Goal: Complete application form: Complete application form

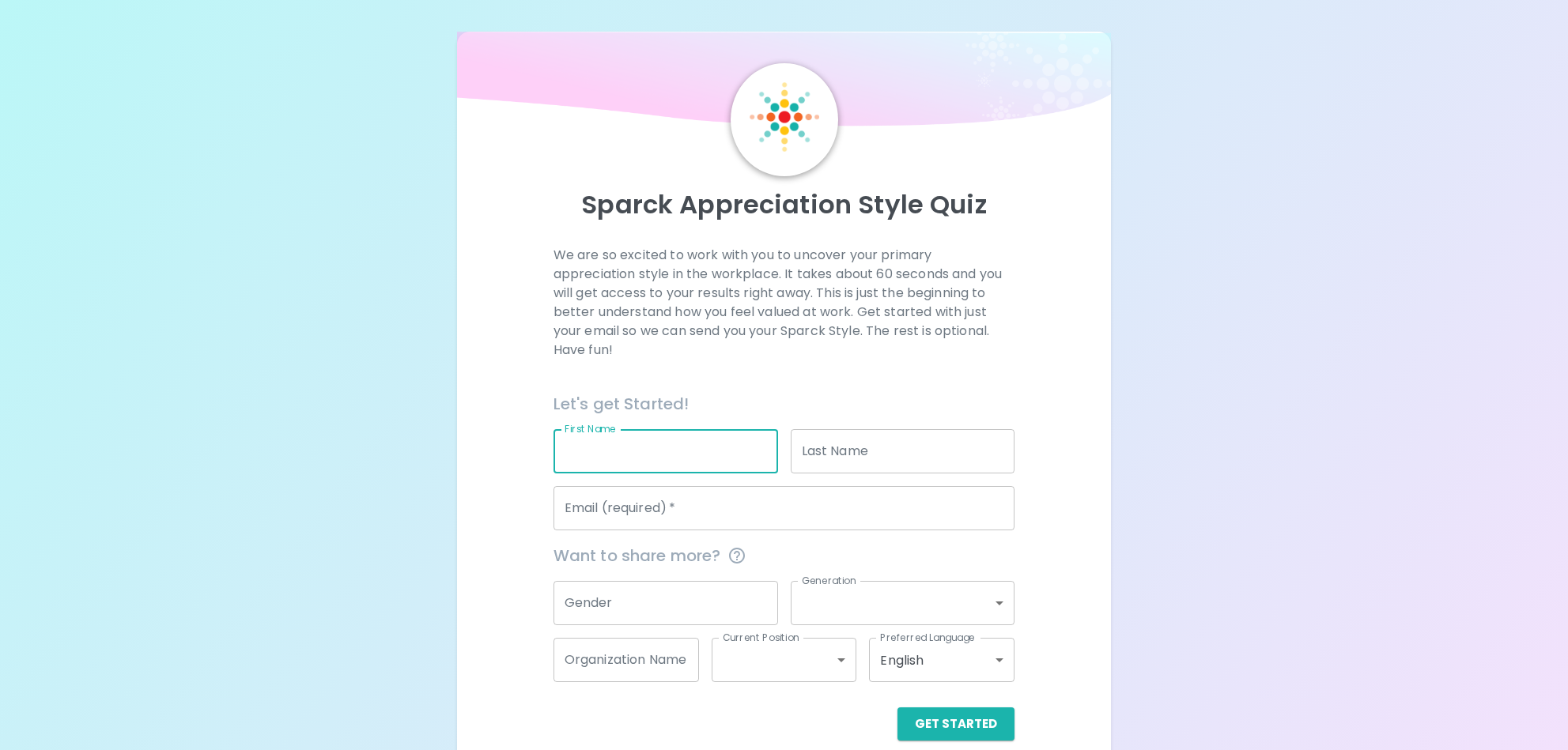
click at [654, 455] on input "First Name" at bounding box center [665, 451] width 225 height 44
type input "[PERSON_NAME]"
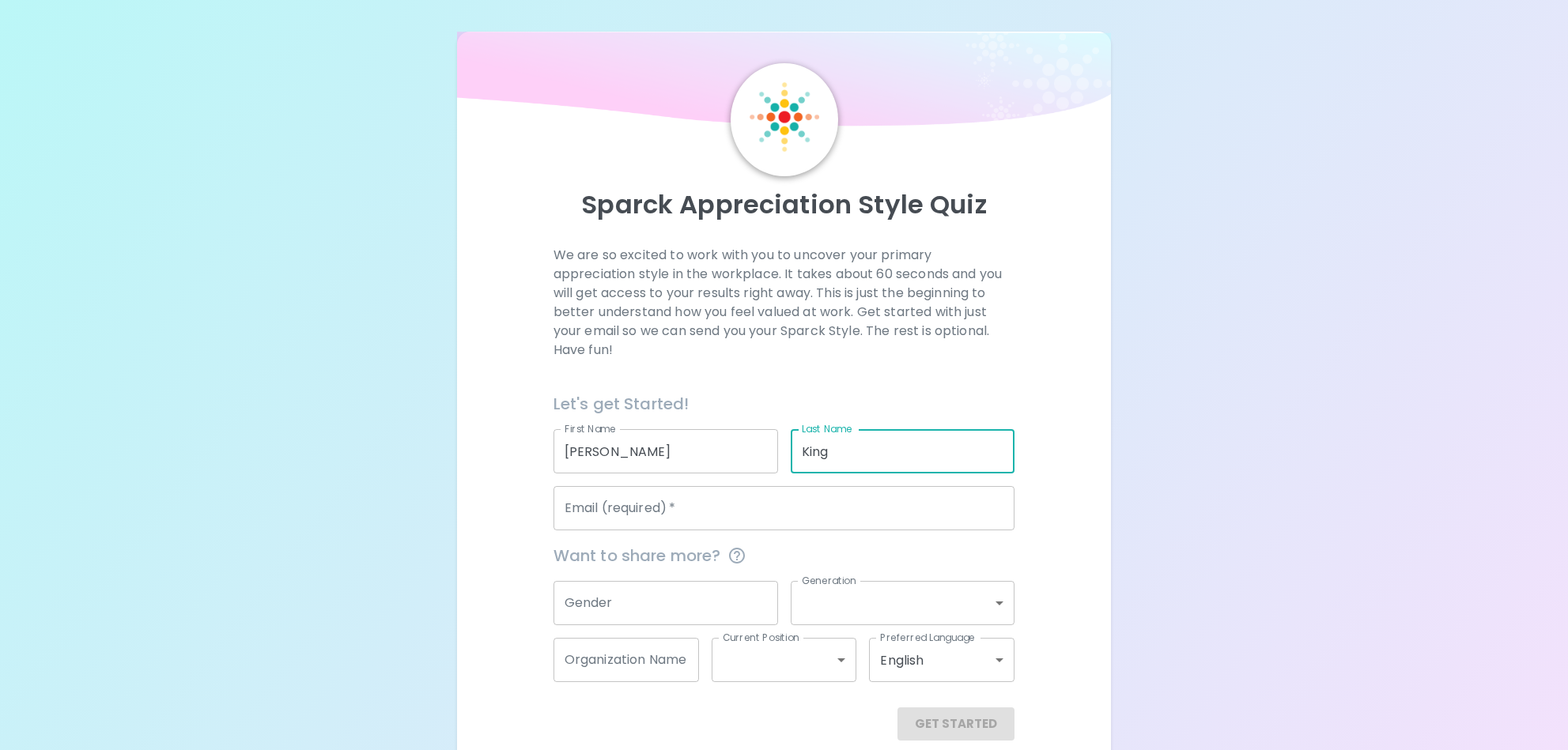
type input "King"
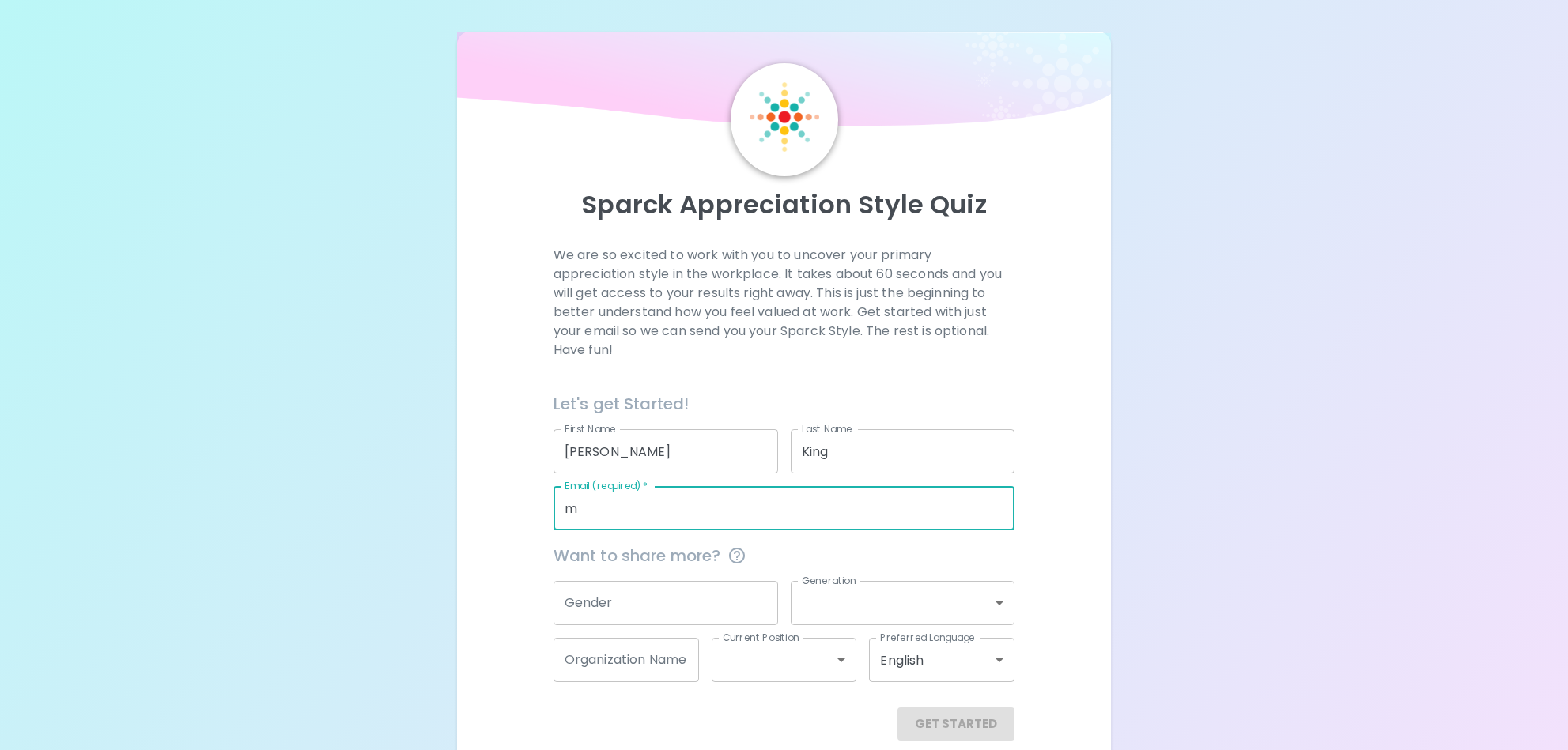
type input "[EMAIL_ADDRESS][DOMAIN_NAME]"
click at [662, 610] on input "Gender" at bounding box center [665, 603] width 225 height 44
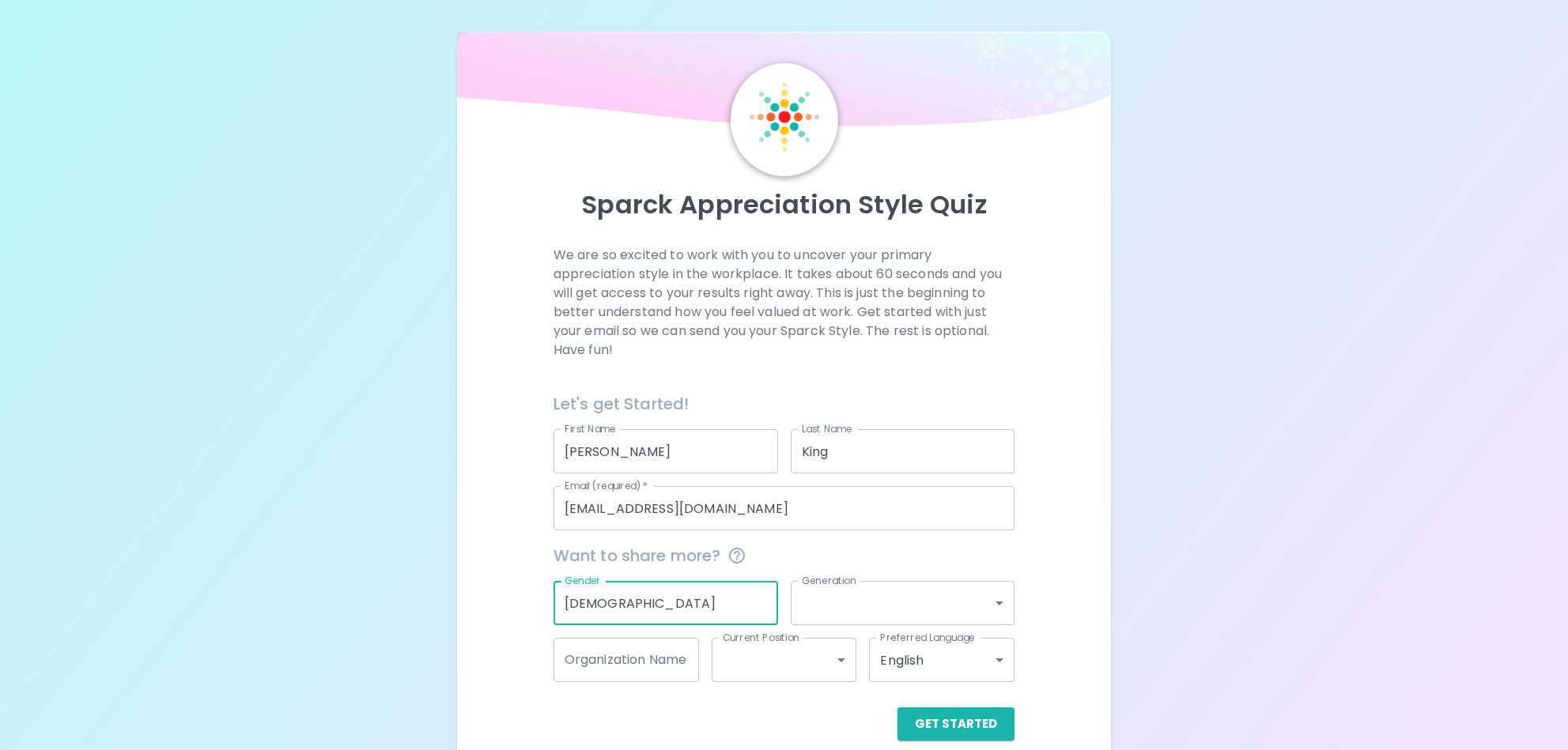
type input "[DEMOGRAPHIC_DATA]"
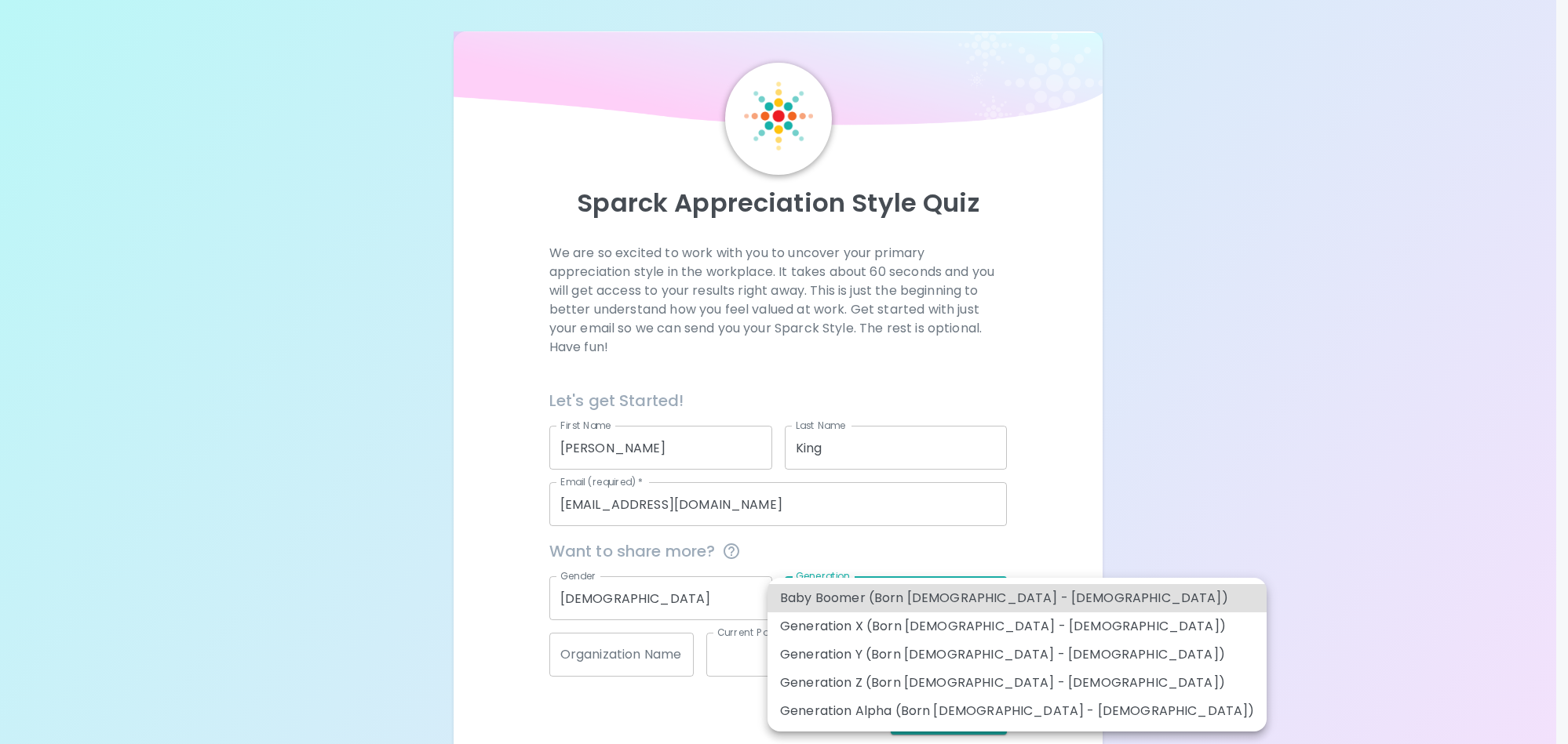
click at [995, 601] on body "Sparck Appreciation Style Quiz We are so excited to work with you to uncover yo…" at bounding box center [784, 383] width 1568 height 767
click at [966, 653] on li "Generation Y (Born [DEMOGRAPHIC_DATA] - [DEMOGRAPHIC_DATA])" at bounding box center [1016, 655] width 499 height 28
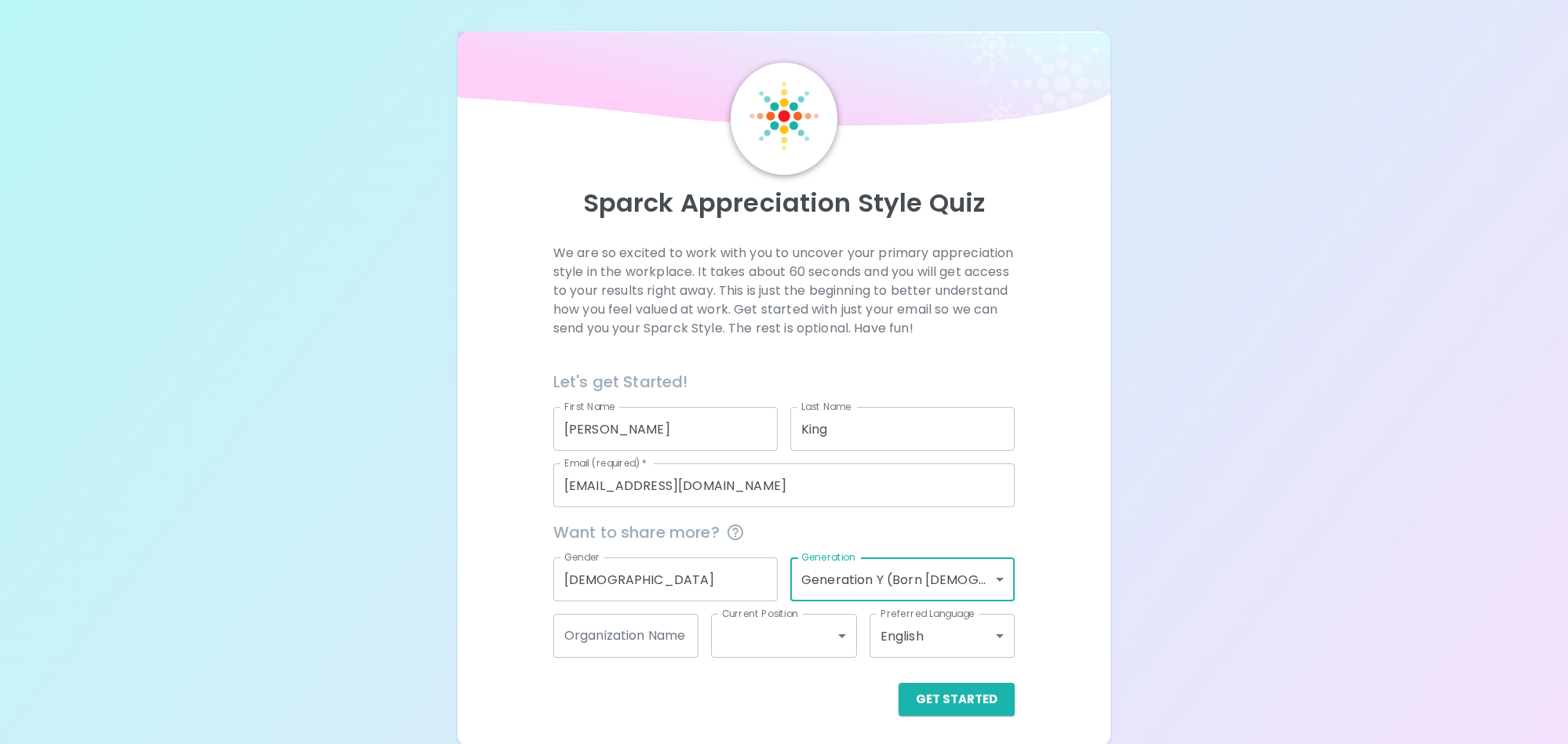
type input "generation_y"
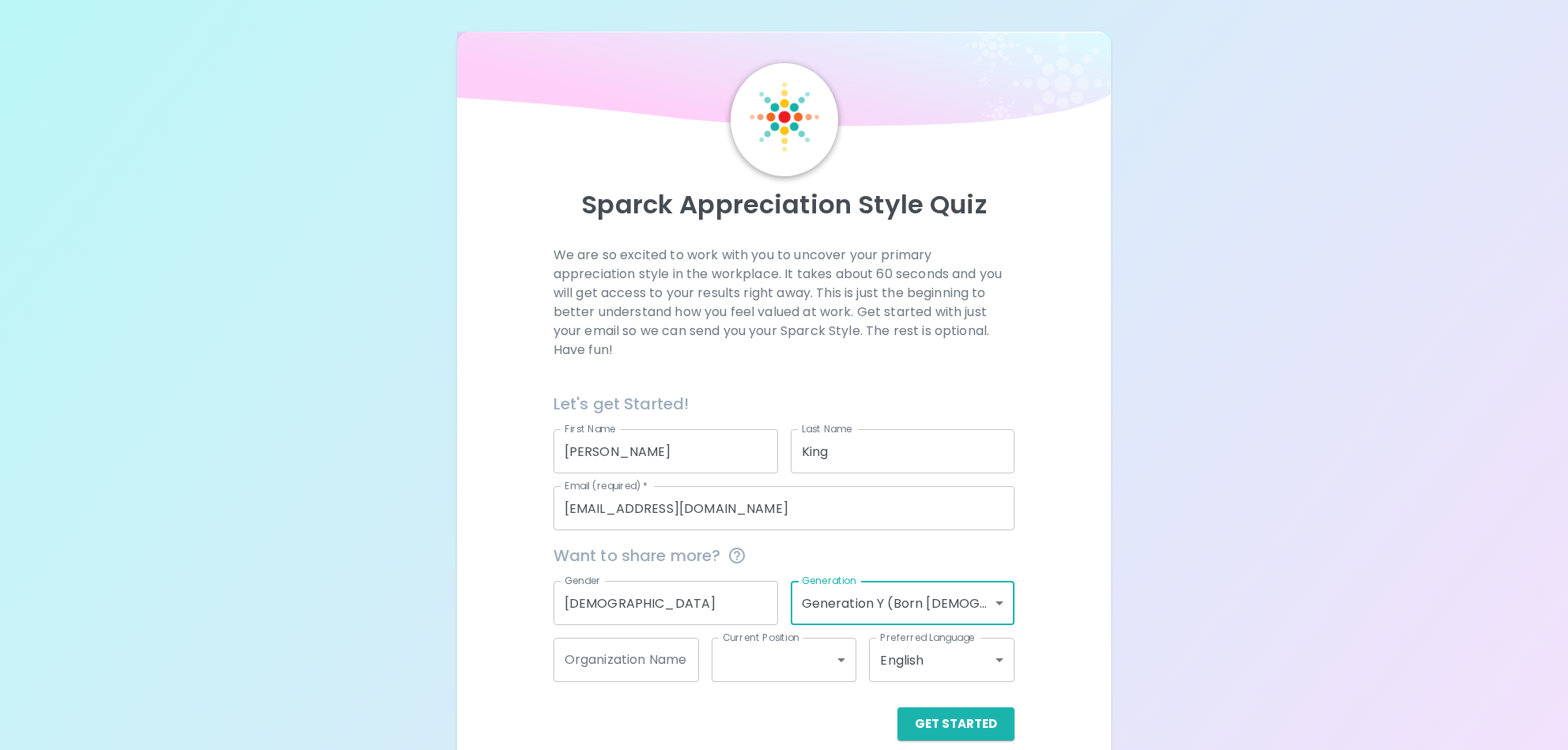
click at [811, 675] on body "Sparck Appreciation Style Quiz We are so excited to work with you to uncover yo…" at bounding box center [784, 386] width 1568 height 773
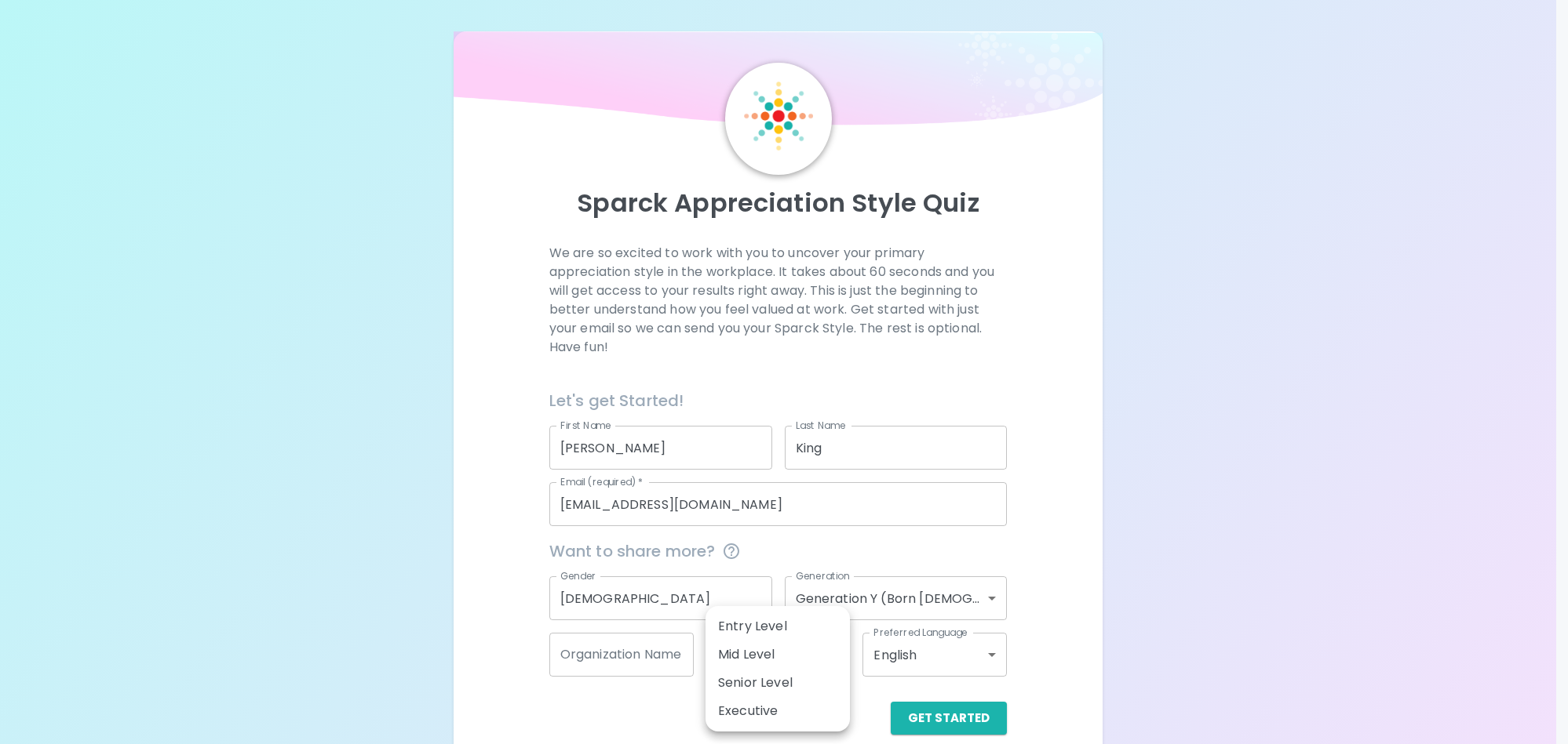
click at [818, 644] on li "Mid Level" at bounding box center [777, 655] width 144 height 28
type input "mid_level"
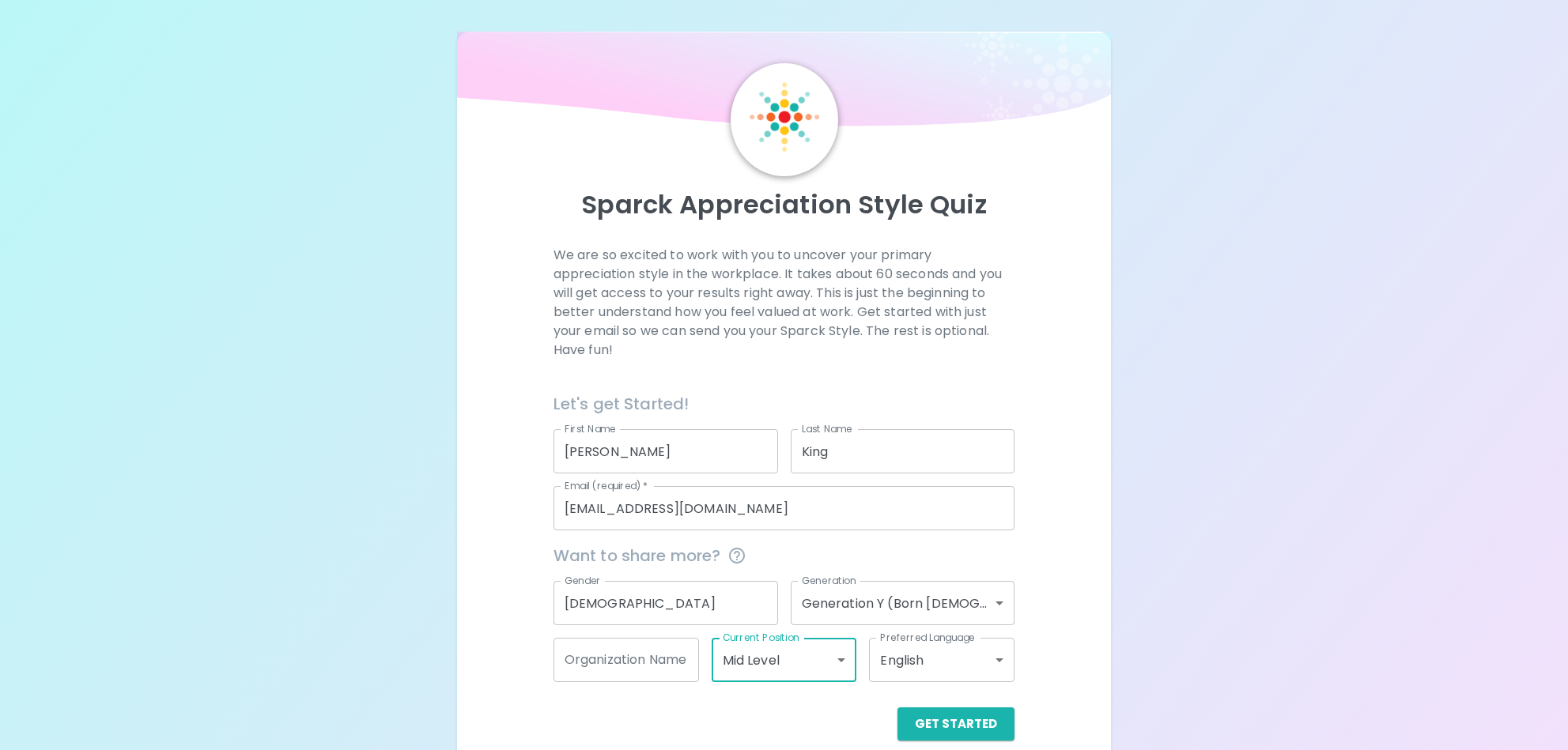
scroll to position [22, 0]
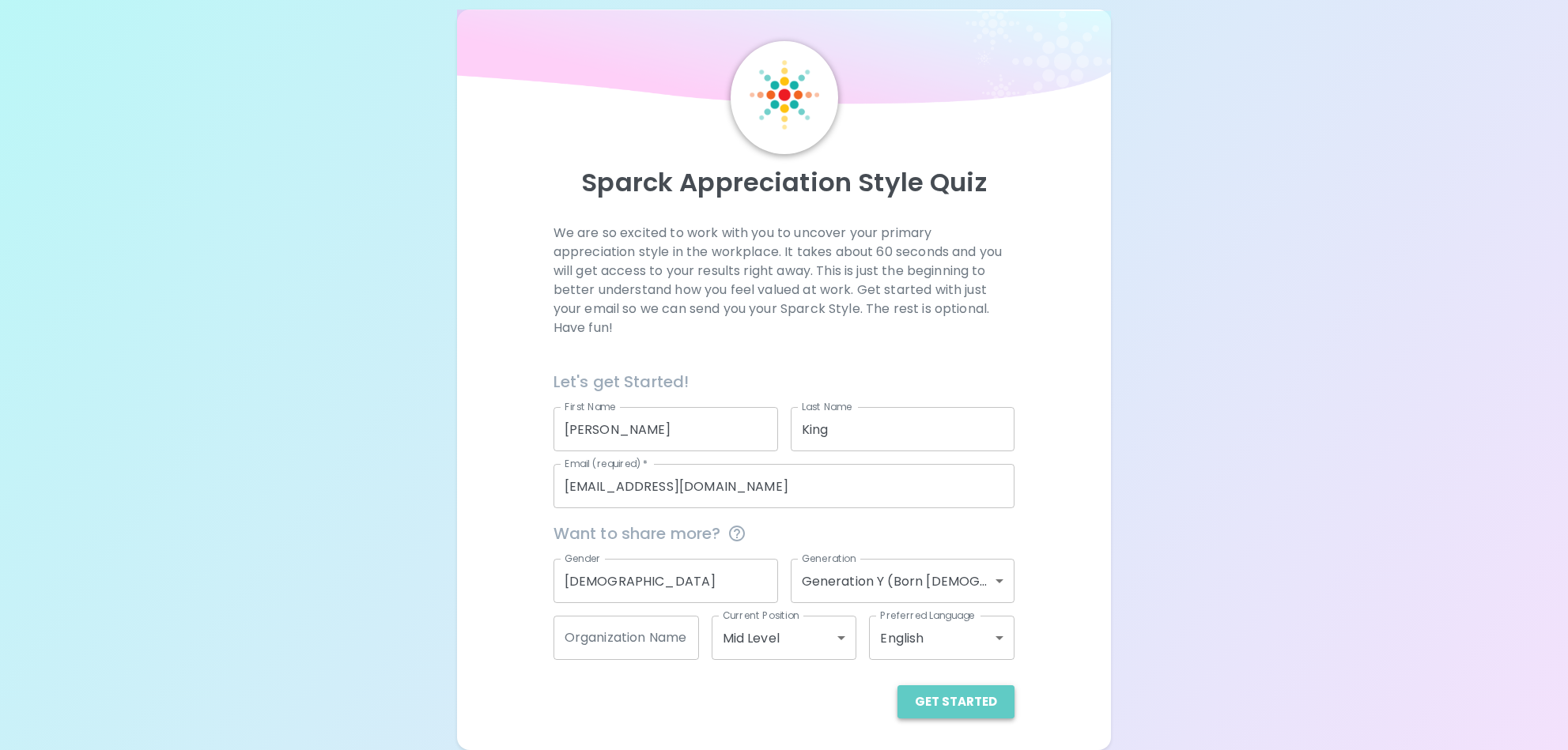
click at [973, 699] on button "Get Started" at bounding box center [956, 702] width 117 height 33
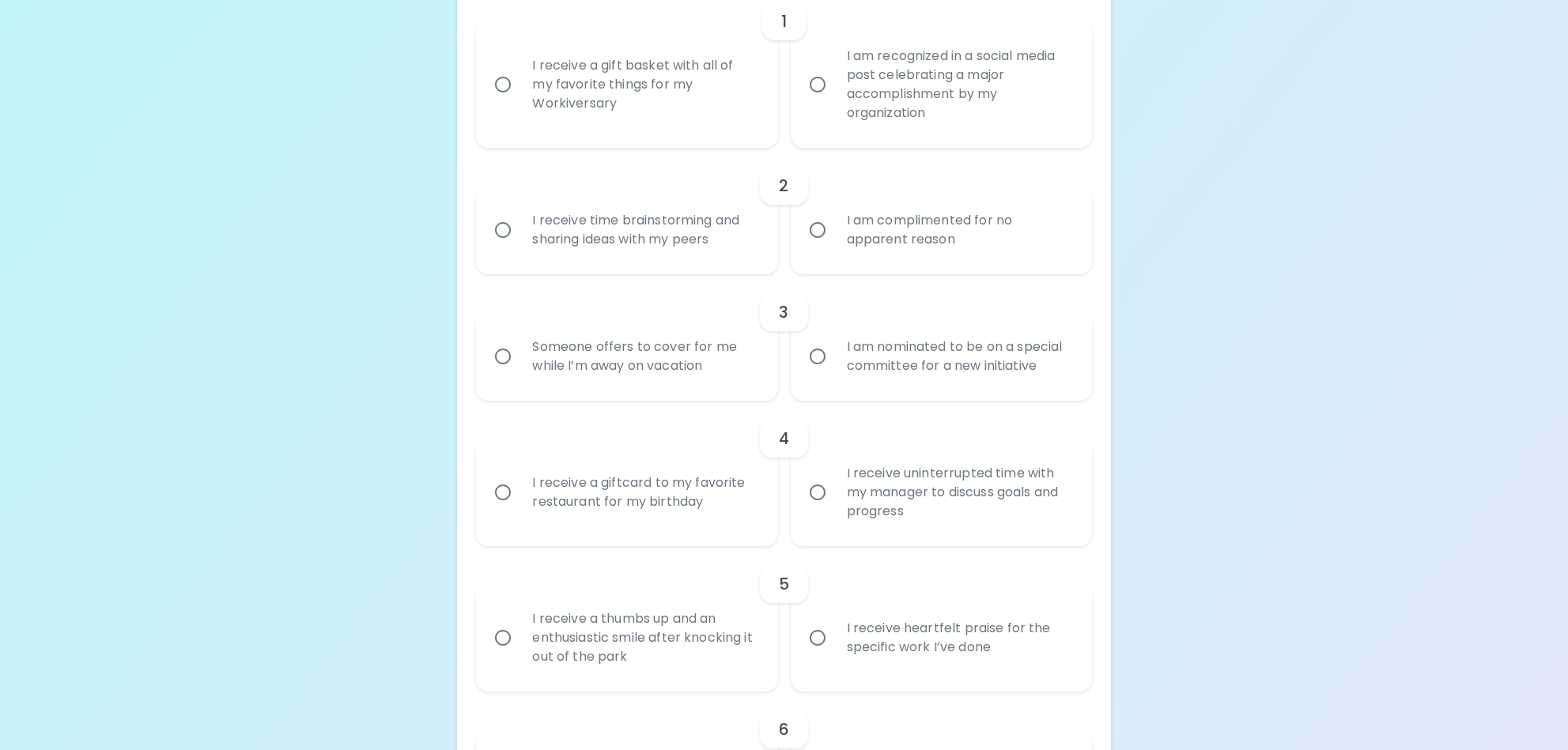
scroll to position [553, 0]
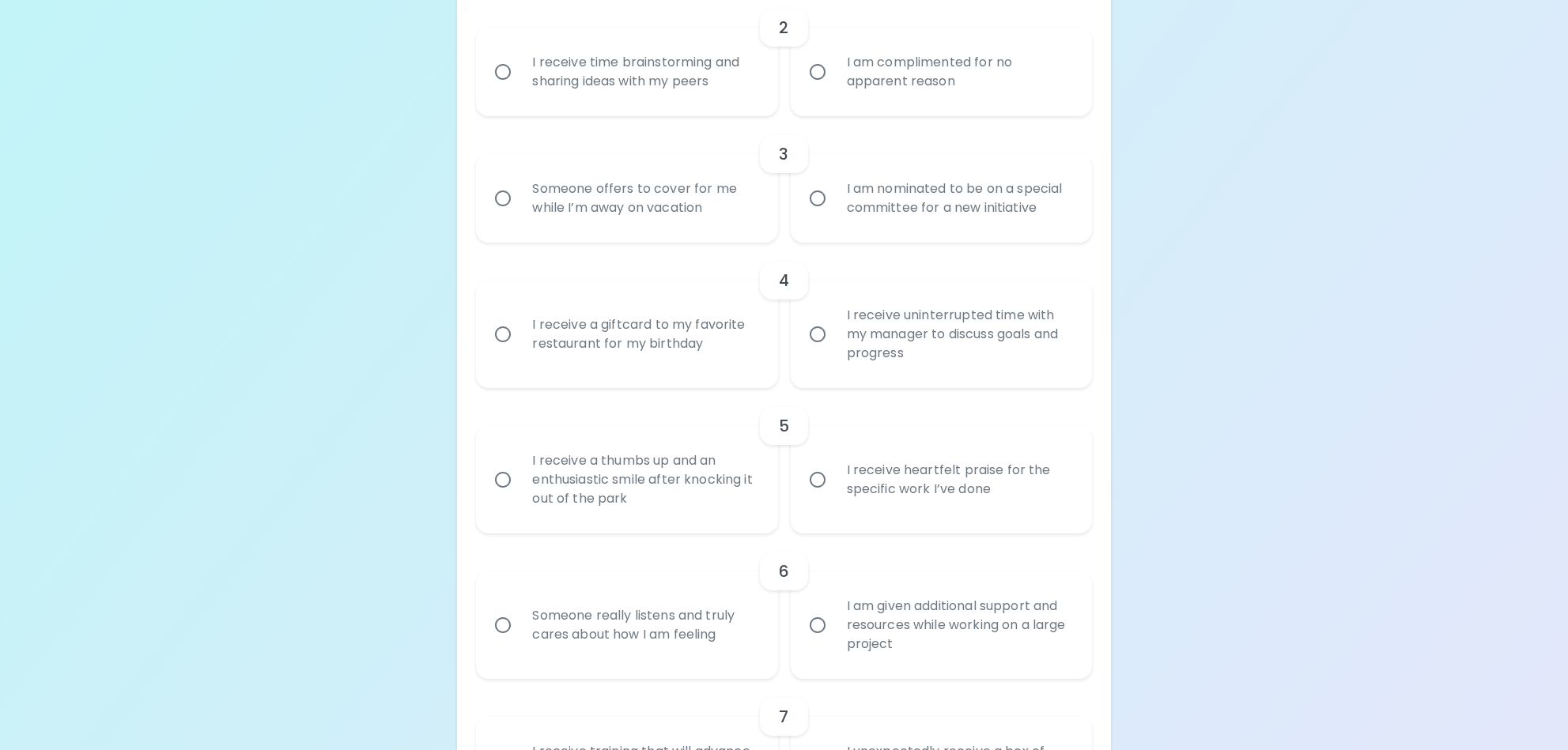
click at [819, 482] on input "I receive heartfelt praise for the specific work I’ve done" at bounding box center [817, 480] width 33 height 33
radio input "true"
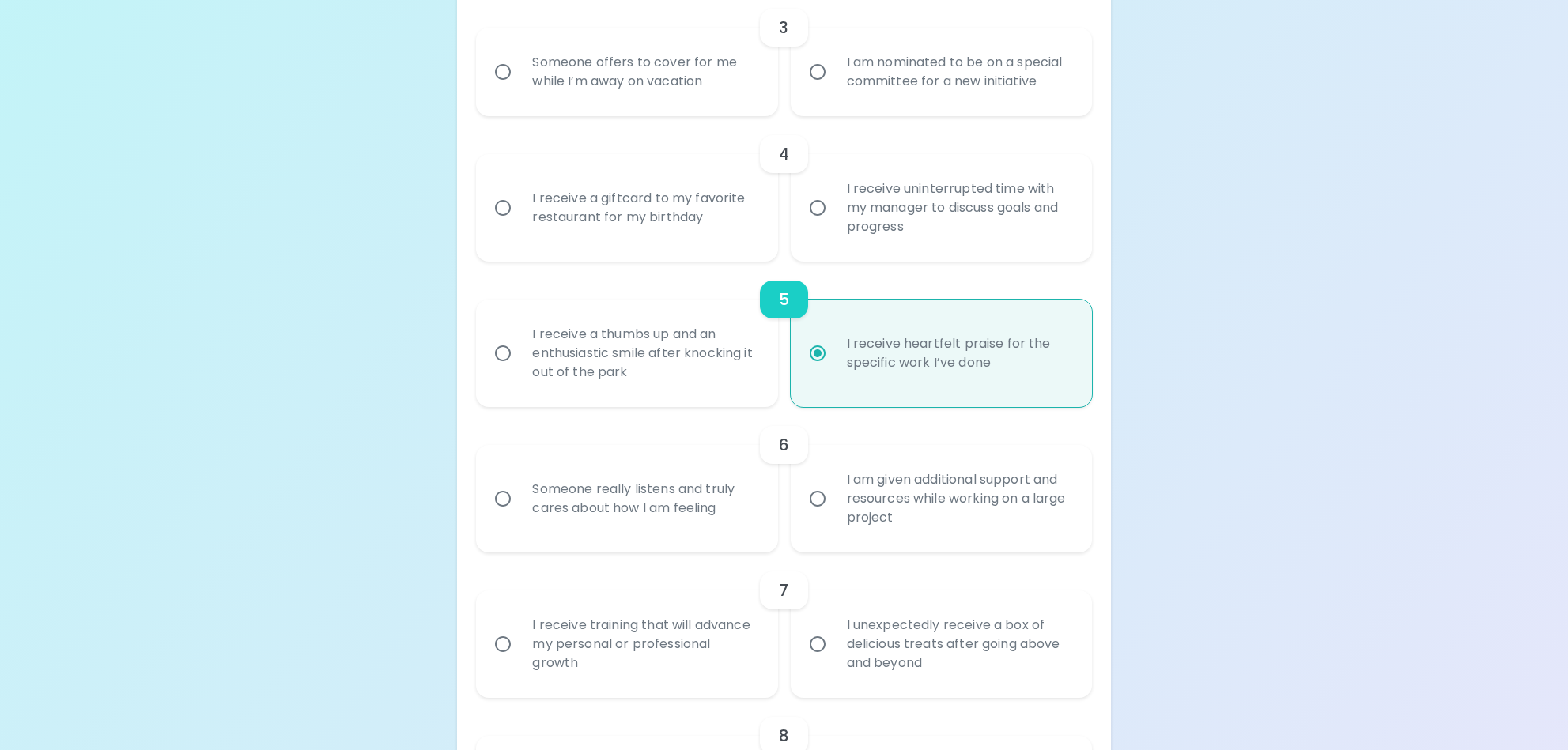
scroll to position [838, 0]
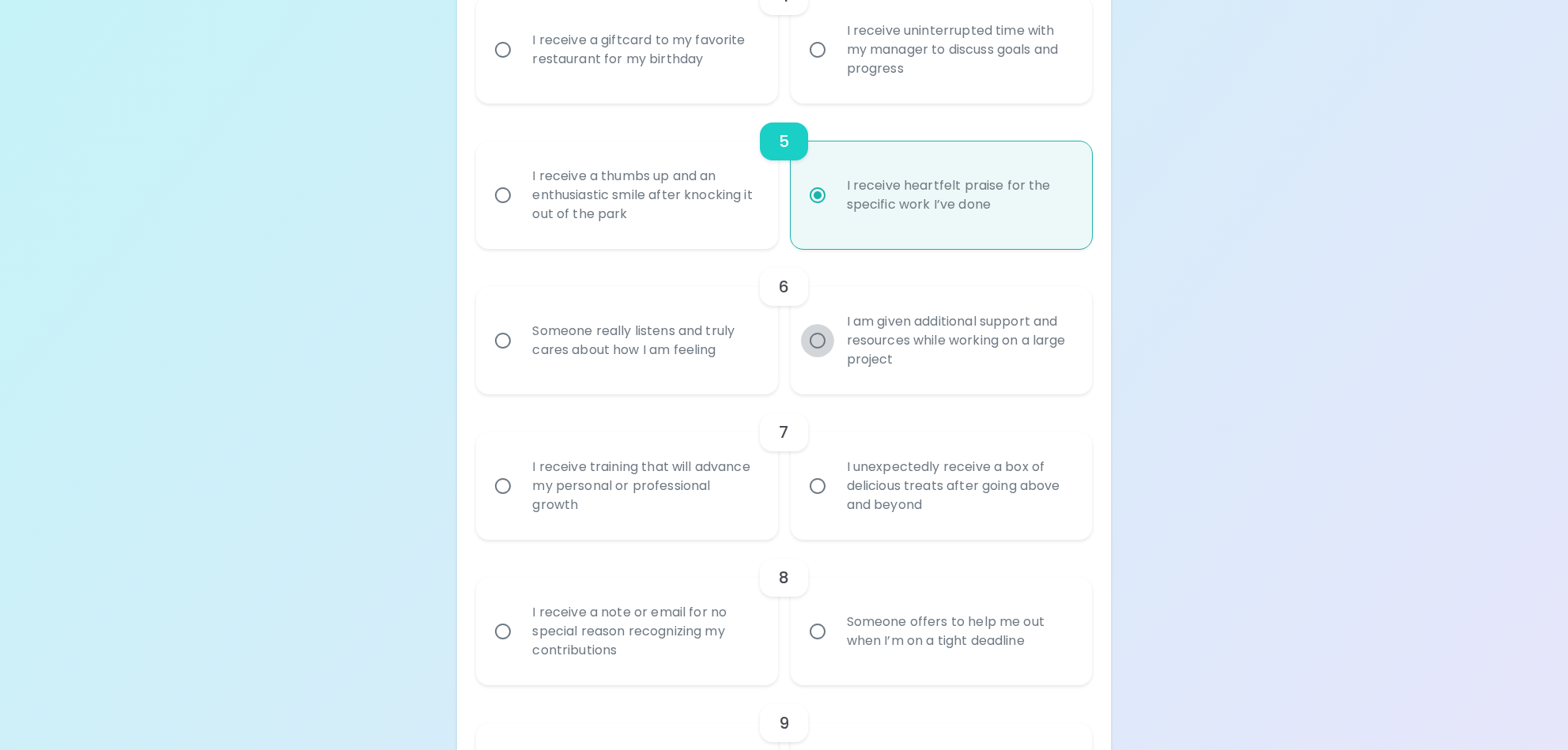
click at [820, 339] on input "I am given additional support and resources while working on a large project" at bounding box center [817, 340] width 33 height 33
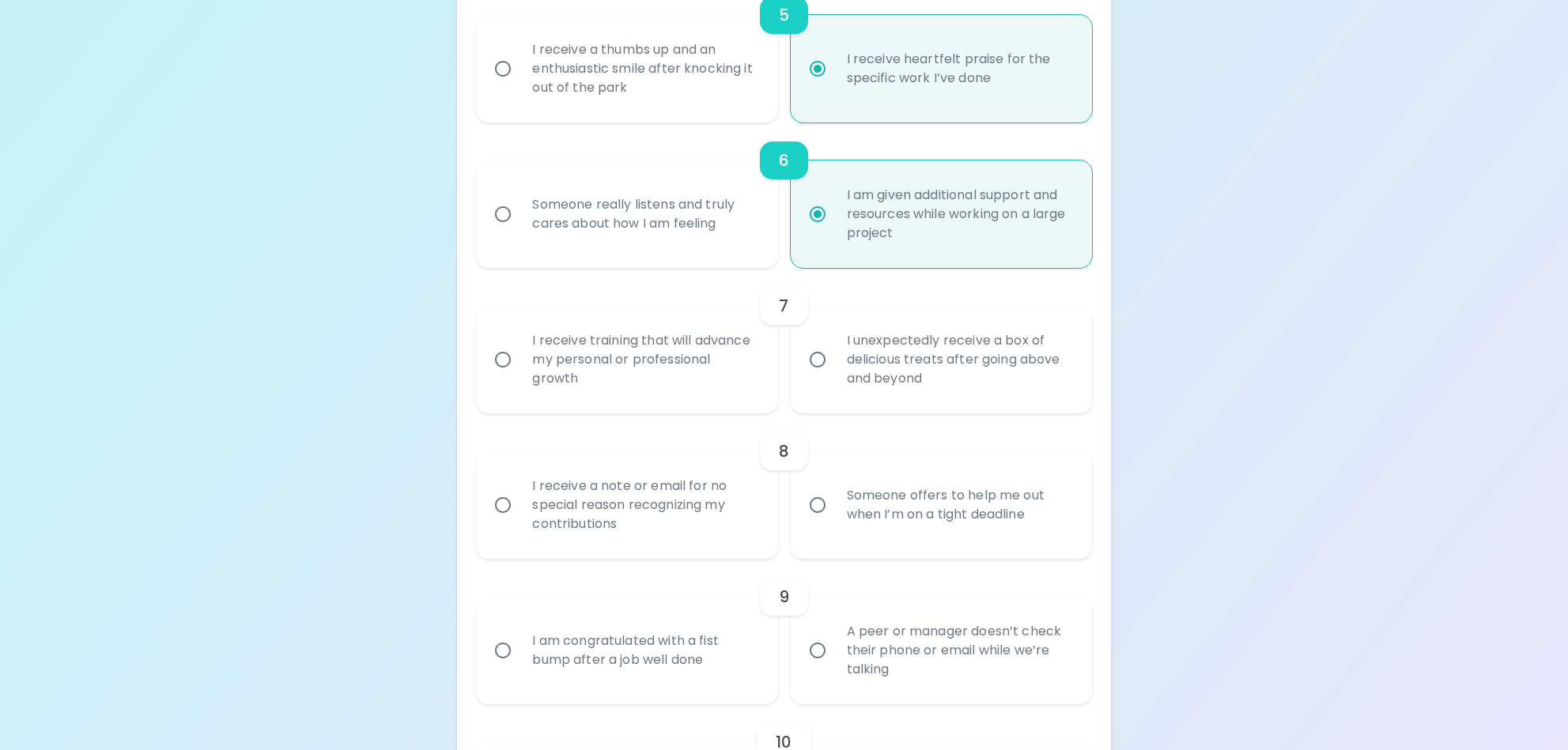
radio input "true"
click at [510, 363] on input "I receive training that will advance my personal or professional growth" at bounding box center [503, 359] width 33 height 33
radio input "false"
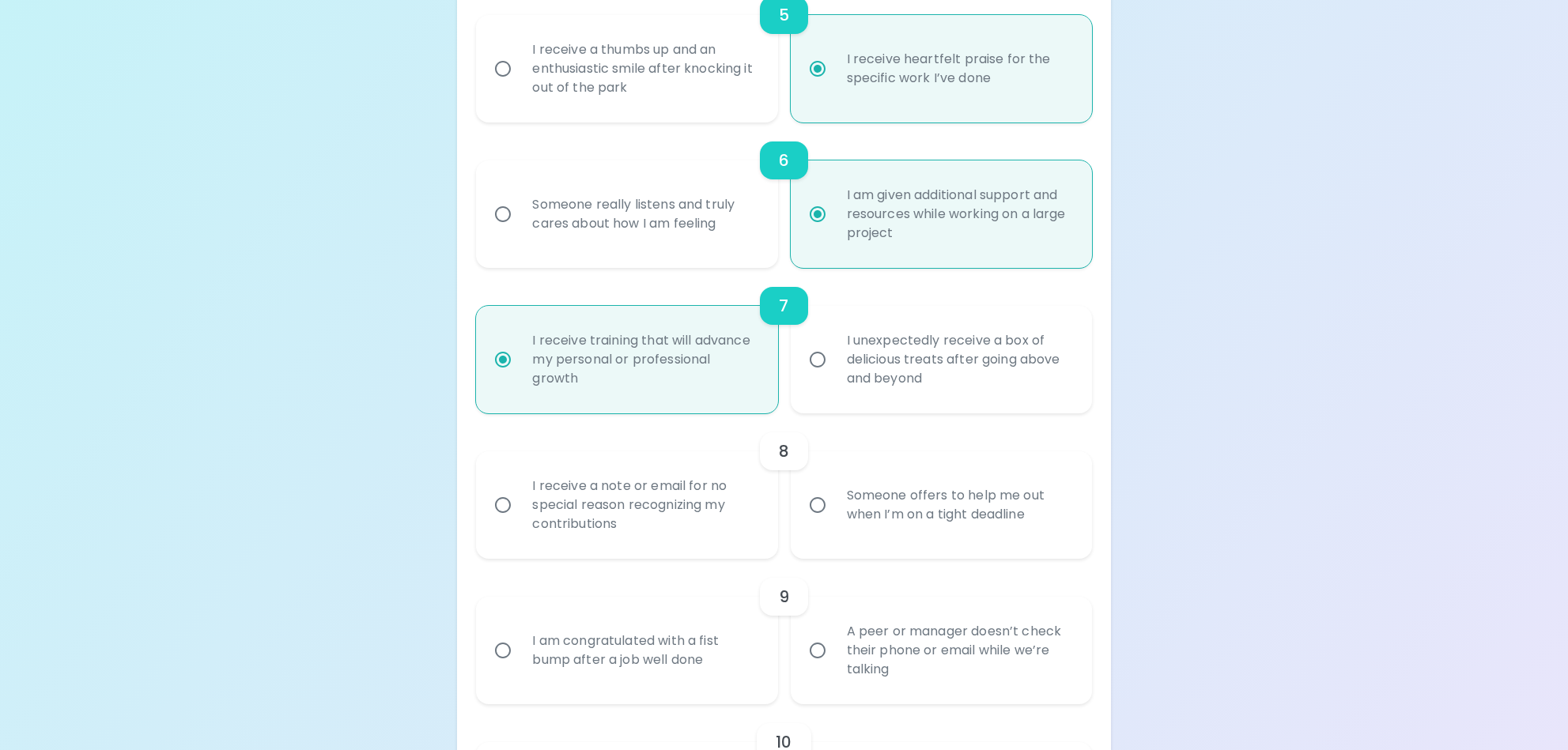
scroll to position [1091, 0]
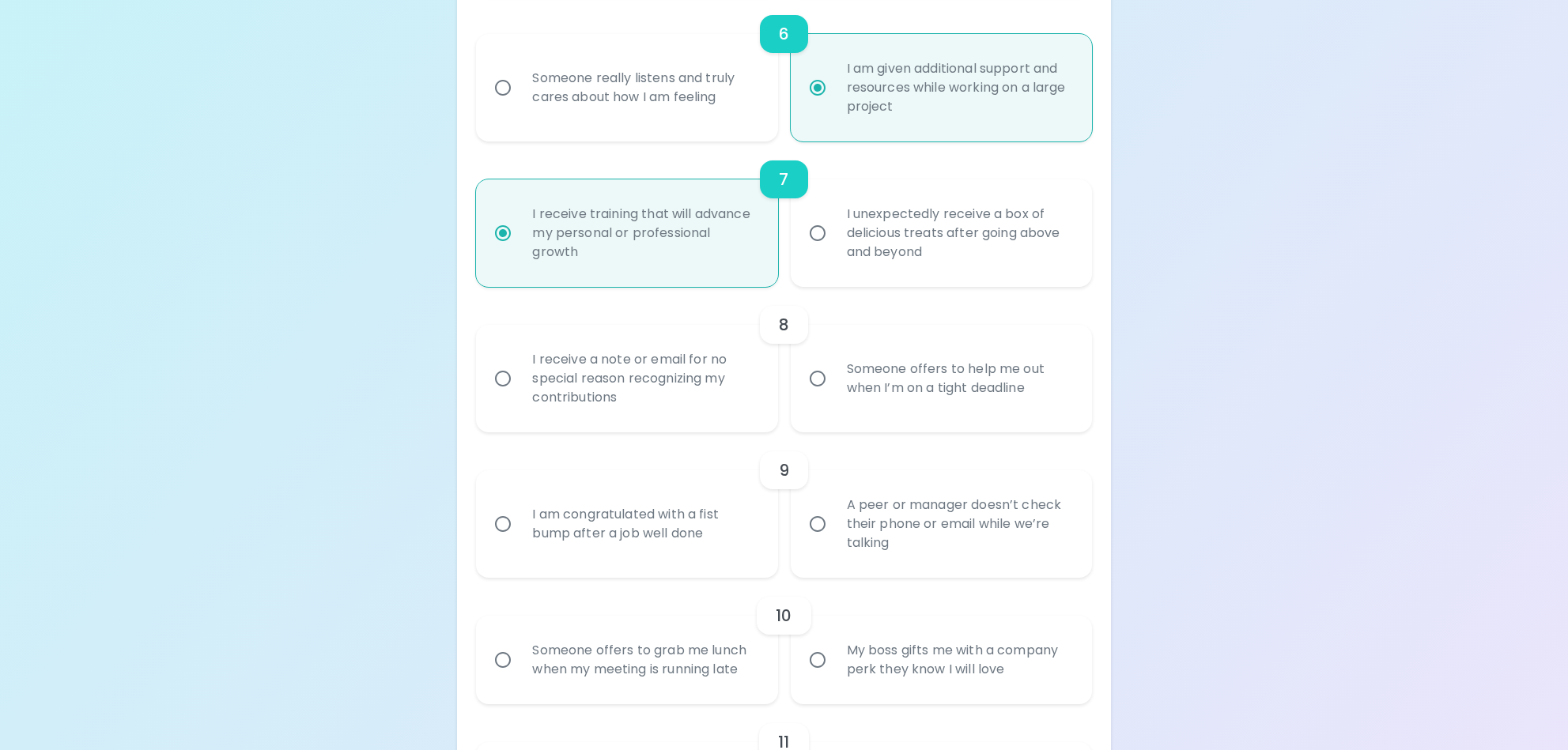
radio input "true"
click at [817, 376] on input "Someone offers to help me out when I’m on a tight deadline" at bounding box center [817, 378] width 33 height 33
radio input "false"
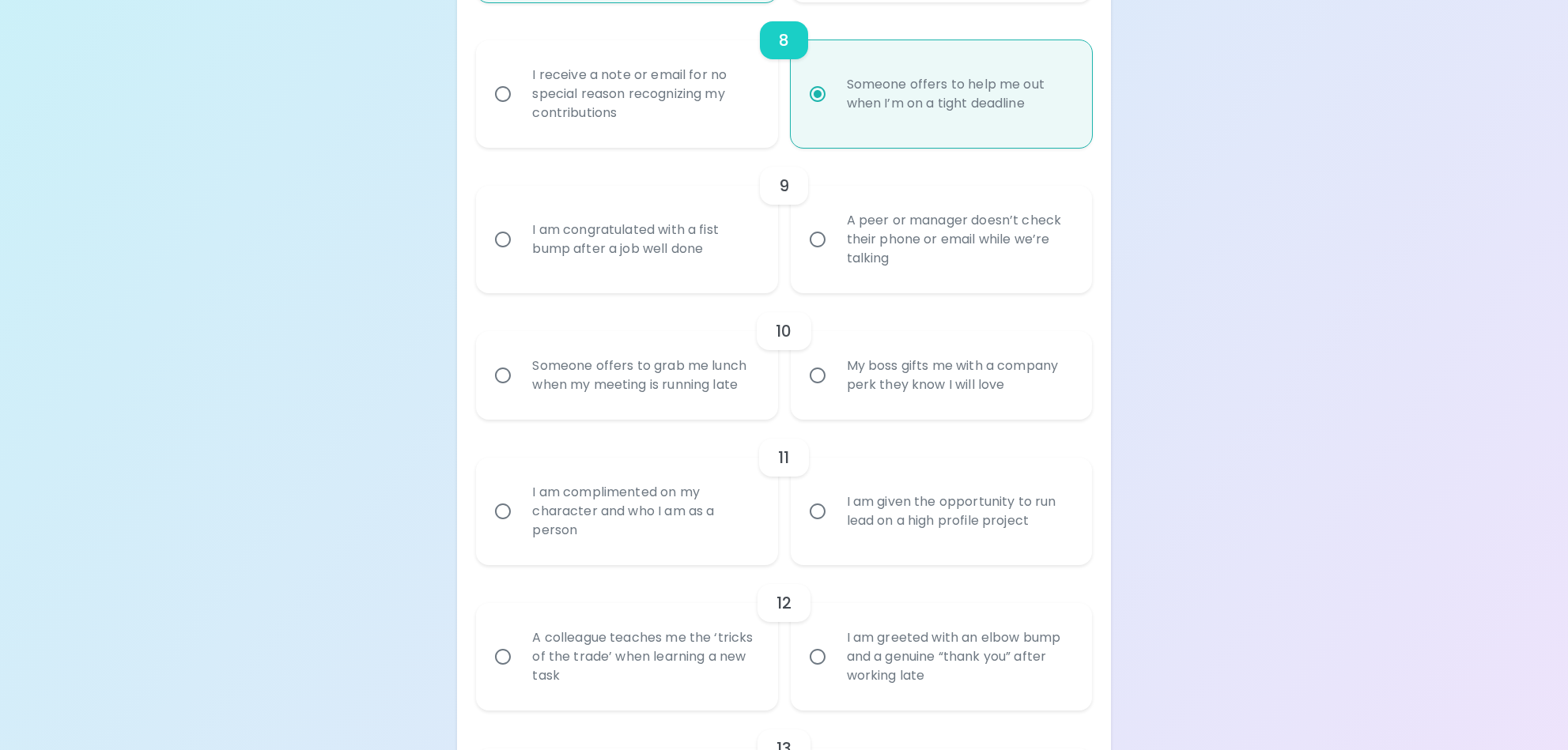
scroll to position [1455, 0]
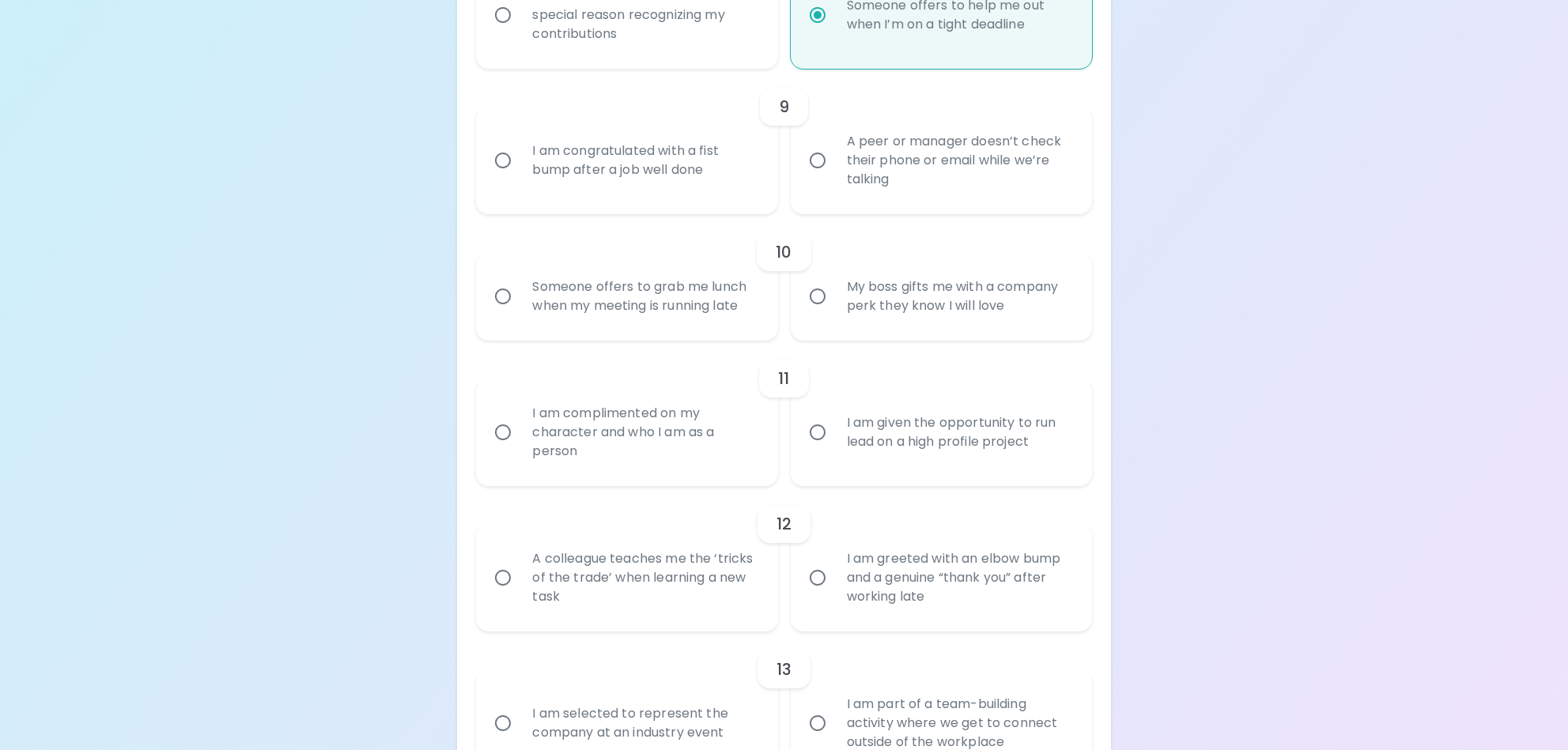
radio input "true"
click at [499, 429] on input "I am complimented on my character and who I am as a person" at bounding box center [503, 432] width 33 height 33
radio input "false"
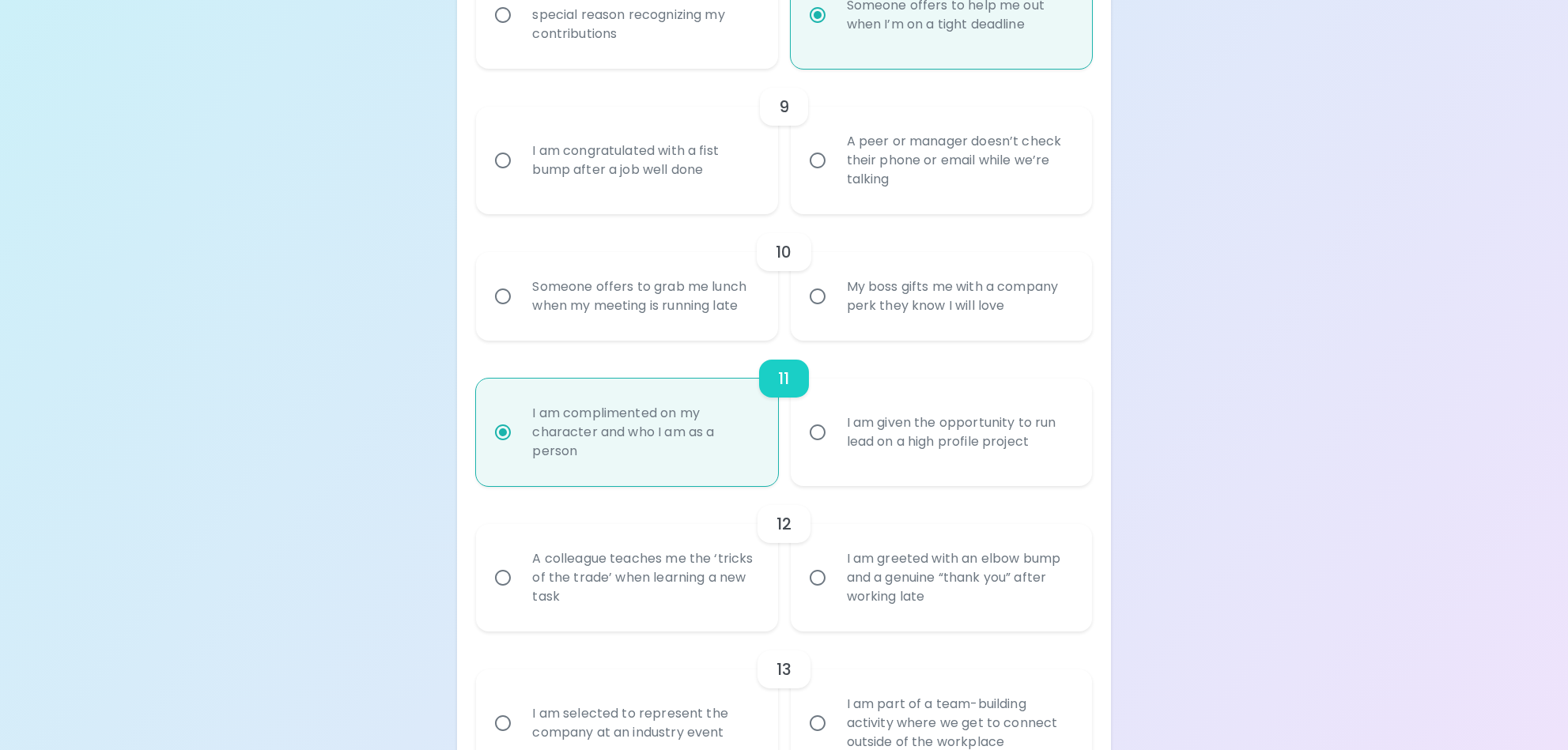
scroll to position [1581, 0]
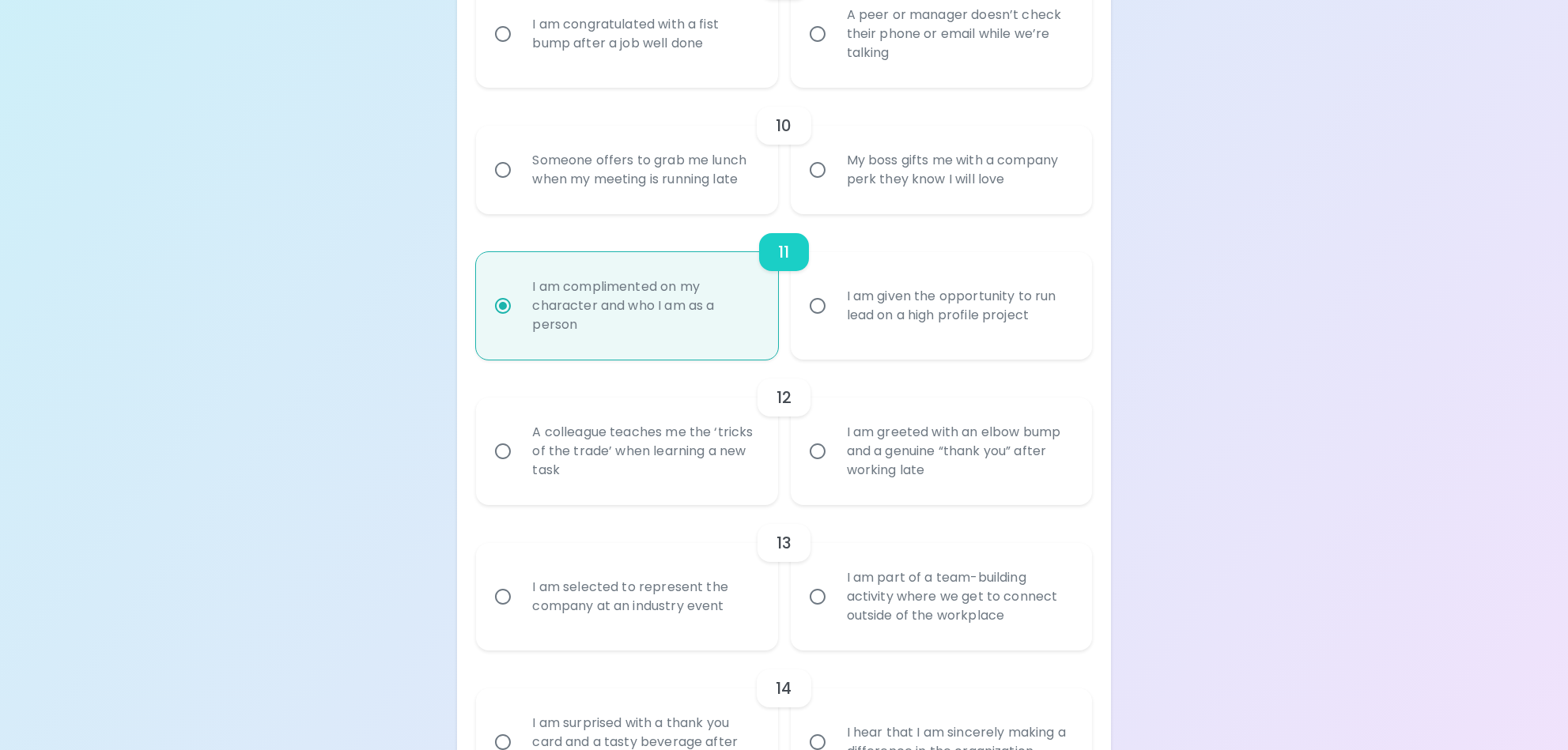
radio input "true"
click at [505, 451] on input "A colleague teaches me the ‘tricks of the trade’ when learning a new task" at bounding box center [503, 451] width 33 height 33
radio input "false"
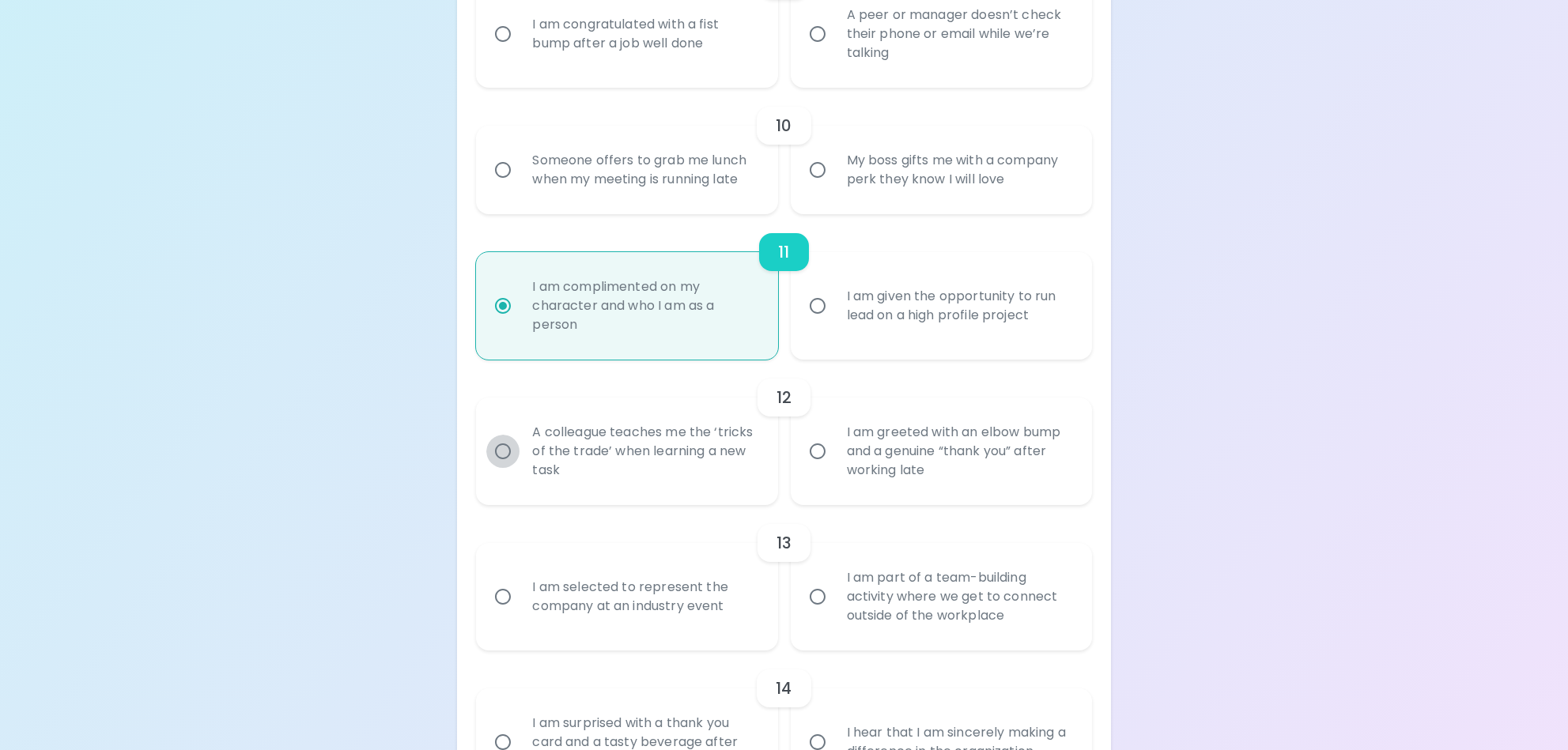
radio input "false"
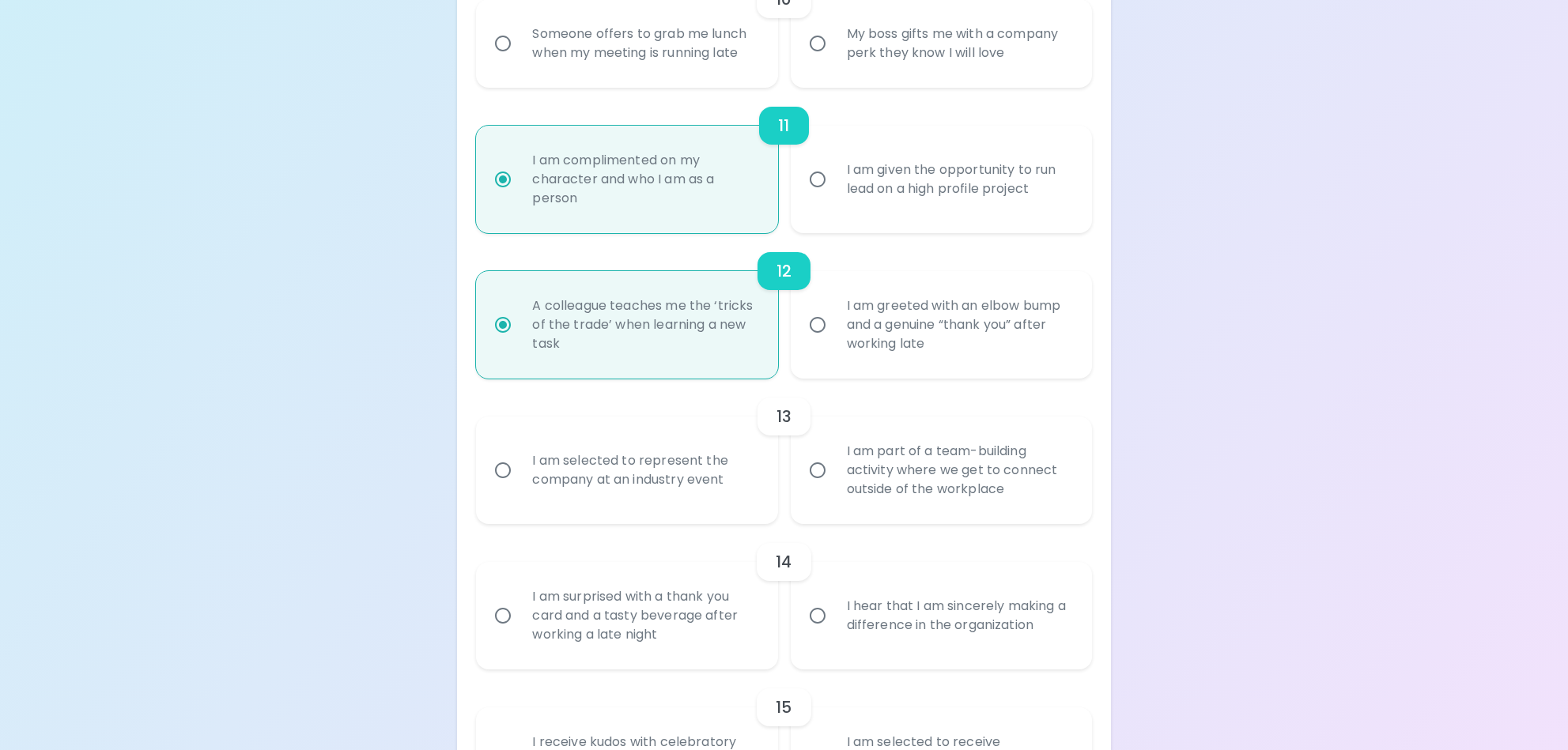
radio input "true"
click at [512, 468] on input "I am selected to represent the company at an industry event" at bounding box center [503, 470] width 33 height 33
radio input "false"
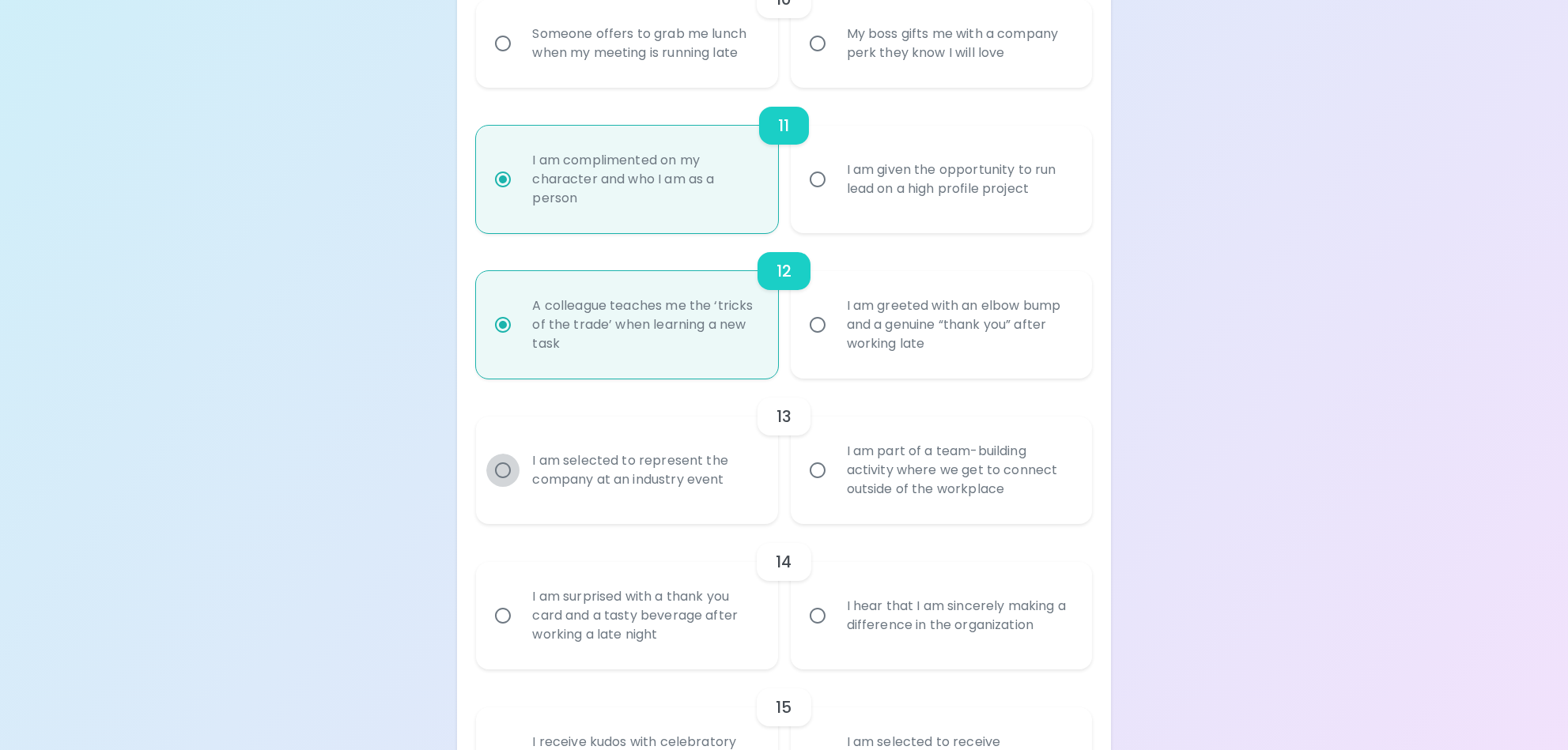
radio input "false"
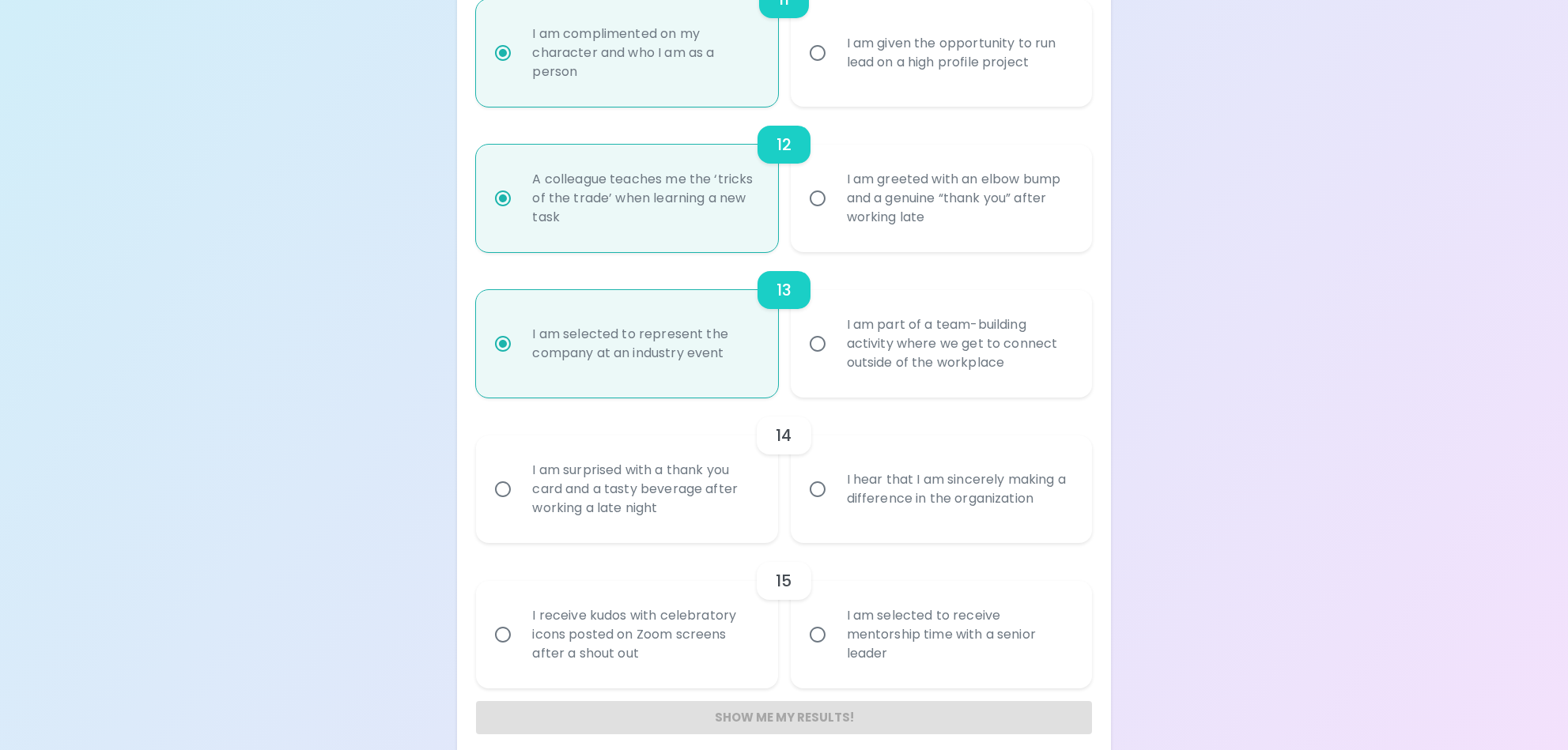
scroll to position [1851, 0]
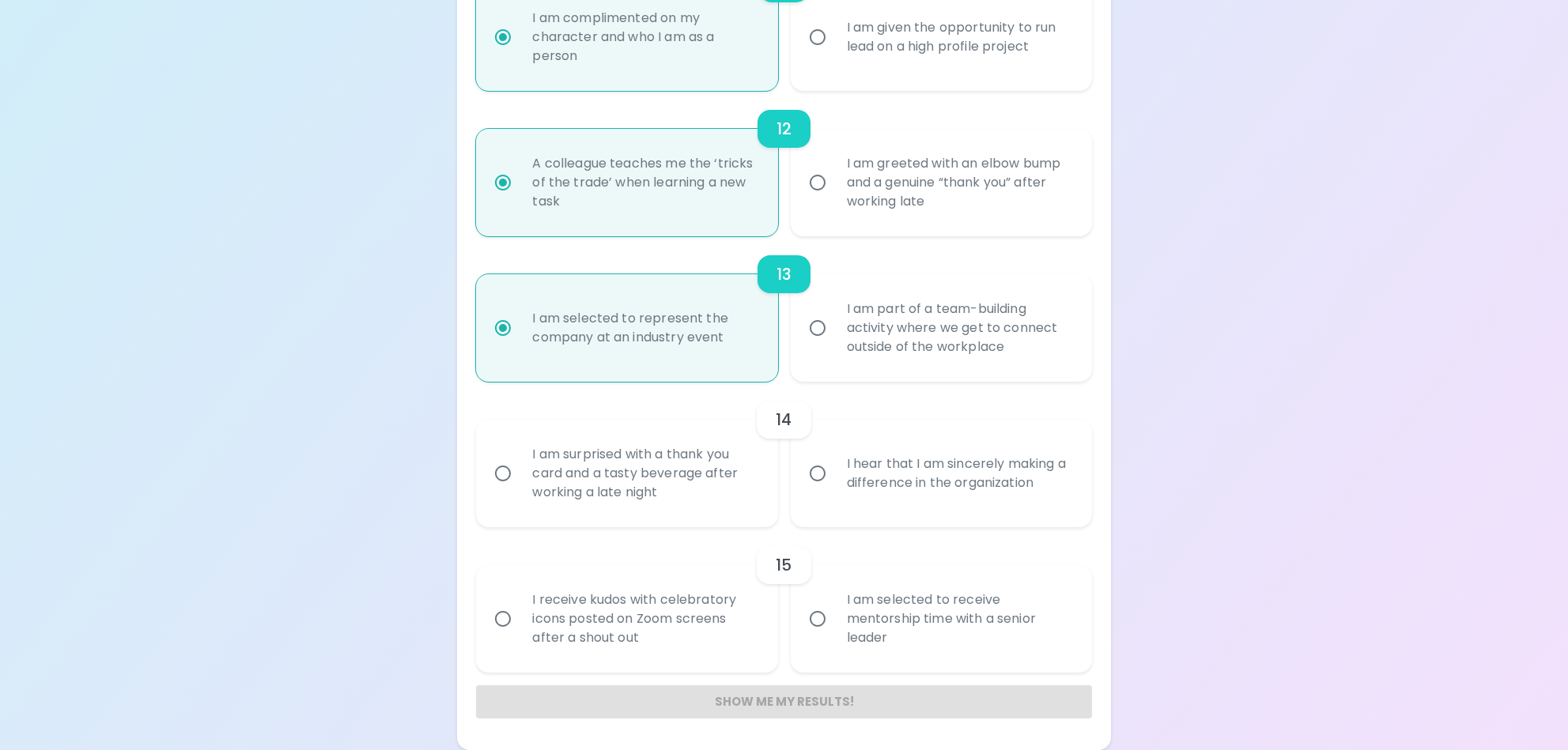
radio input "true"
click at [821, 622] on input "I am selected to receive mentorship time with a senior leader" at bounding box center [817, 619] width 33 height 33
radio input "false"
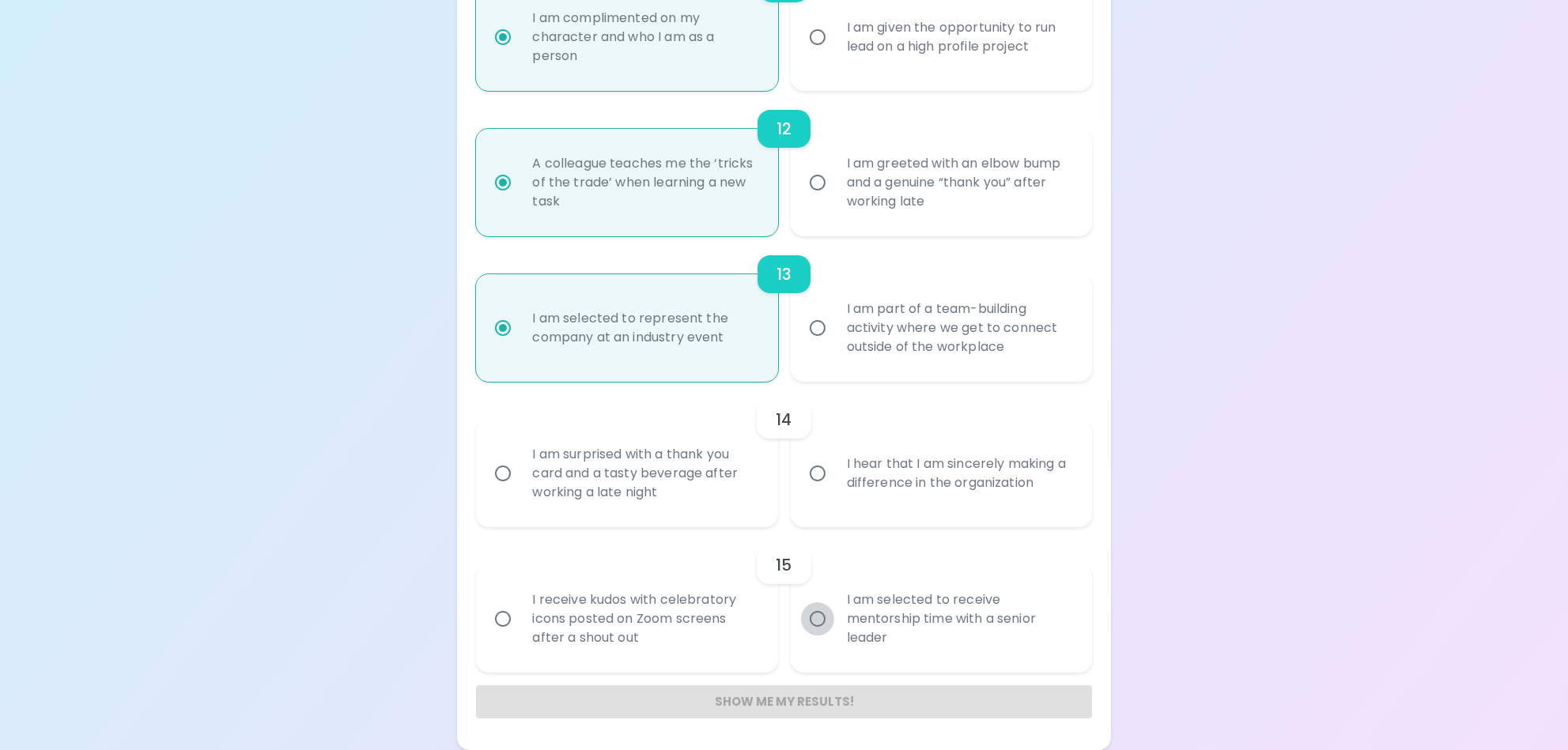
radio input "false"
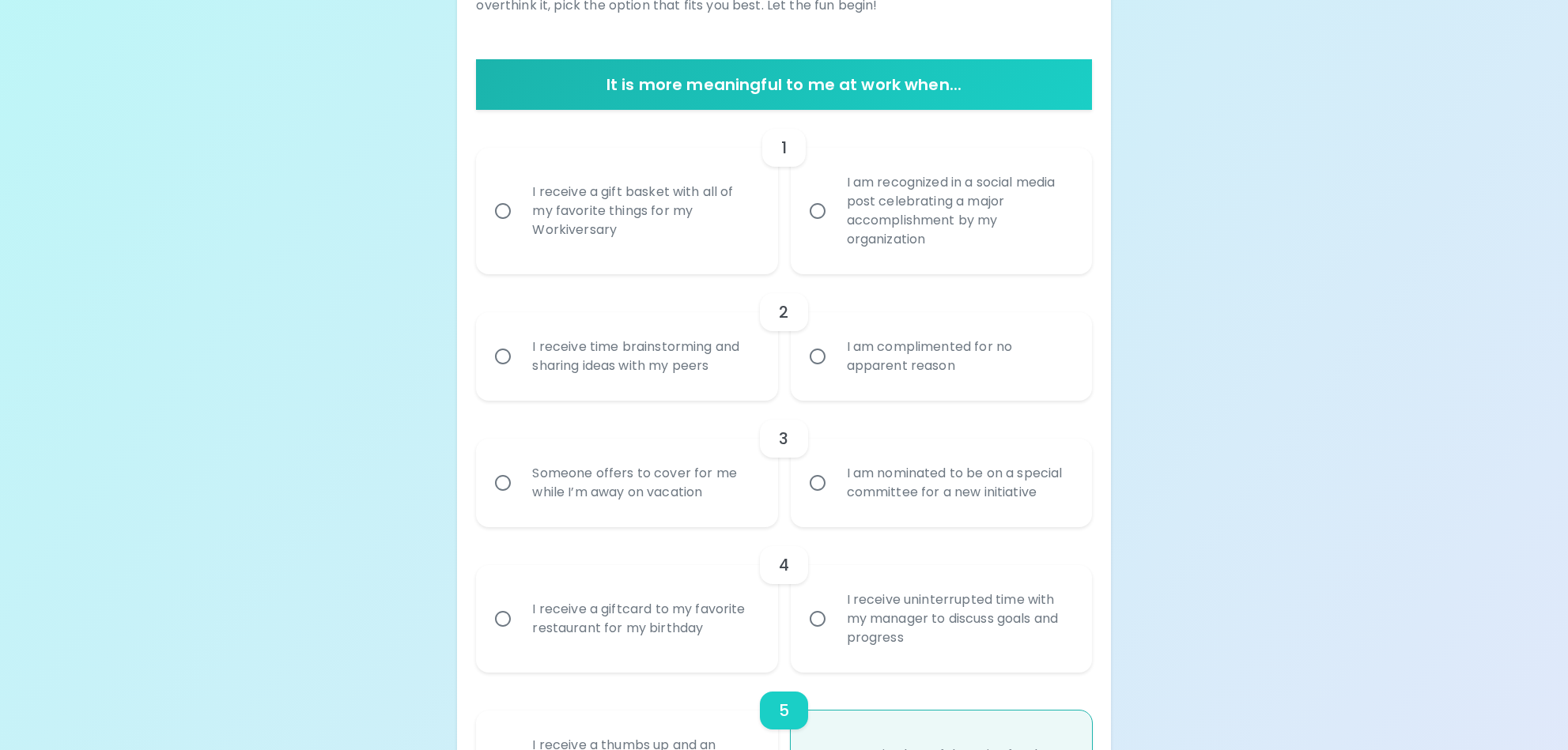
scroll to position [190, 0]
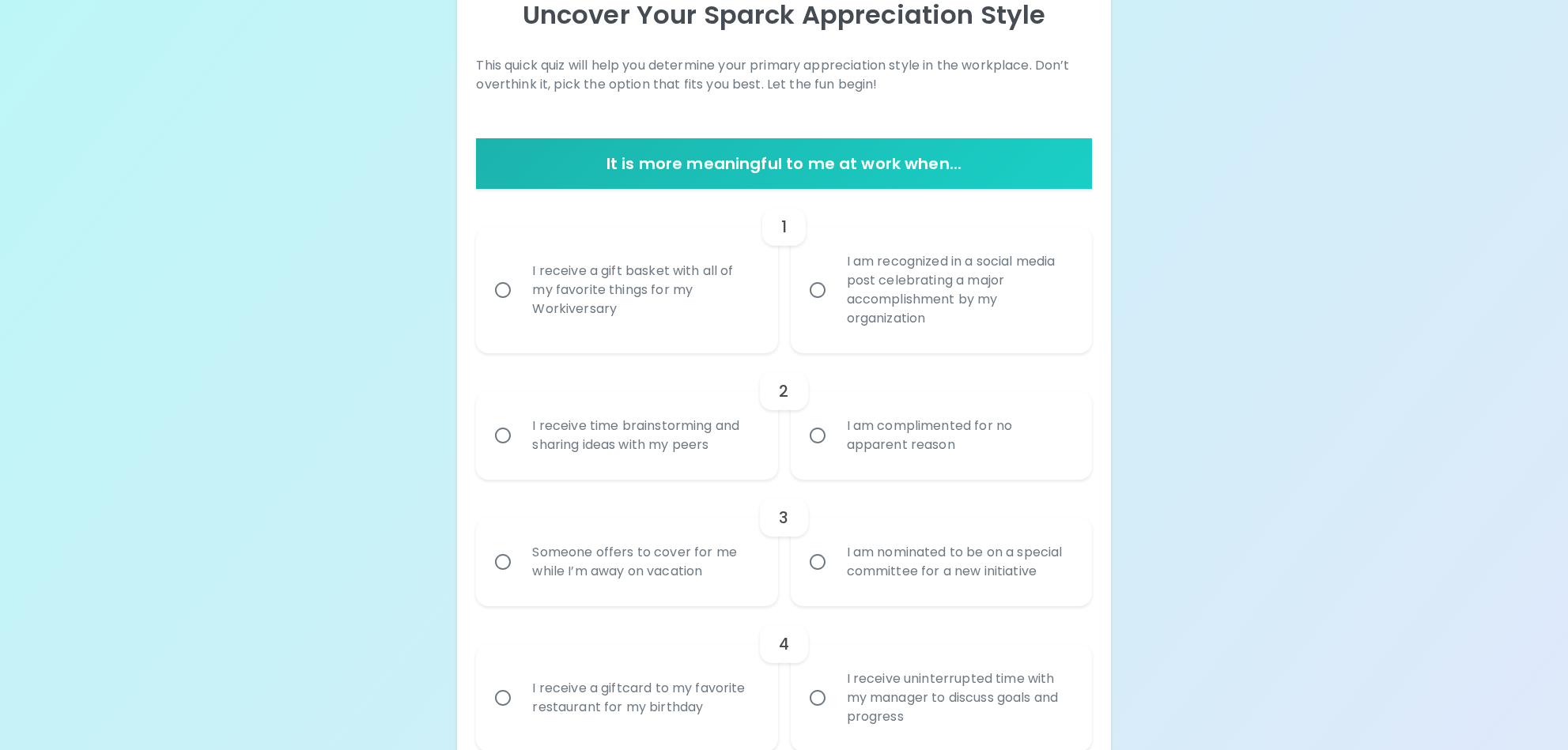
radio input "true"
click at [496, 439] on input "I receive time brainstorming and sharing ideas with my peers" at bounding box center [503, 436] width 33 height 33
radio input "false"
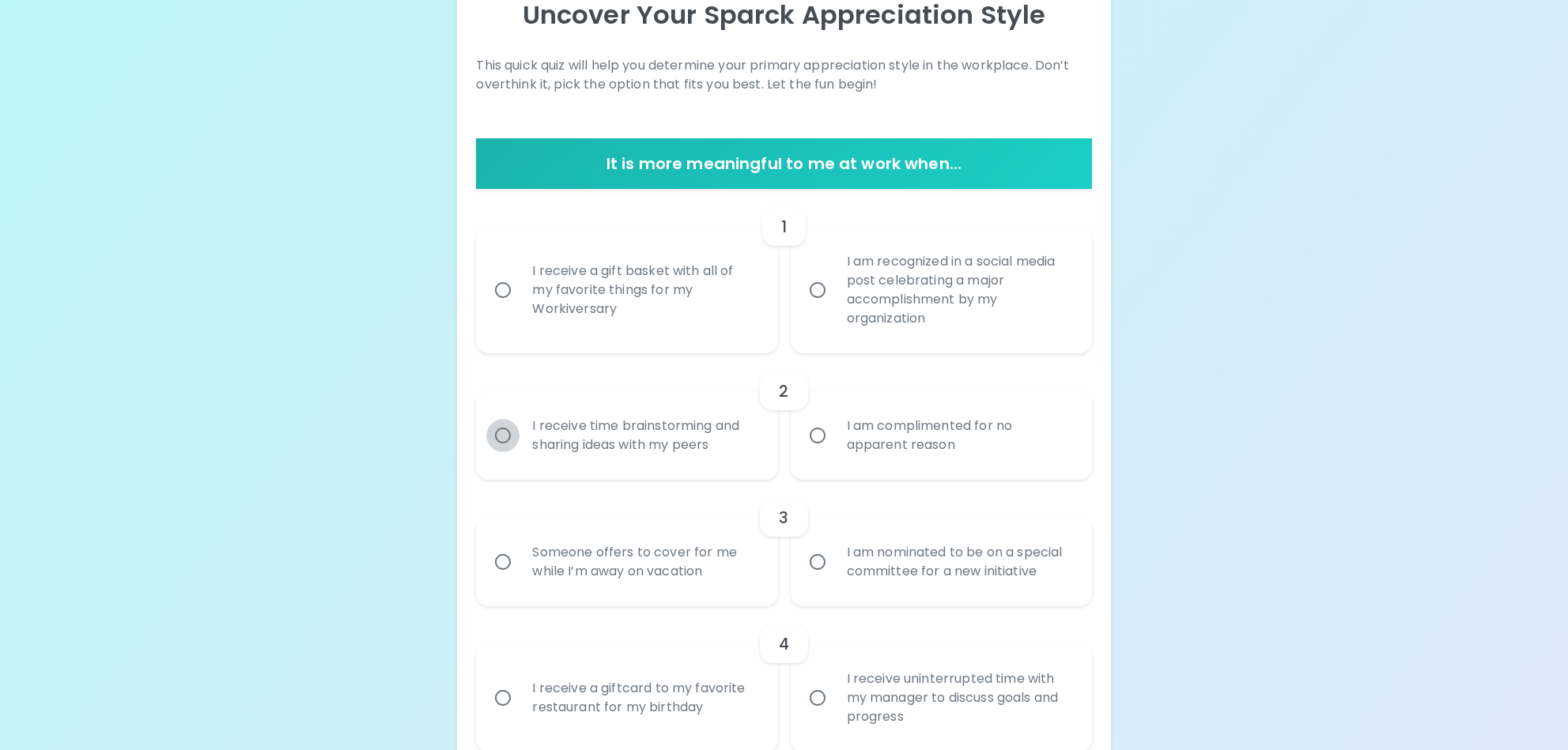
radio input "false"
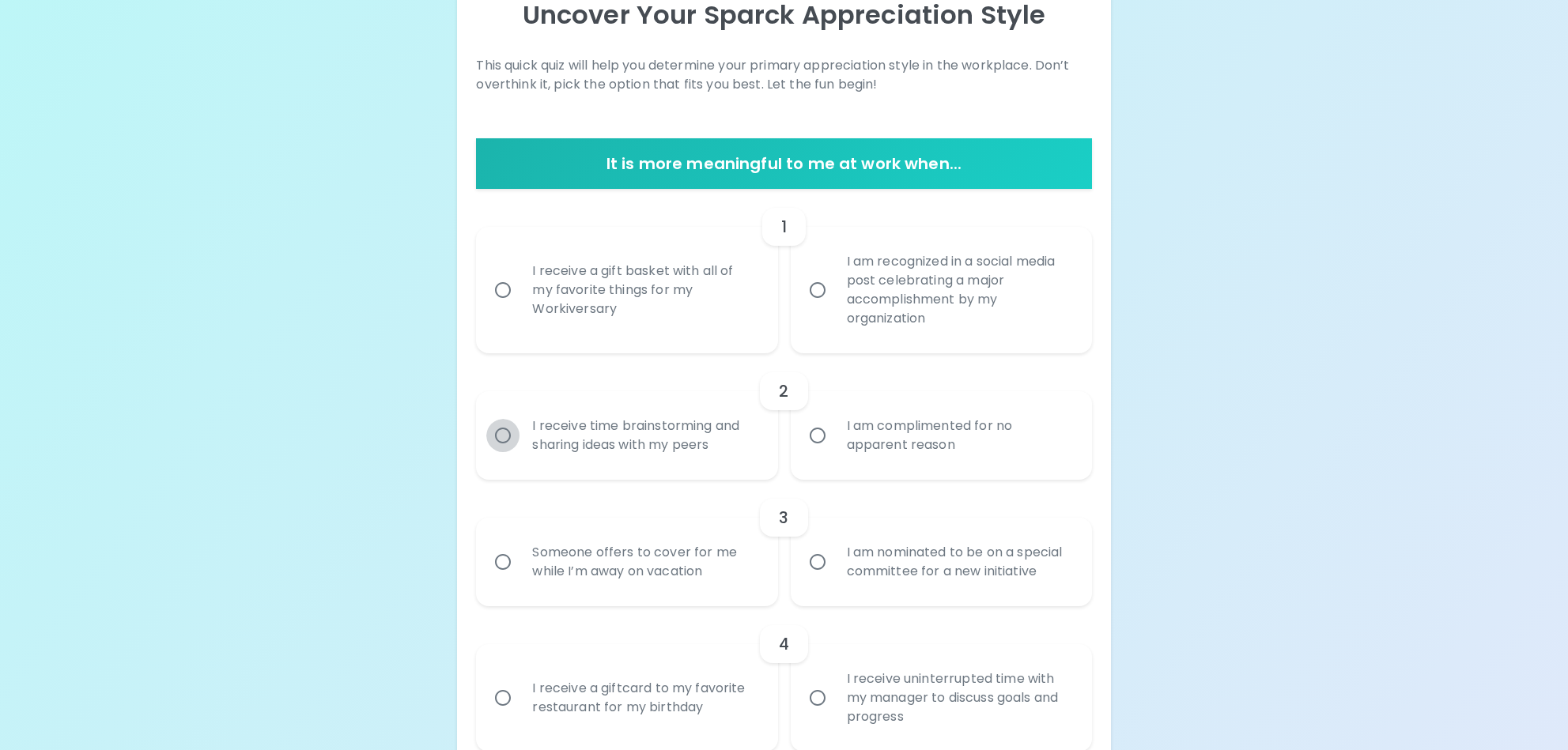
scroll to position [316, 0]
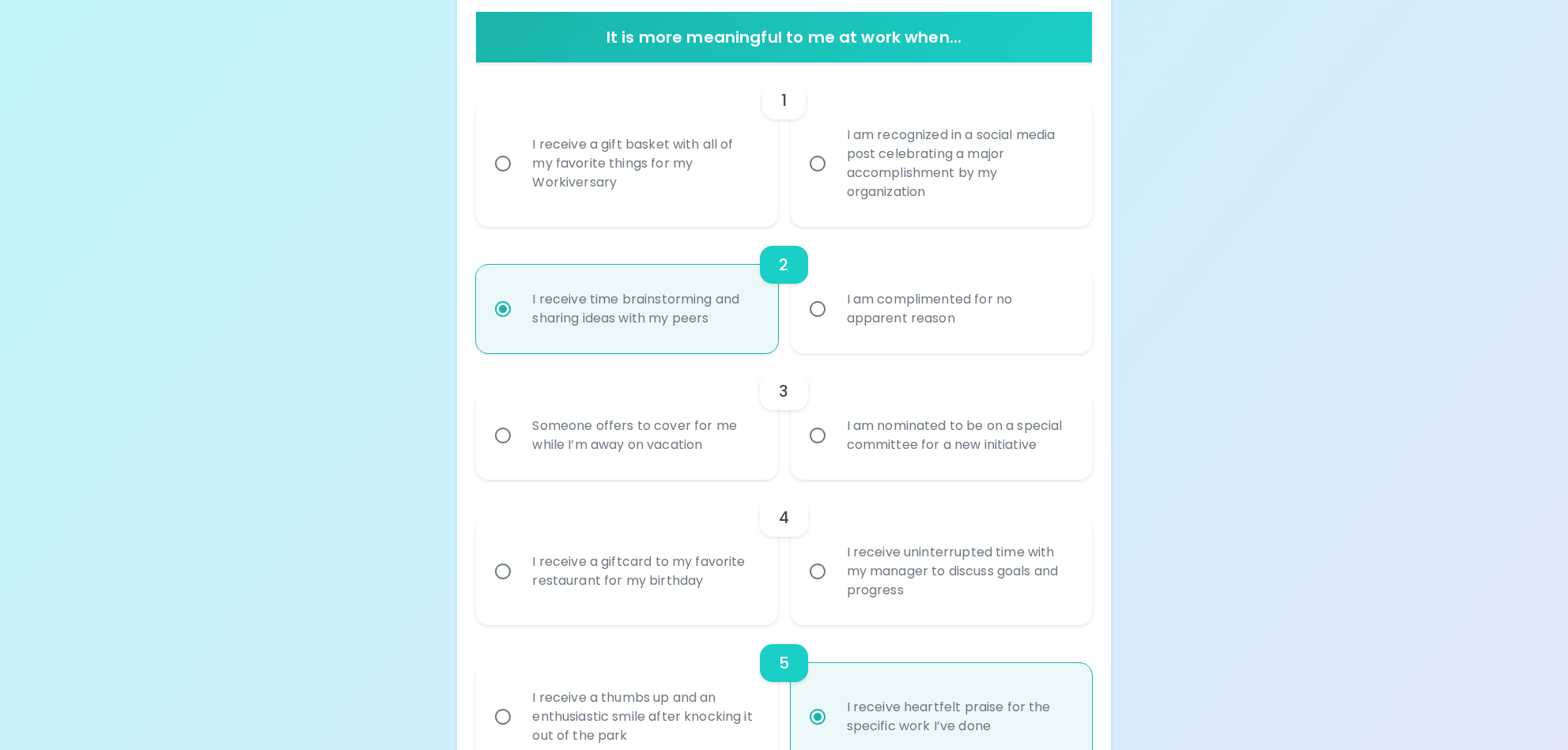
radio input "true"
click at [817, 440] on input "I am nominated to be on a special committee for a new initiative" at bounding box center [817, 436] width 33 height 33
radio input "false"
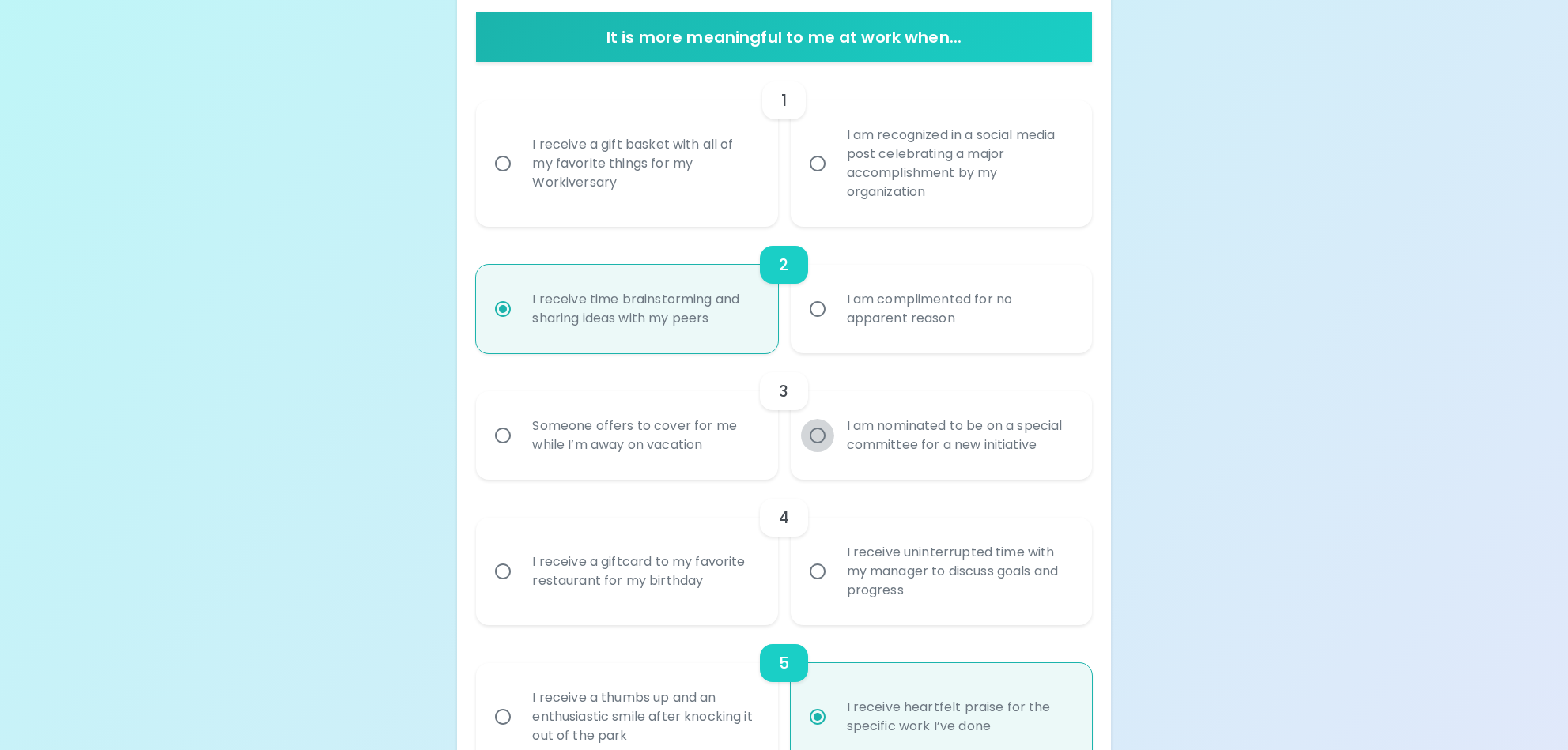
radio input "false"
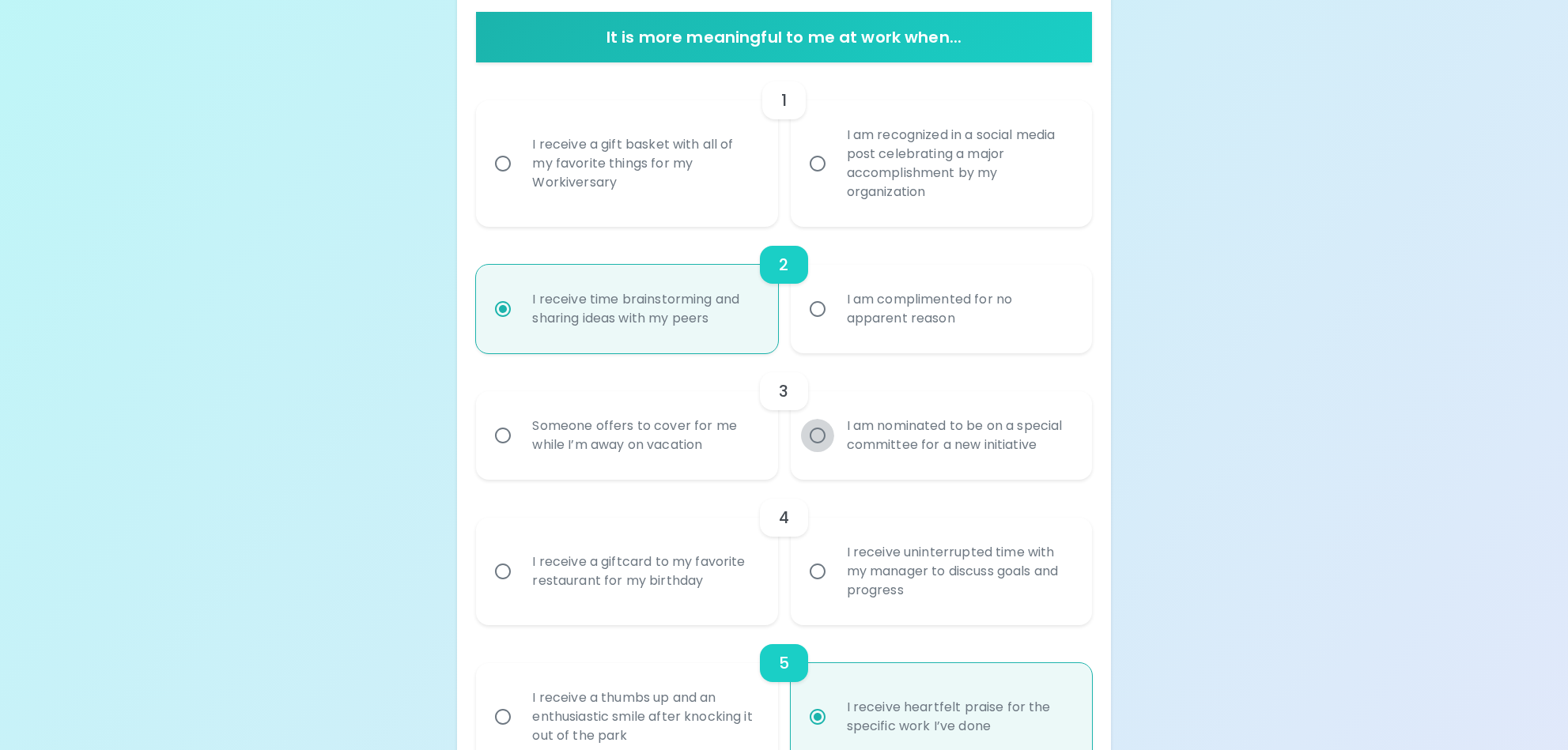
radio input "true"
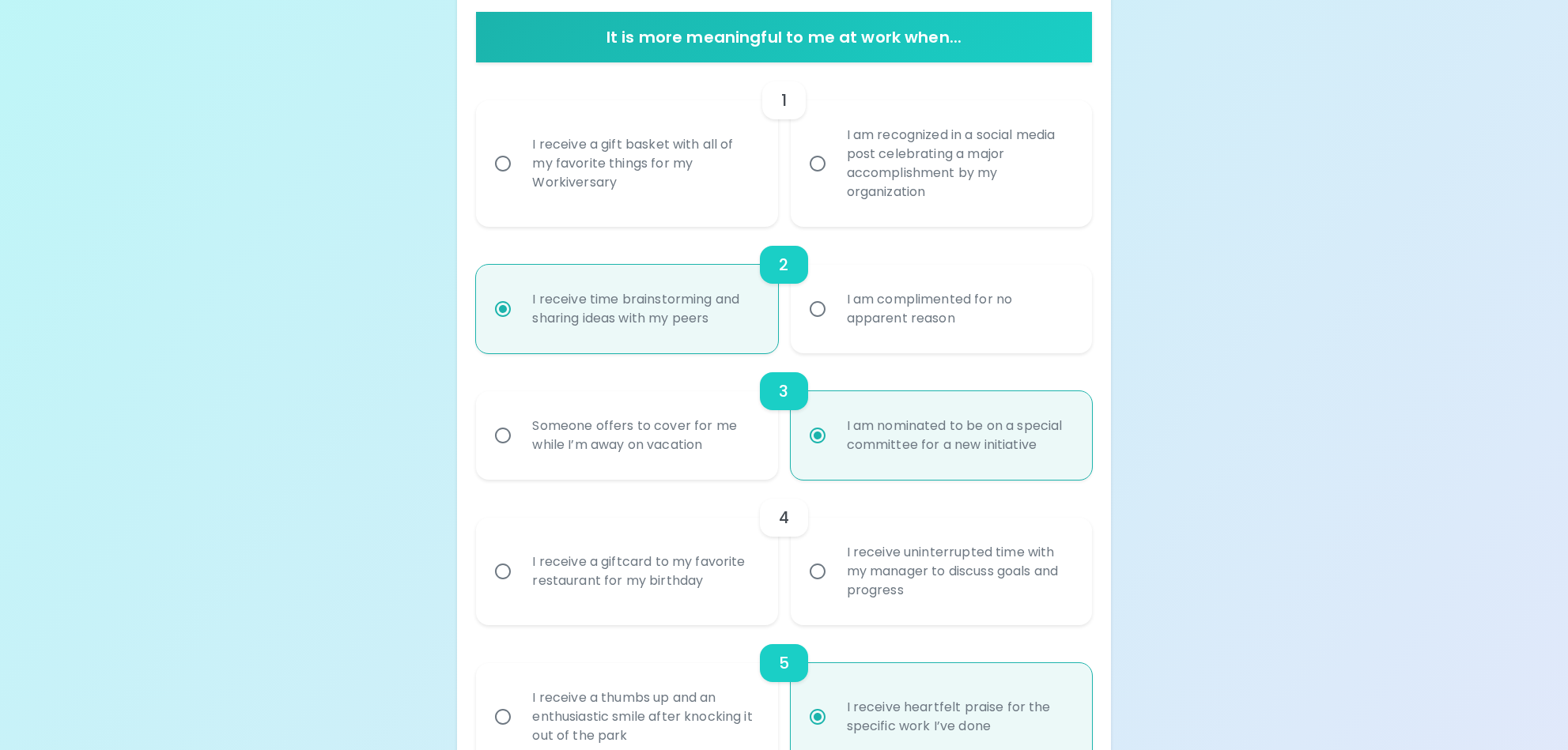
scroll to position [442, 0]
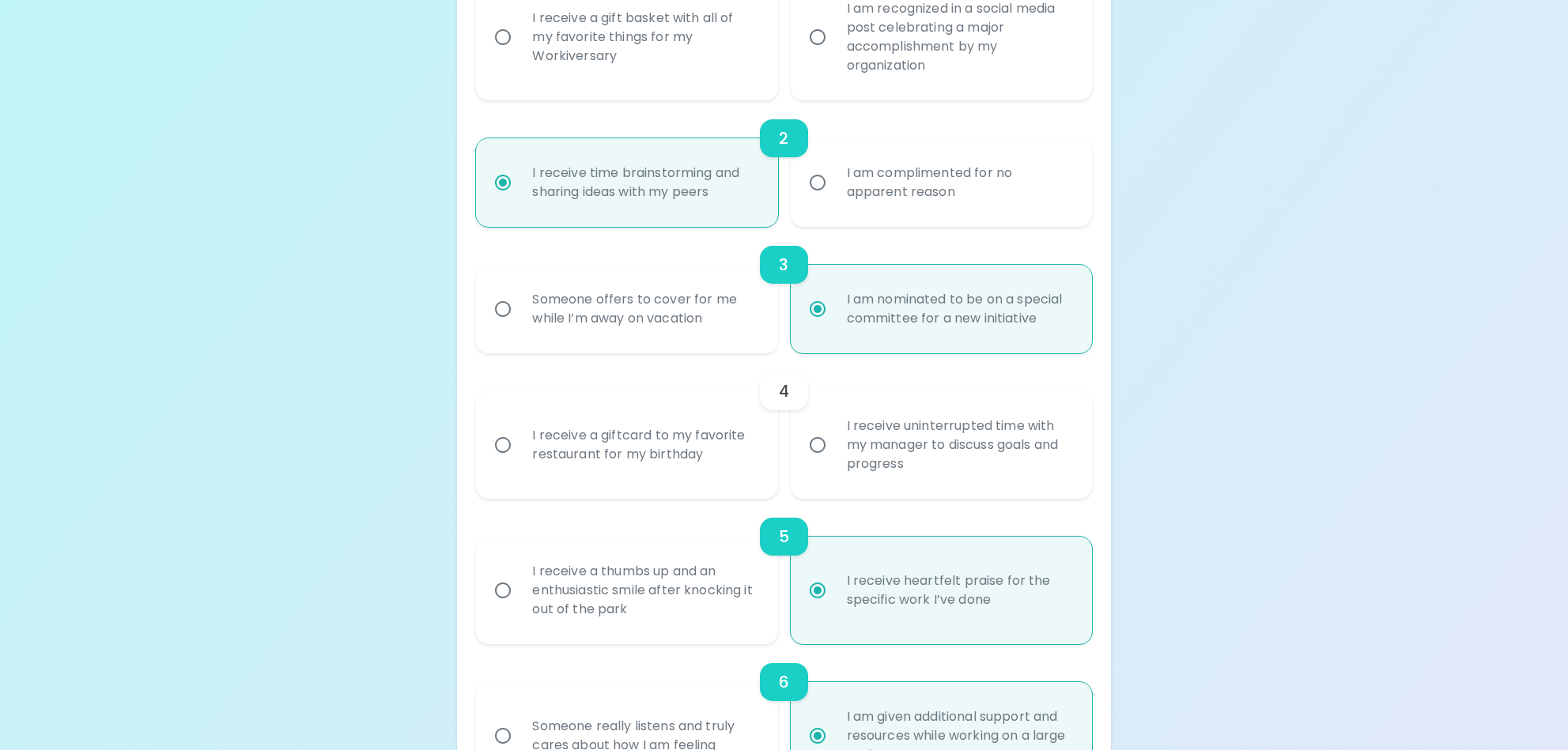
radio input "true"
click at [503, 447] on input "I receive a giftcard to my favorite restaurant for my birthday" at bounding box center [503, 445] width 33 height 33
radio input "false"
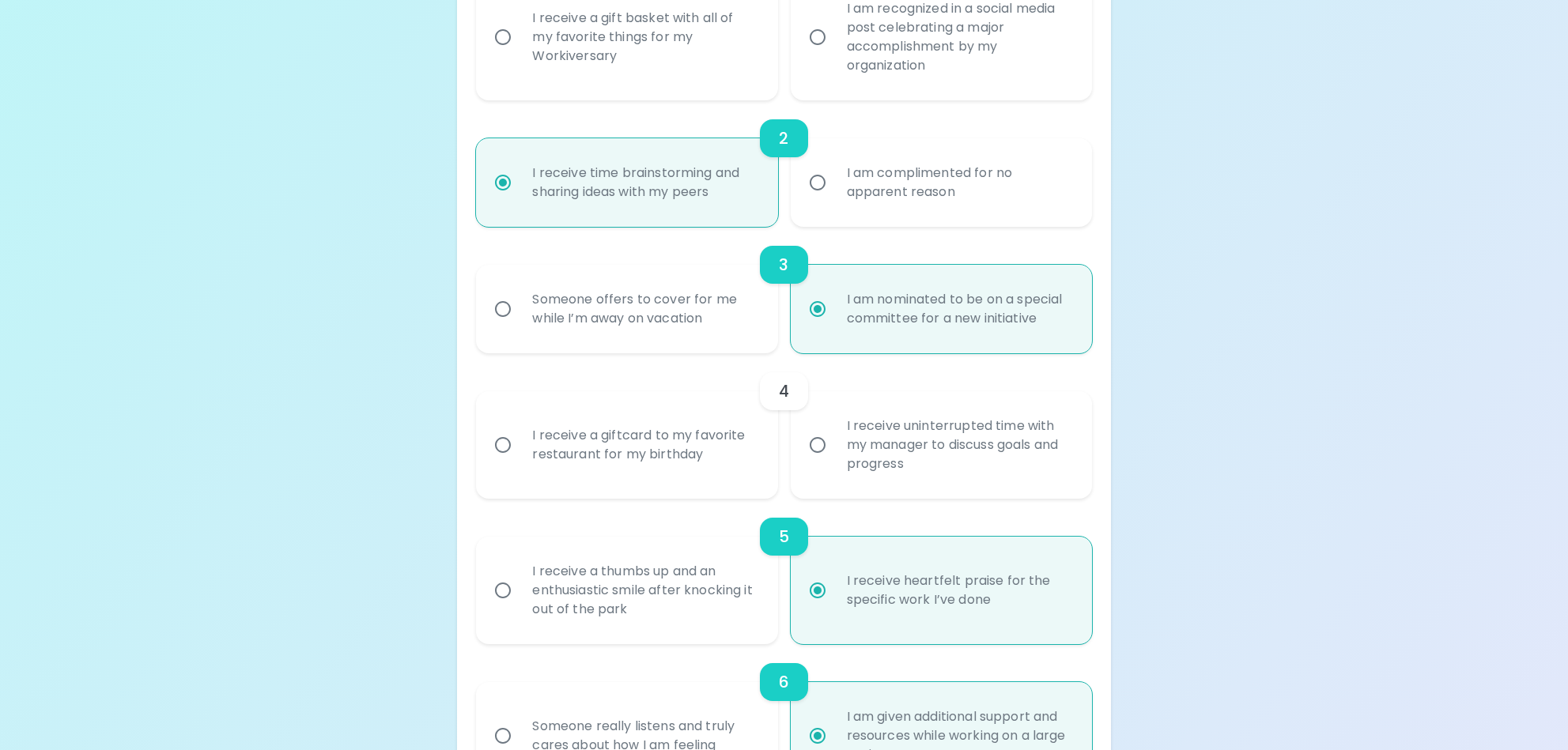
radio input "false"
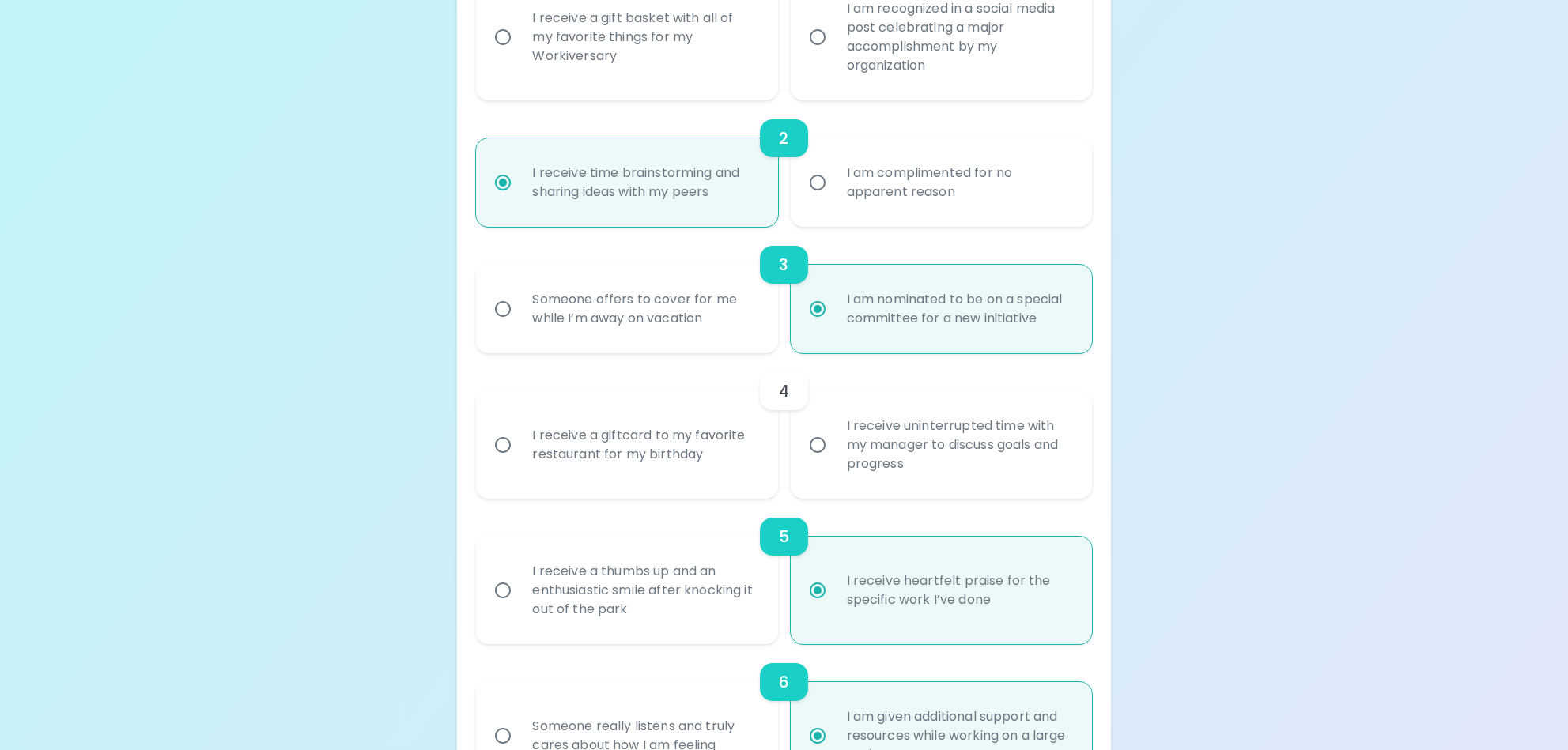
radio input "false"
radio input "true"
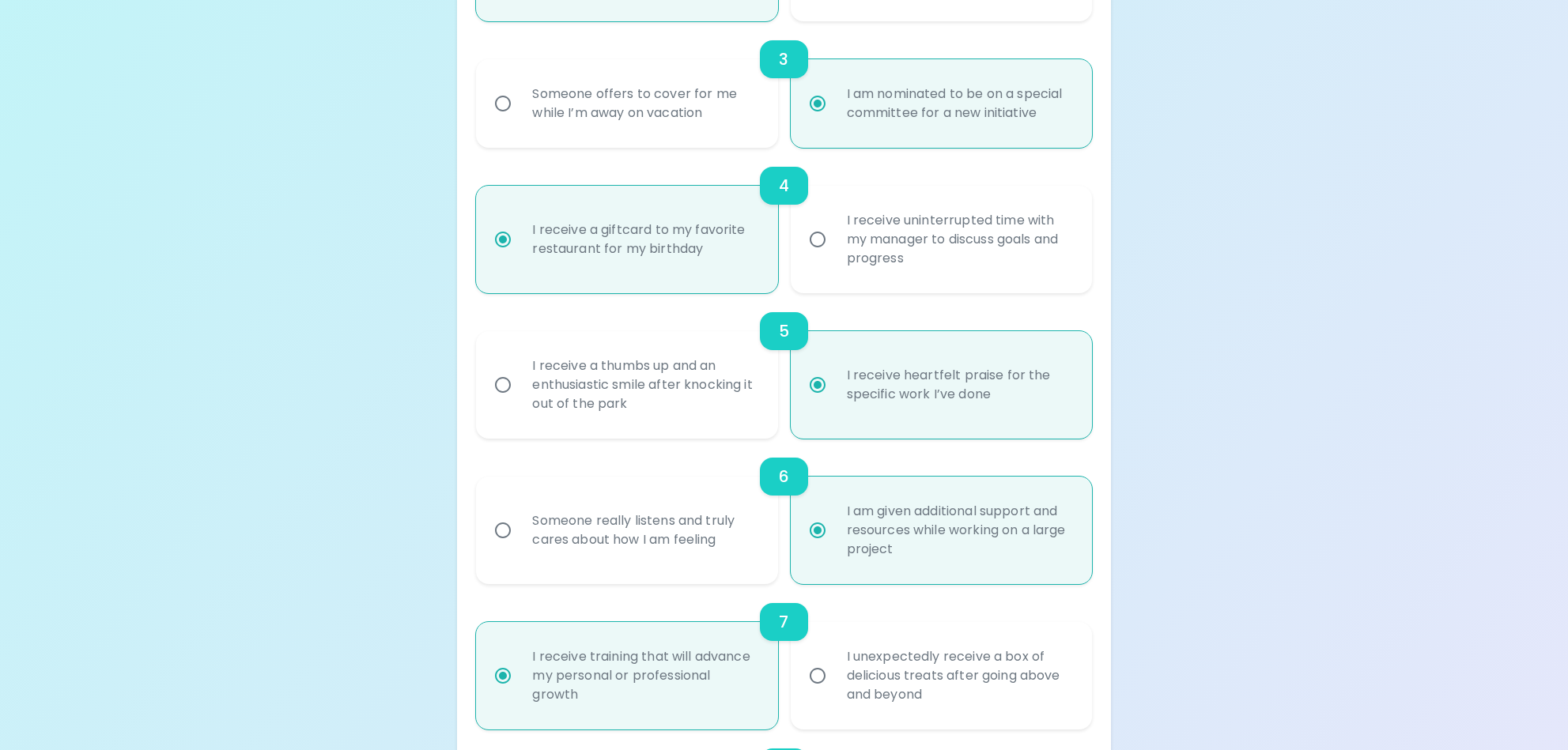
scroll to position [95, 0]
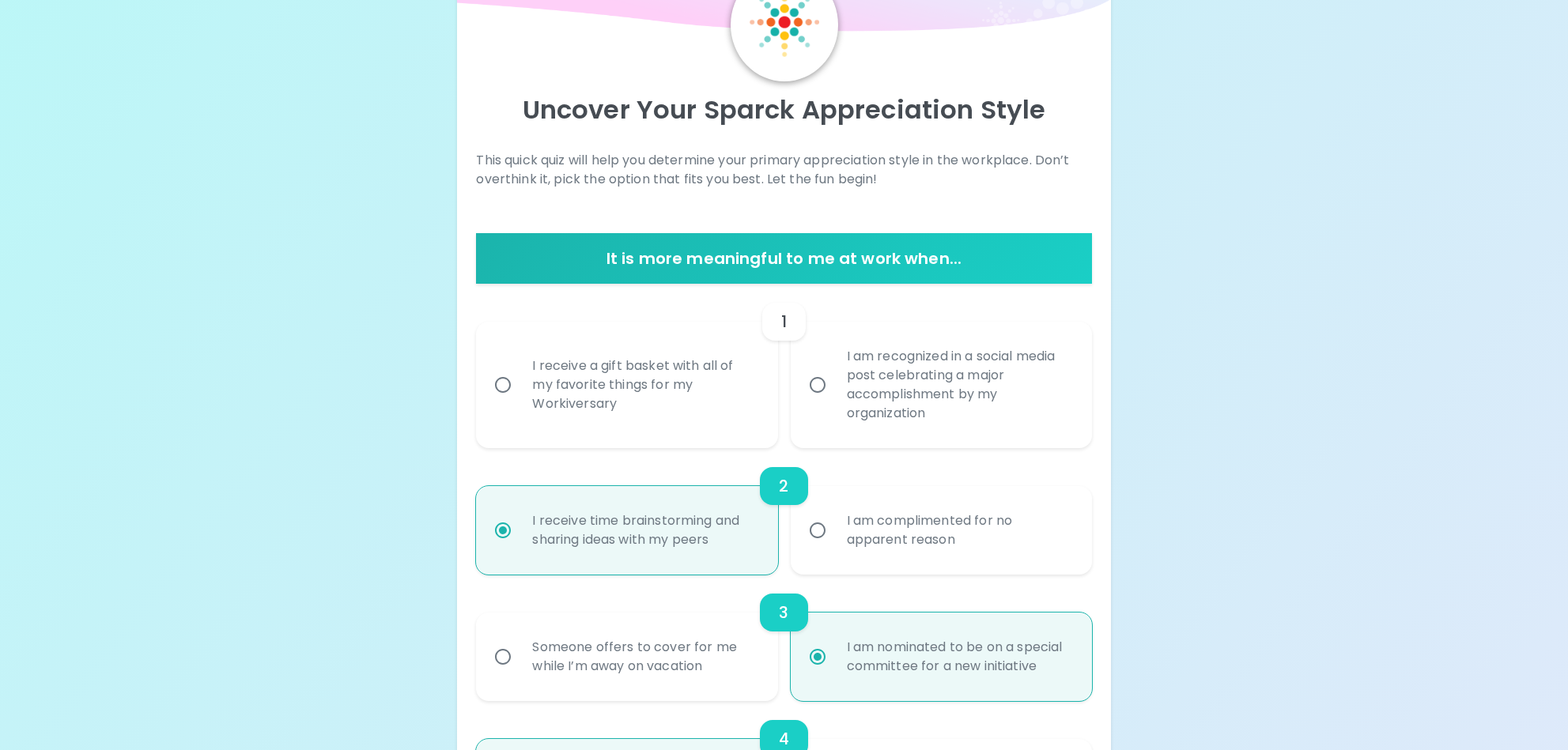
radio input "true"
click at [506, 386] on input "I receive a gift basket with all of my favorite things for my Workiversary" at bounding box center [503, 385] width 33 height 33
radio input "false"
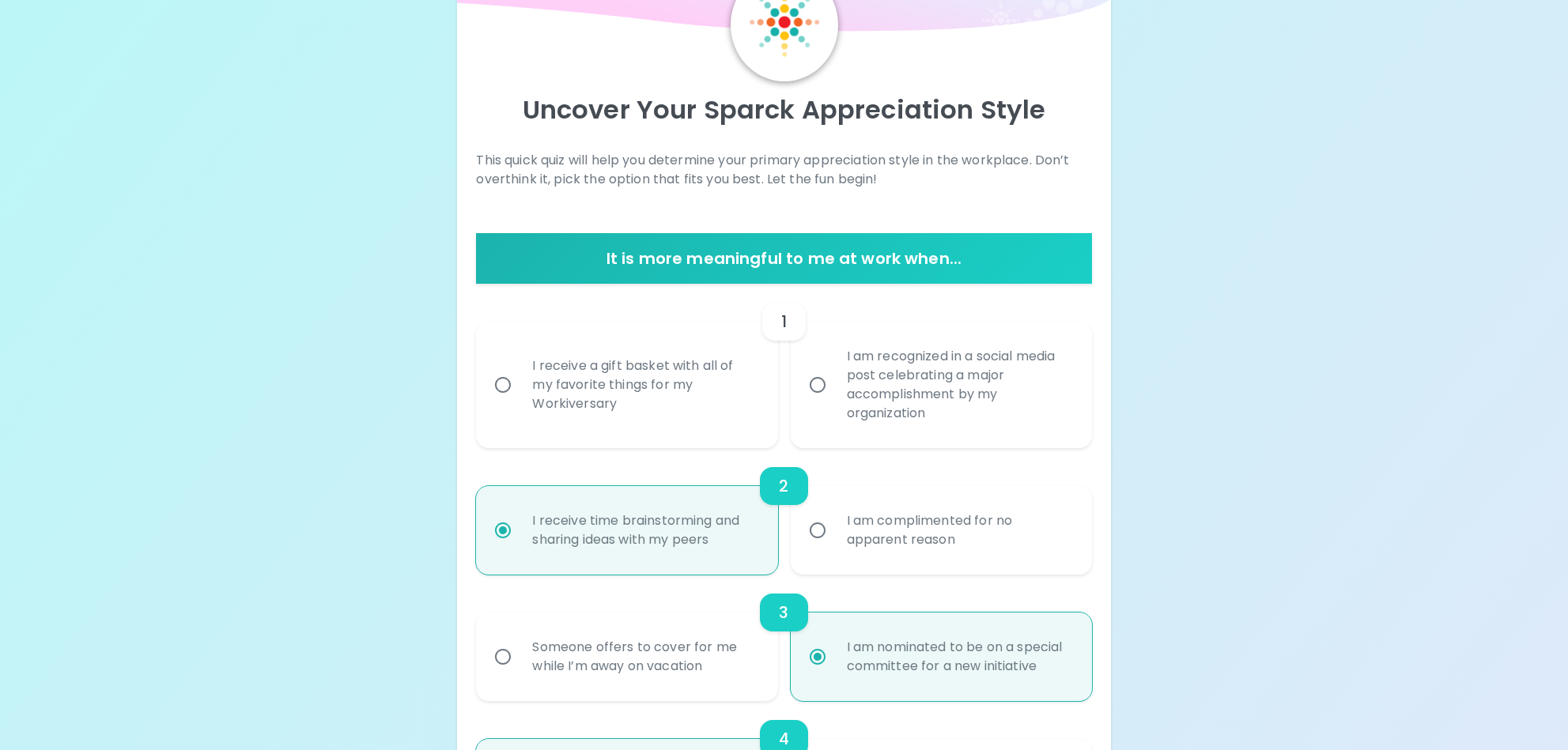
radio input "false"
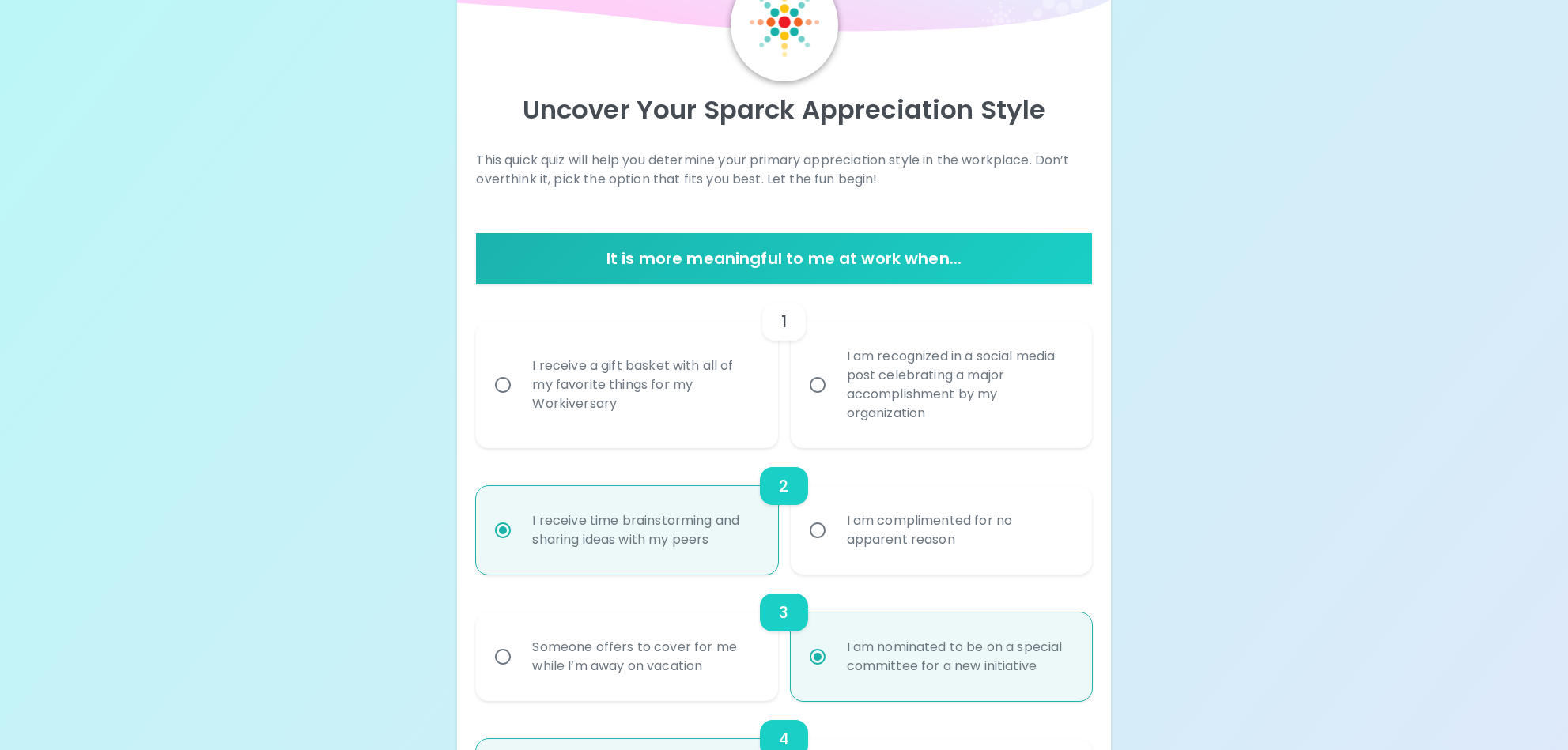
radio input "false"
radio input "true"
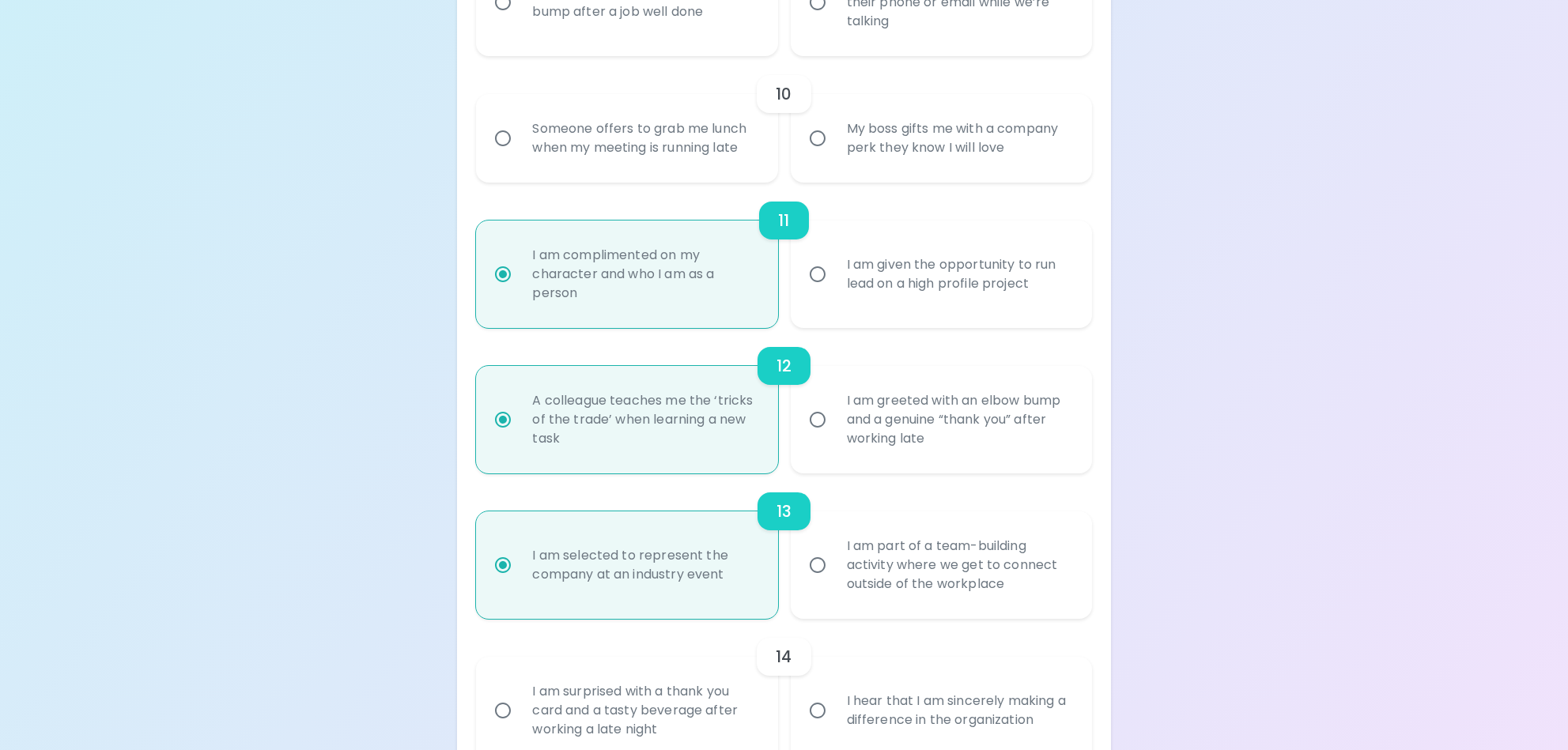
scroll to position [1771, 0]
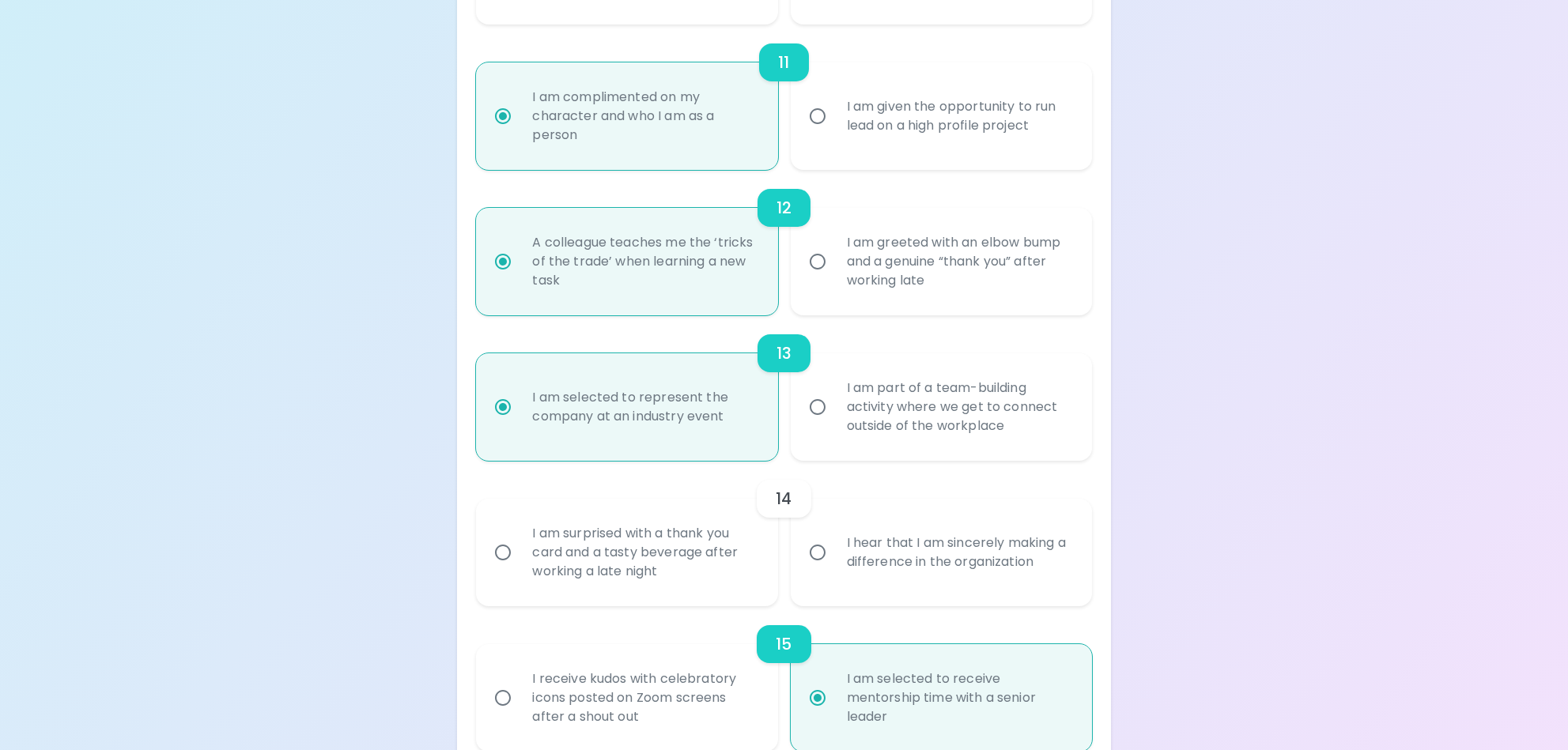
radio input "true"
click at [502, 557] on input "I am surprised with a thank you card and a tasty beverage after working a late …" at bounding box center [503, 552] width 33 height 33
radio input "false"
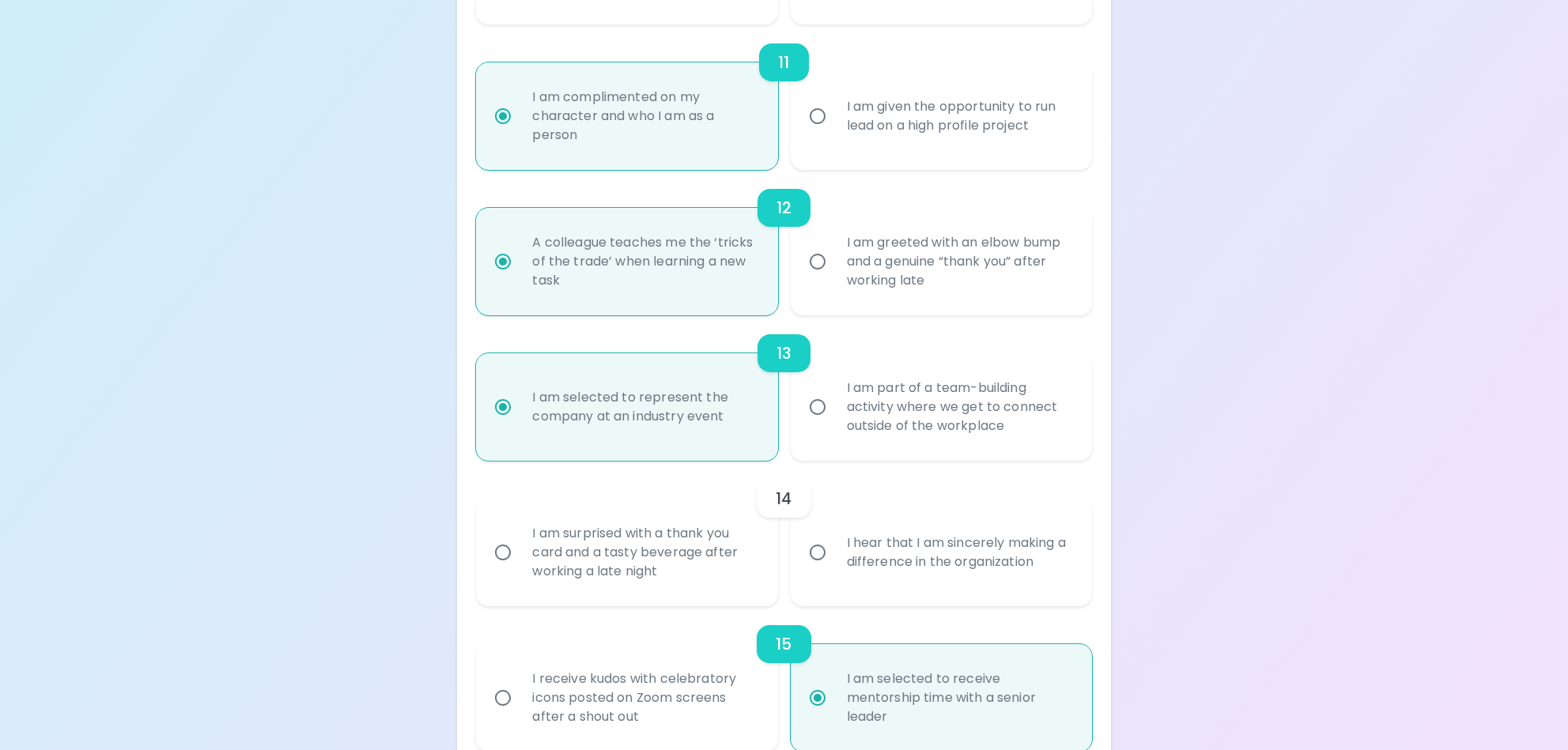
radio input "false"
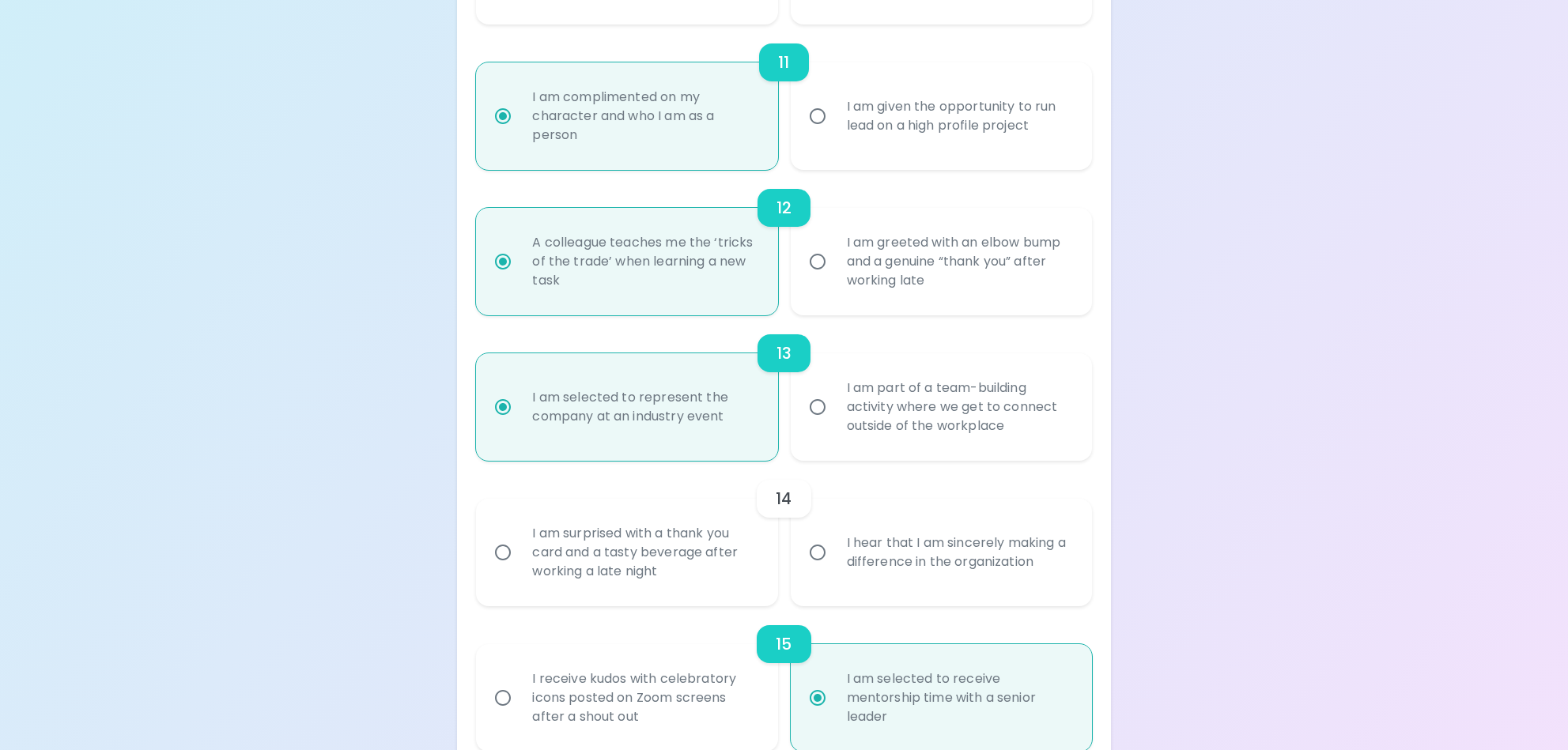
radio input "false"
radio input "true"
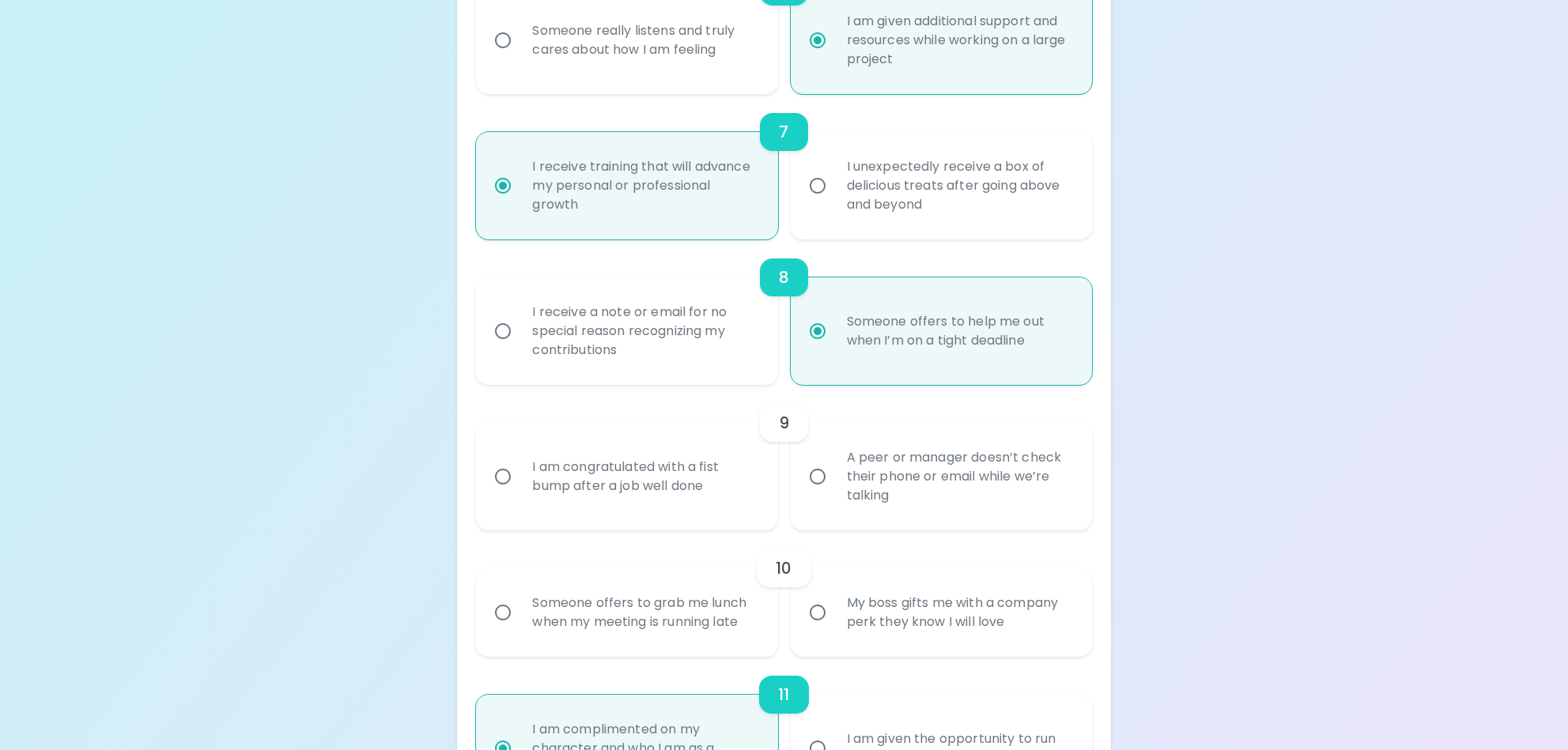
scroll to position [1217, 0]
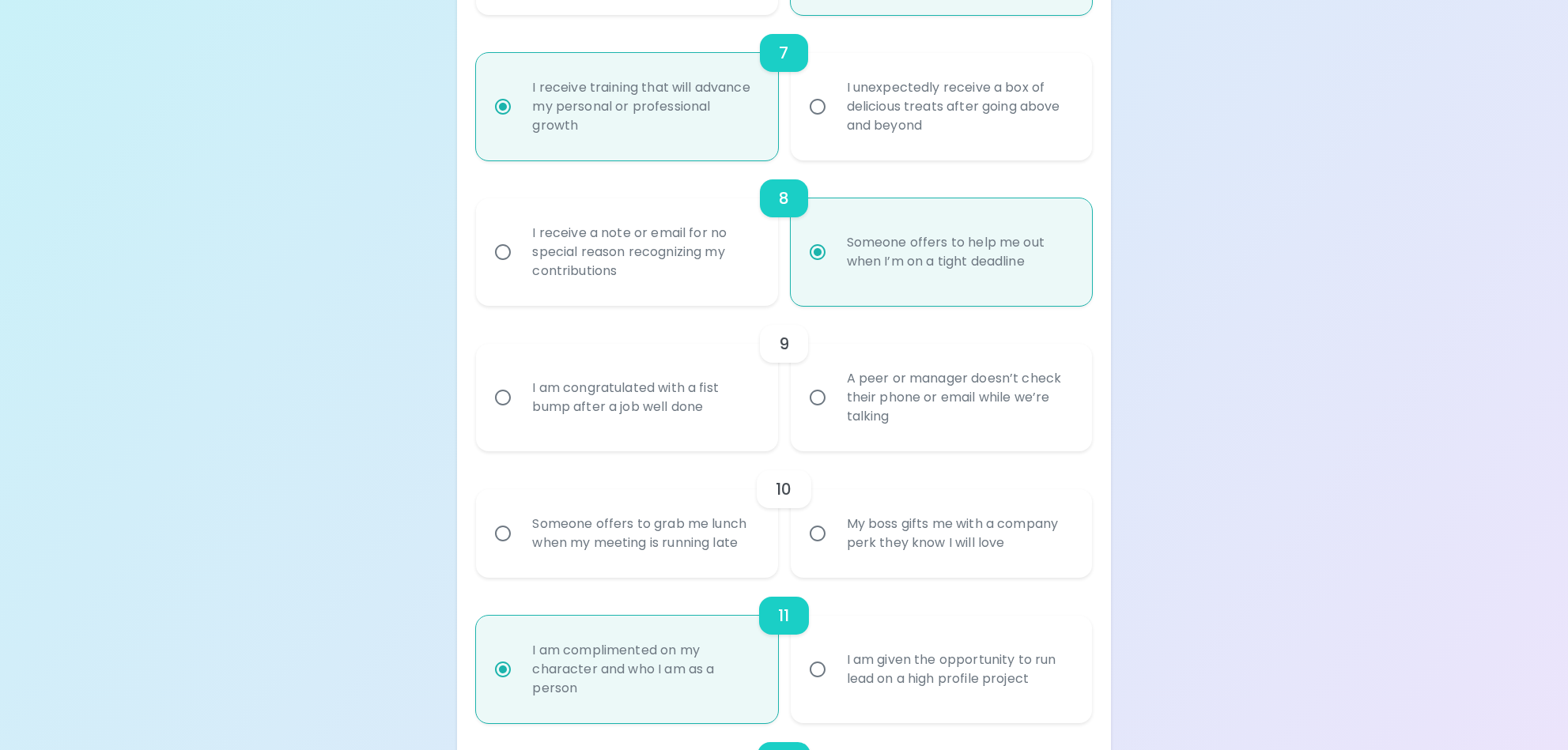
radio input "true"
click at [815, 534] on input "My boss gifts me with a company perk they know I will love" at bounding box center [817, 533] width 33 height 33
radio input "false"
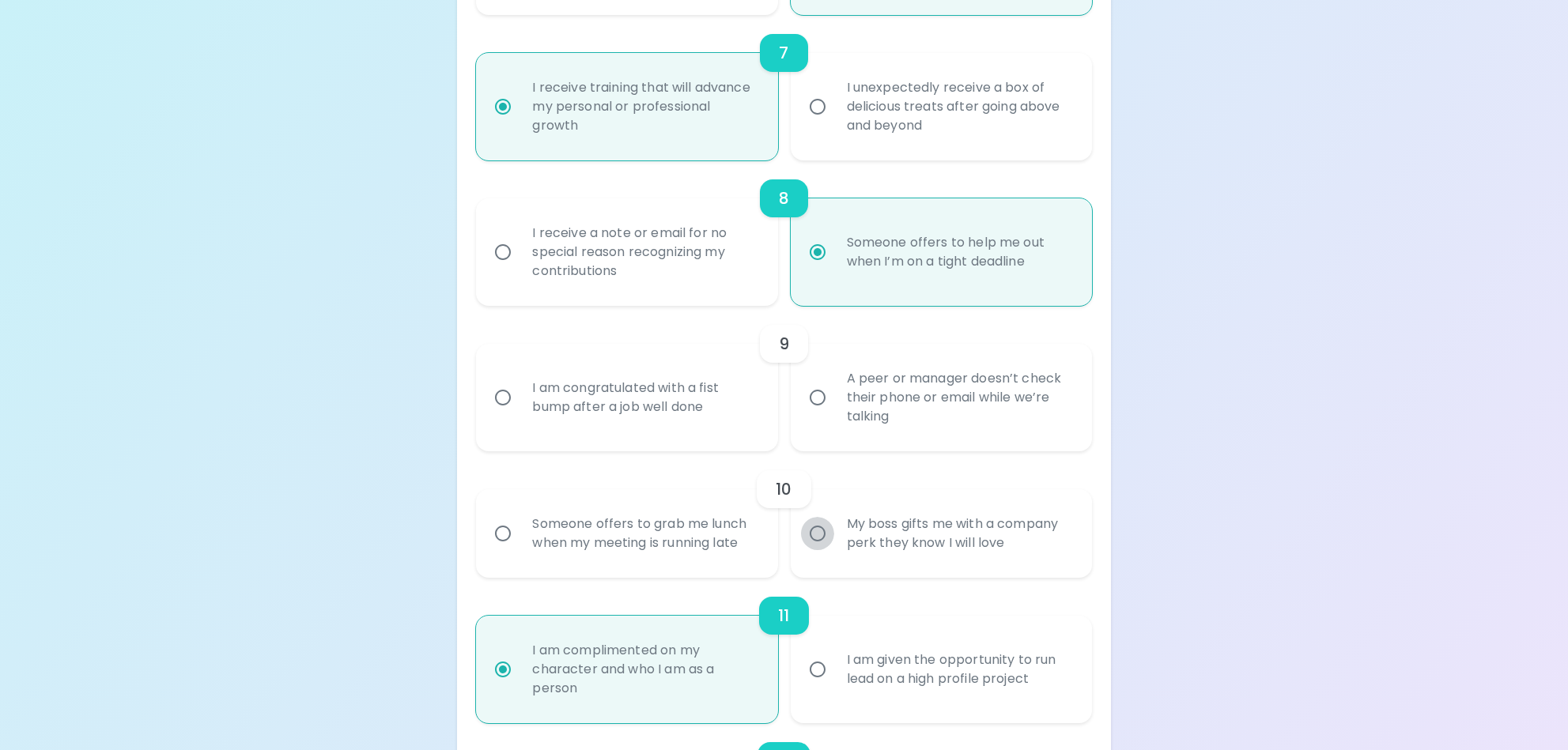
radio input "false"
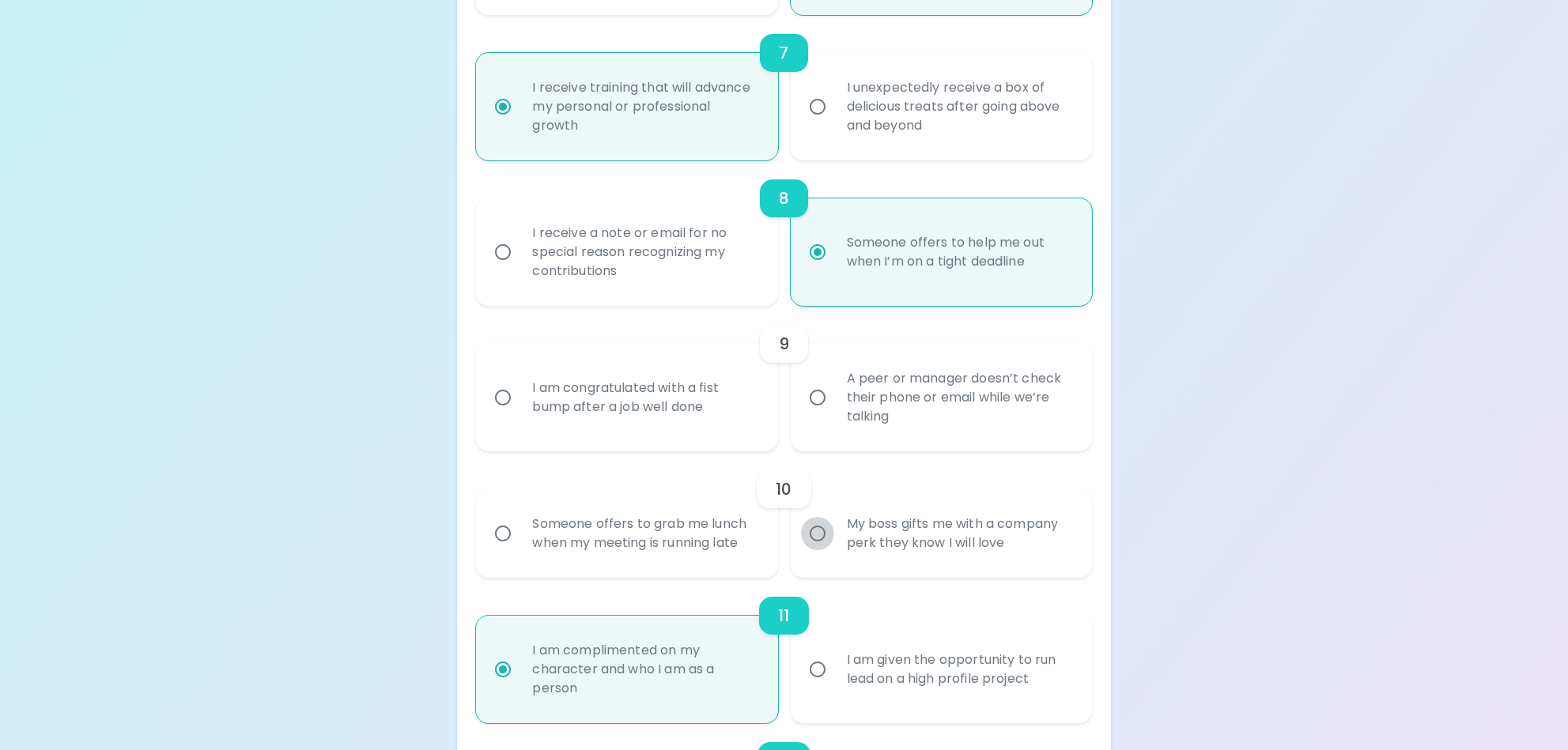
radio input "false"
radio input "true"
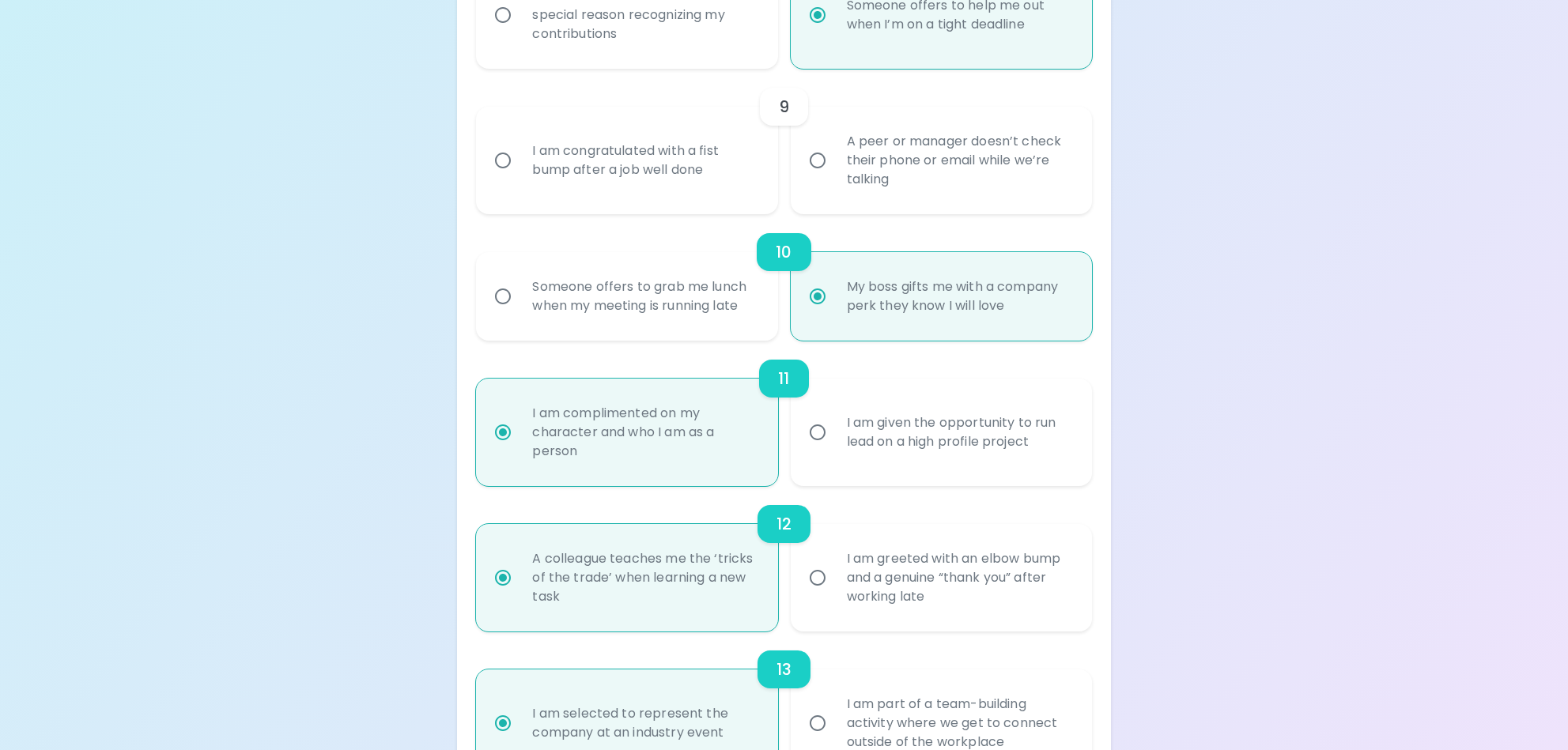
scroll to position [1139, 0]
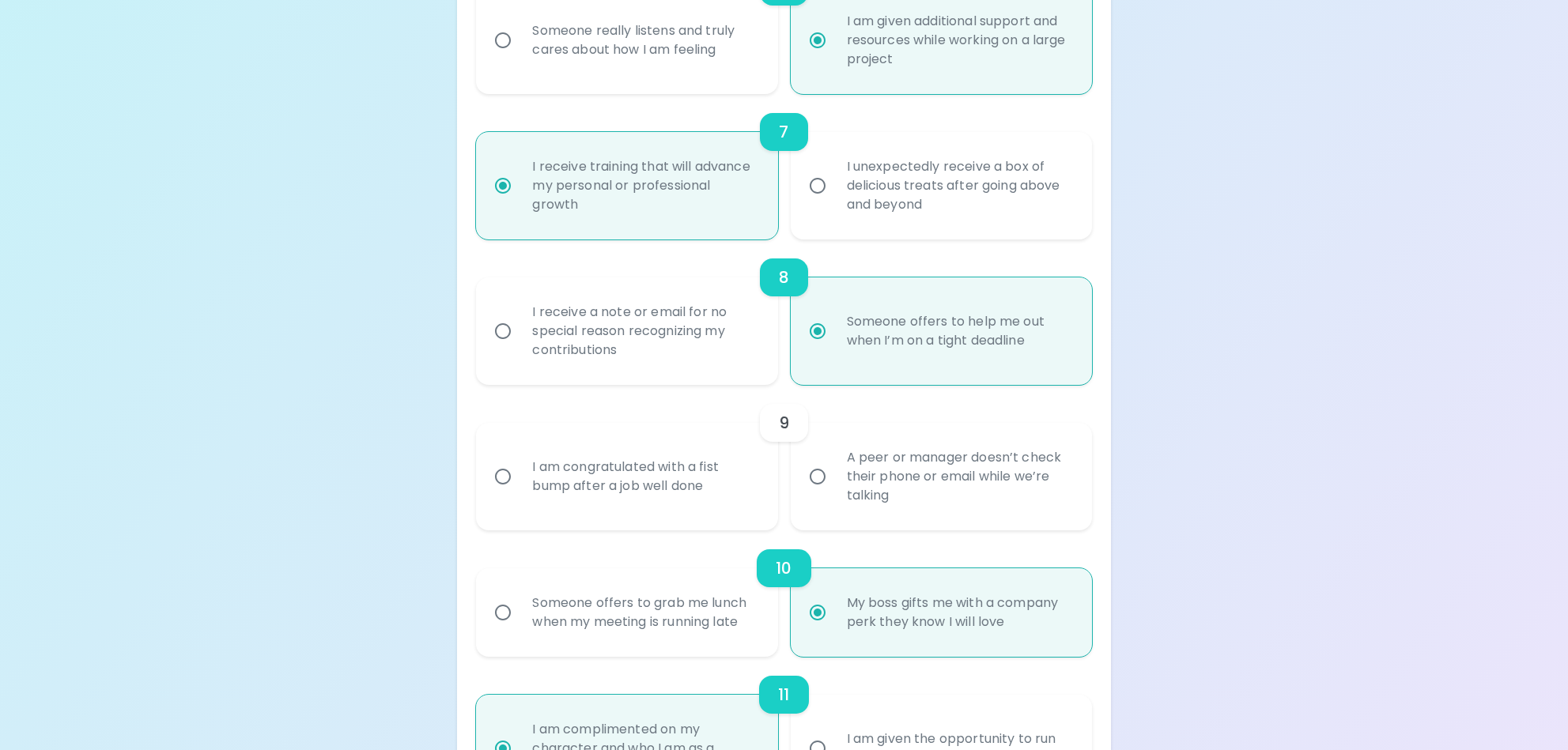
radio input "true"
click at [695, 503] on div "I am congratulated with a fist bump after a job well done" at bounding box center [644, 476] width 249 height 75
click at [520, 493] on input "I am congratulated with a fist bump after a job well done" at bounding box center [503, 477] width 33 height 33
radio input "false"
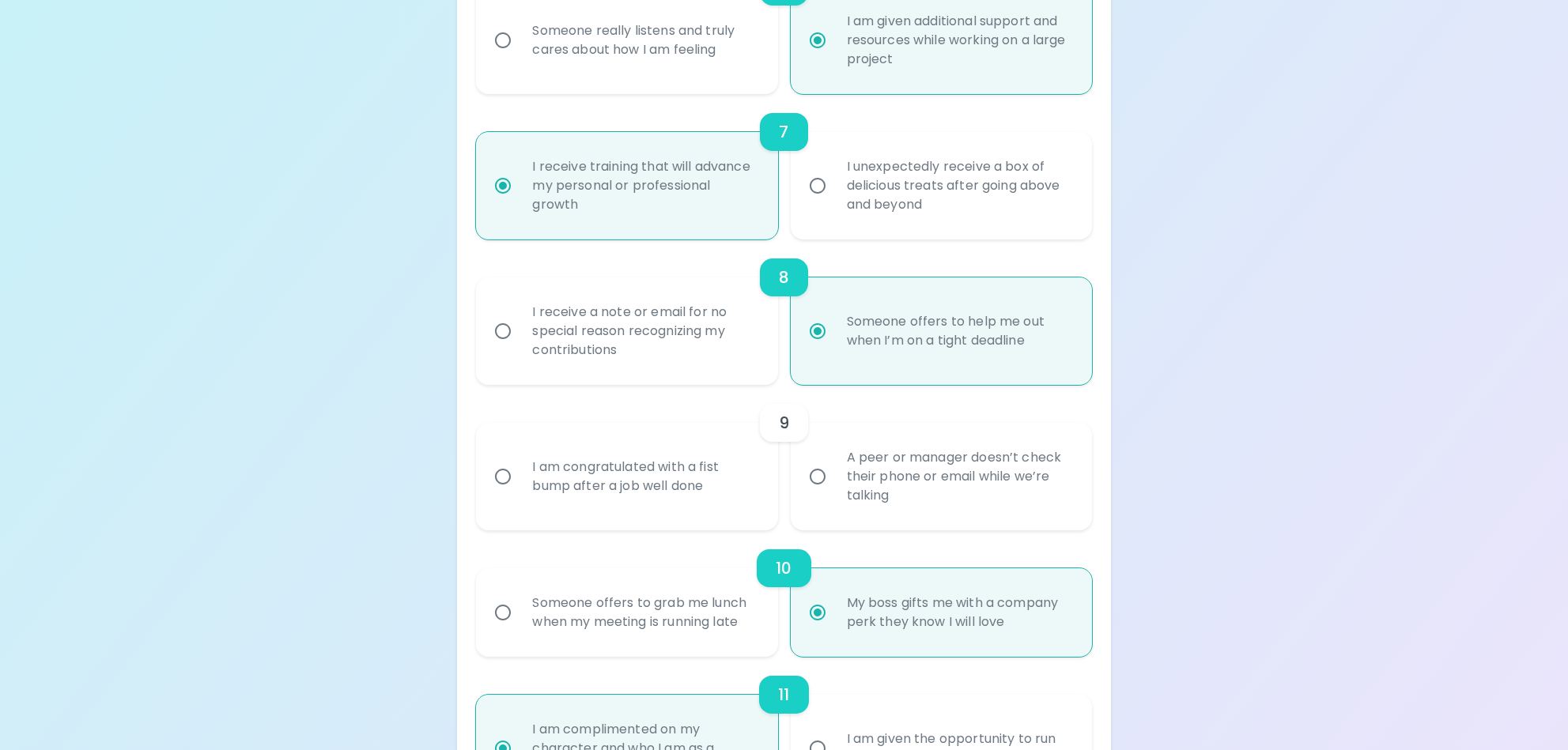
radio input "false"
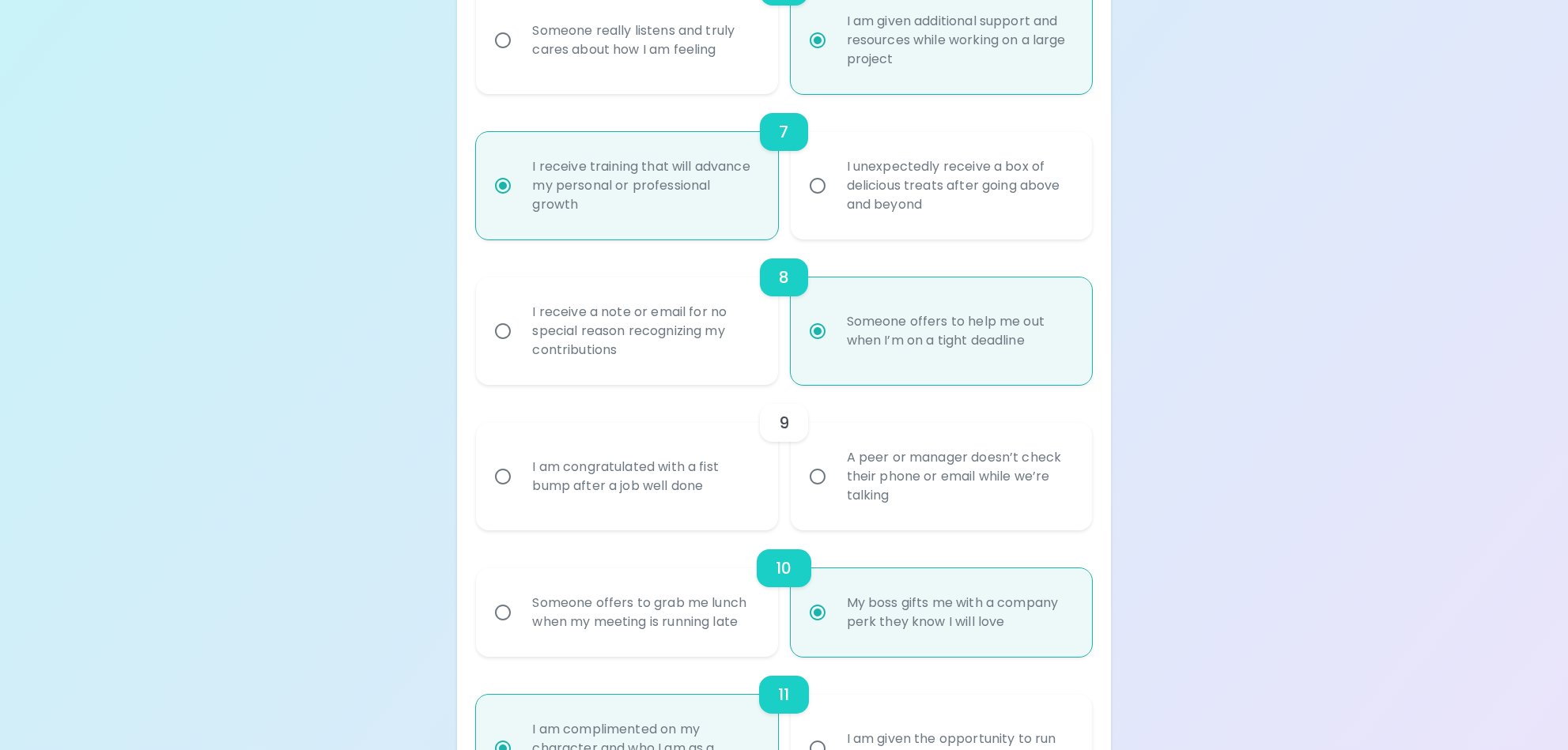
radio input "false"
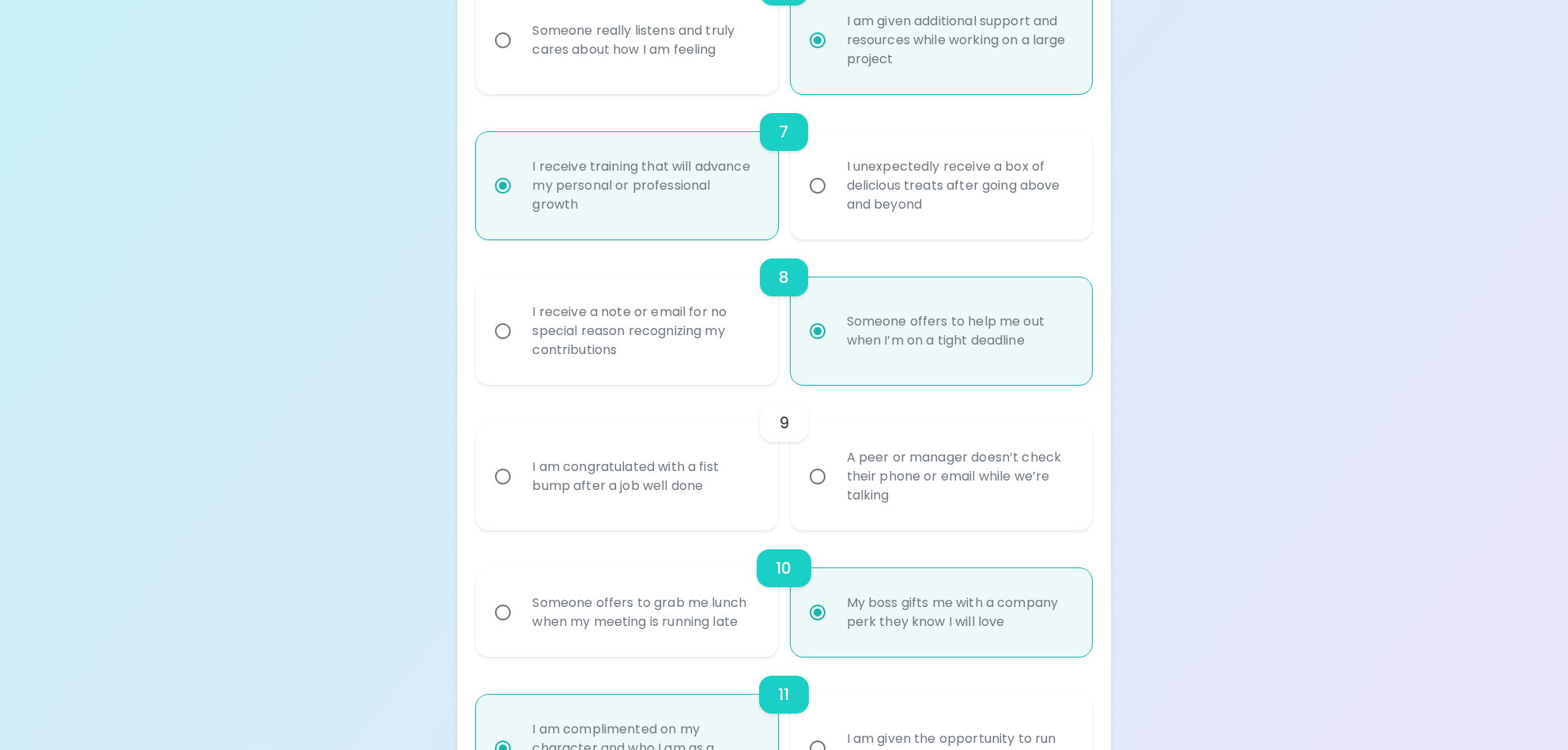
radio input "false"
radio input "true"
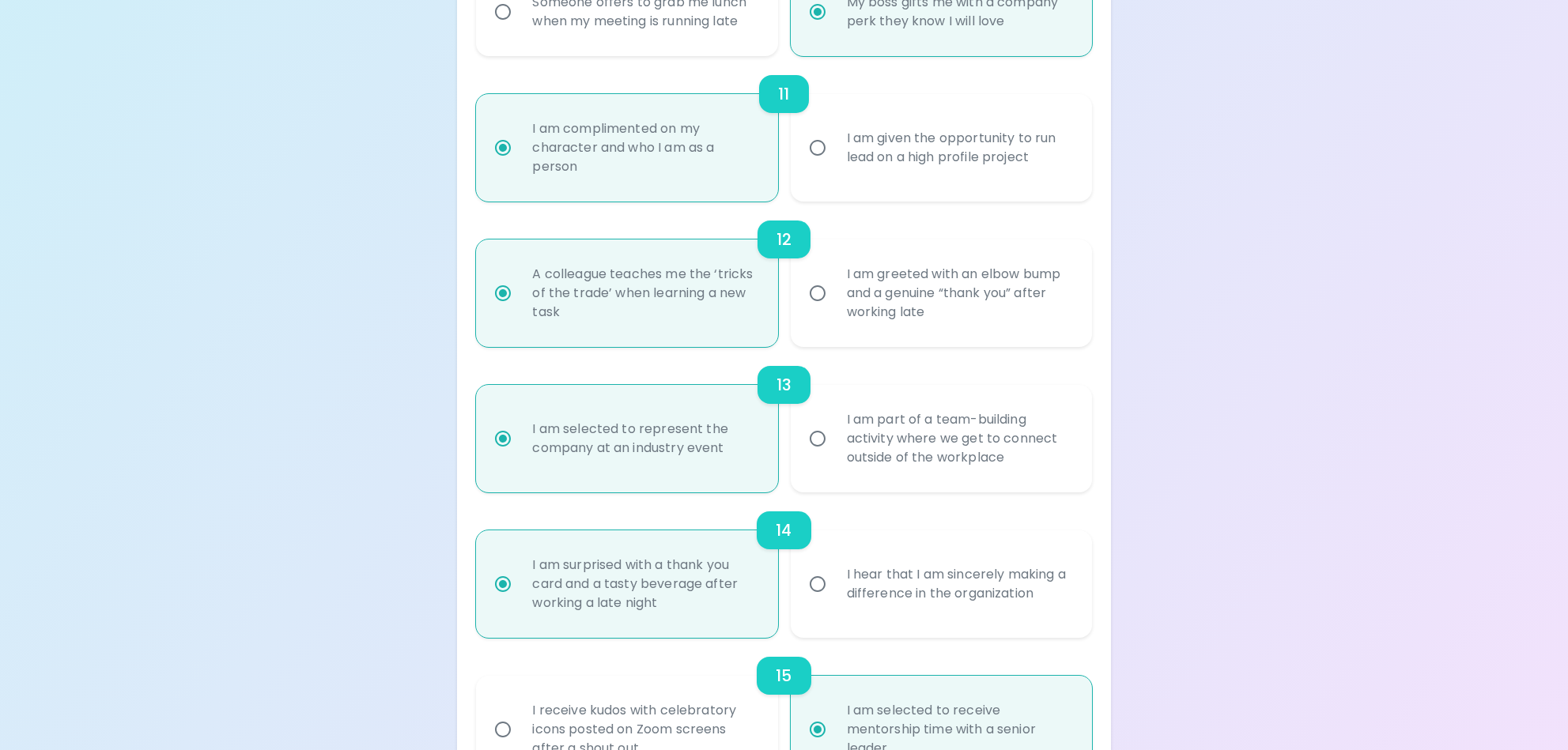
scroll to position [1851, 0]
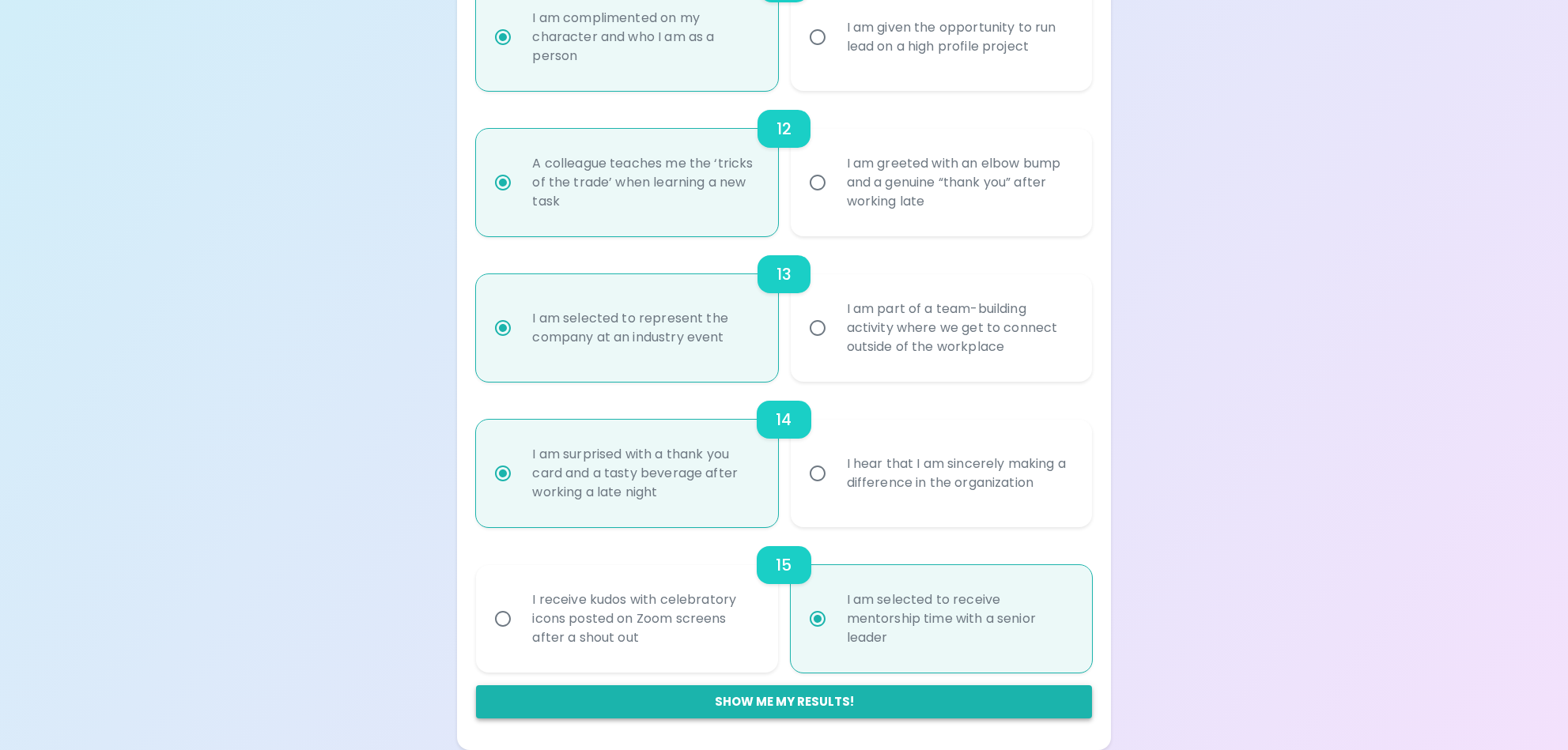
radio input "true"
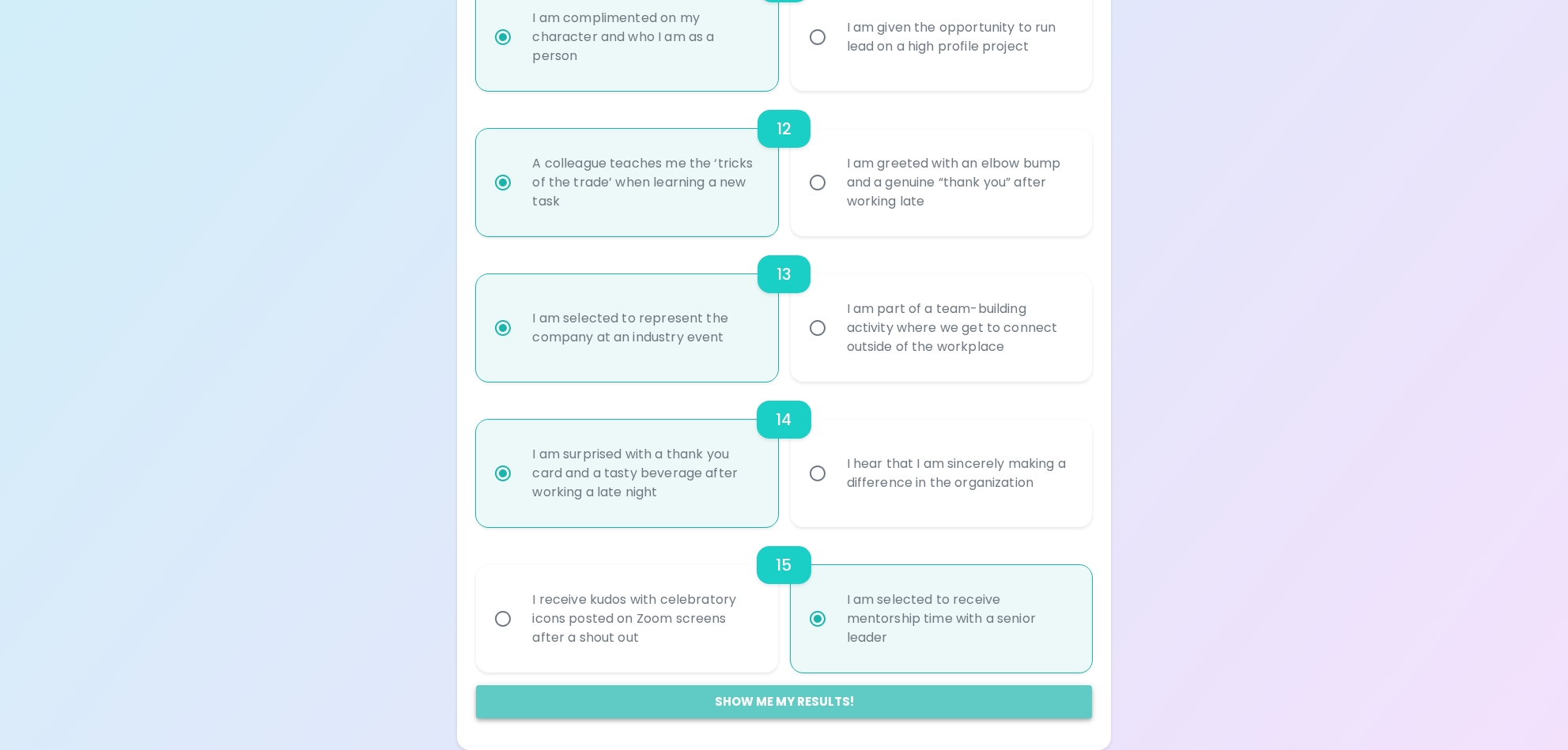
click at [755, 699] on button "Show me my results!" at bounding box center [784, 702] width 615 height 33
radio input "false"
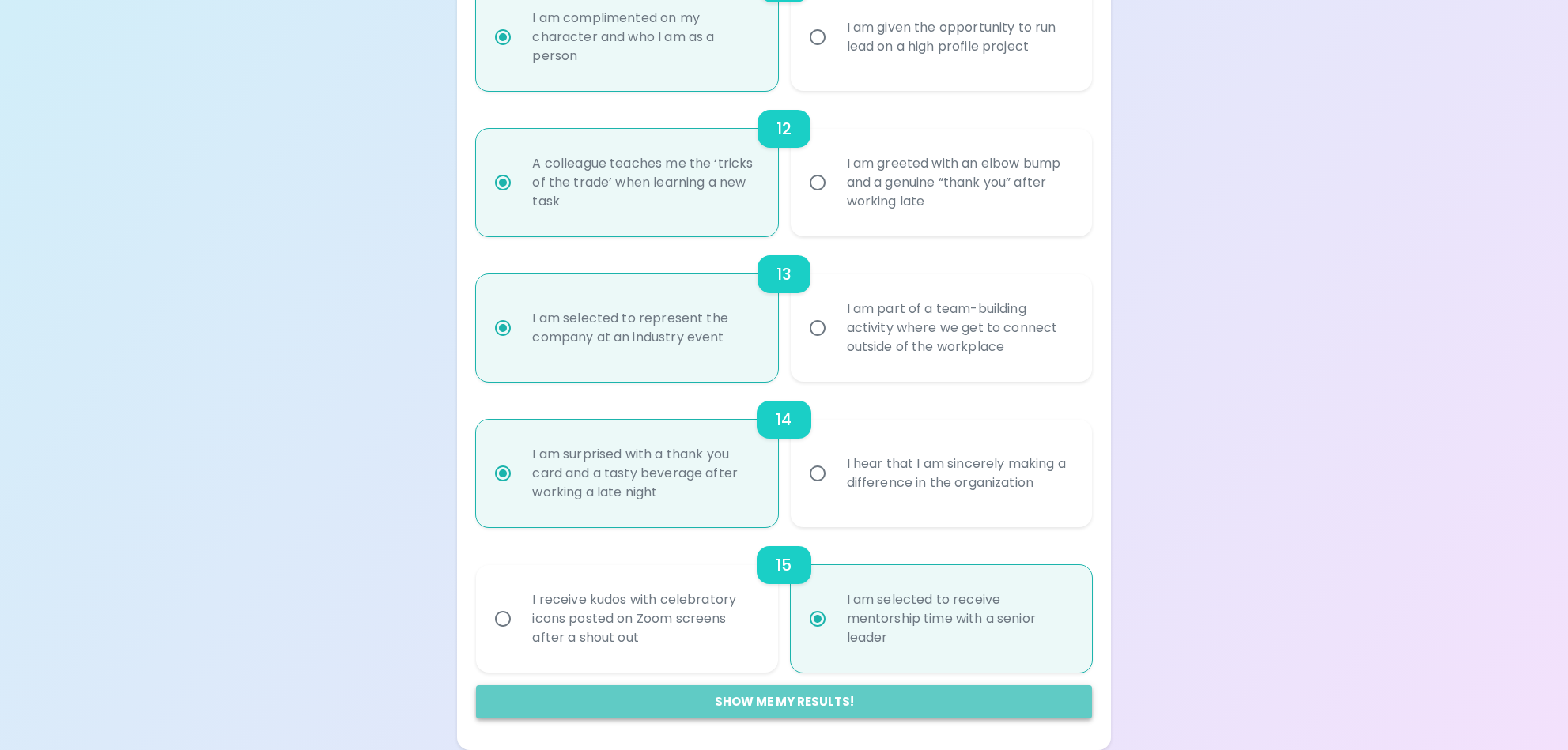
radio input "false"
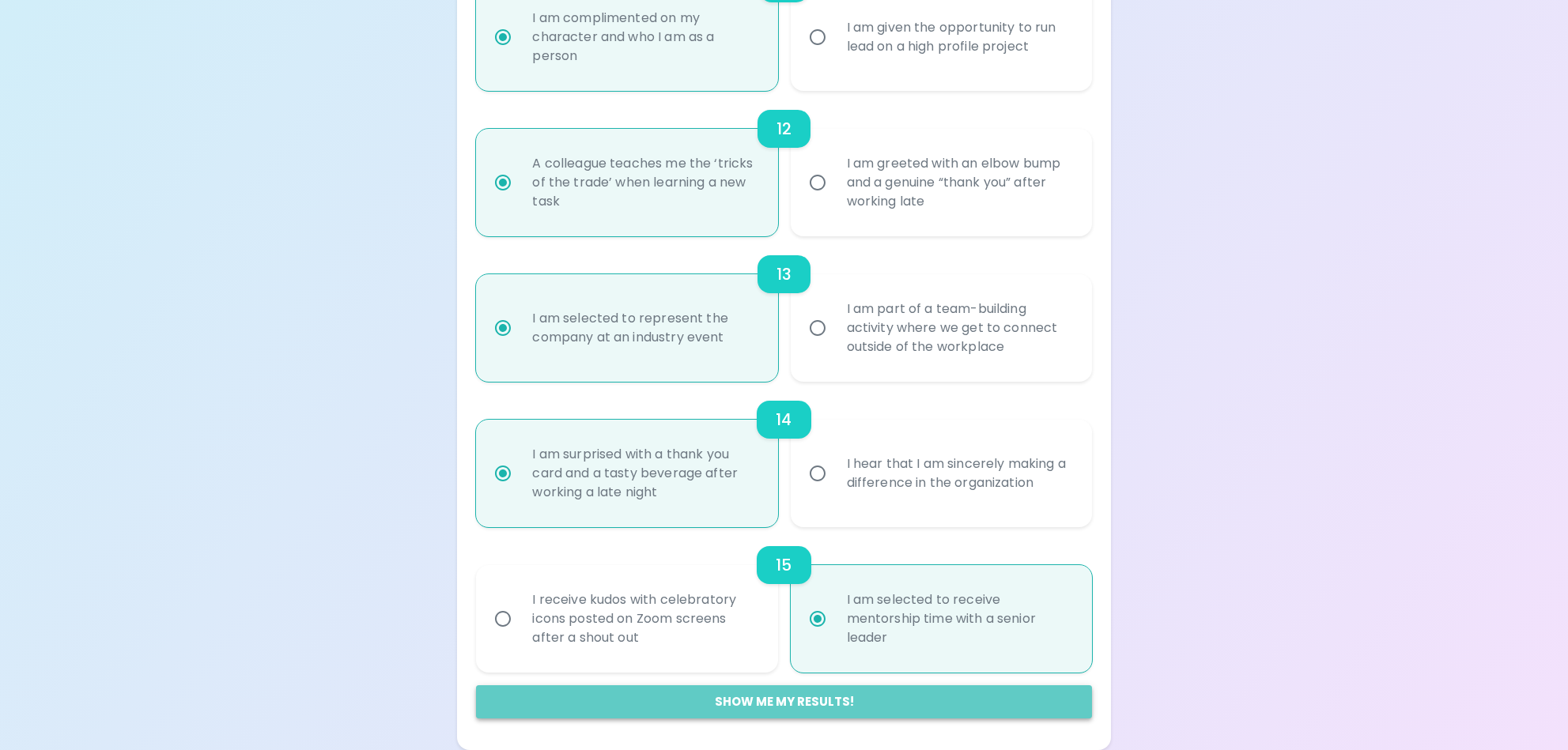
radio input "false"
radio input "true"
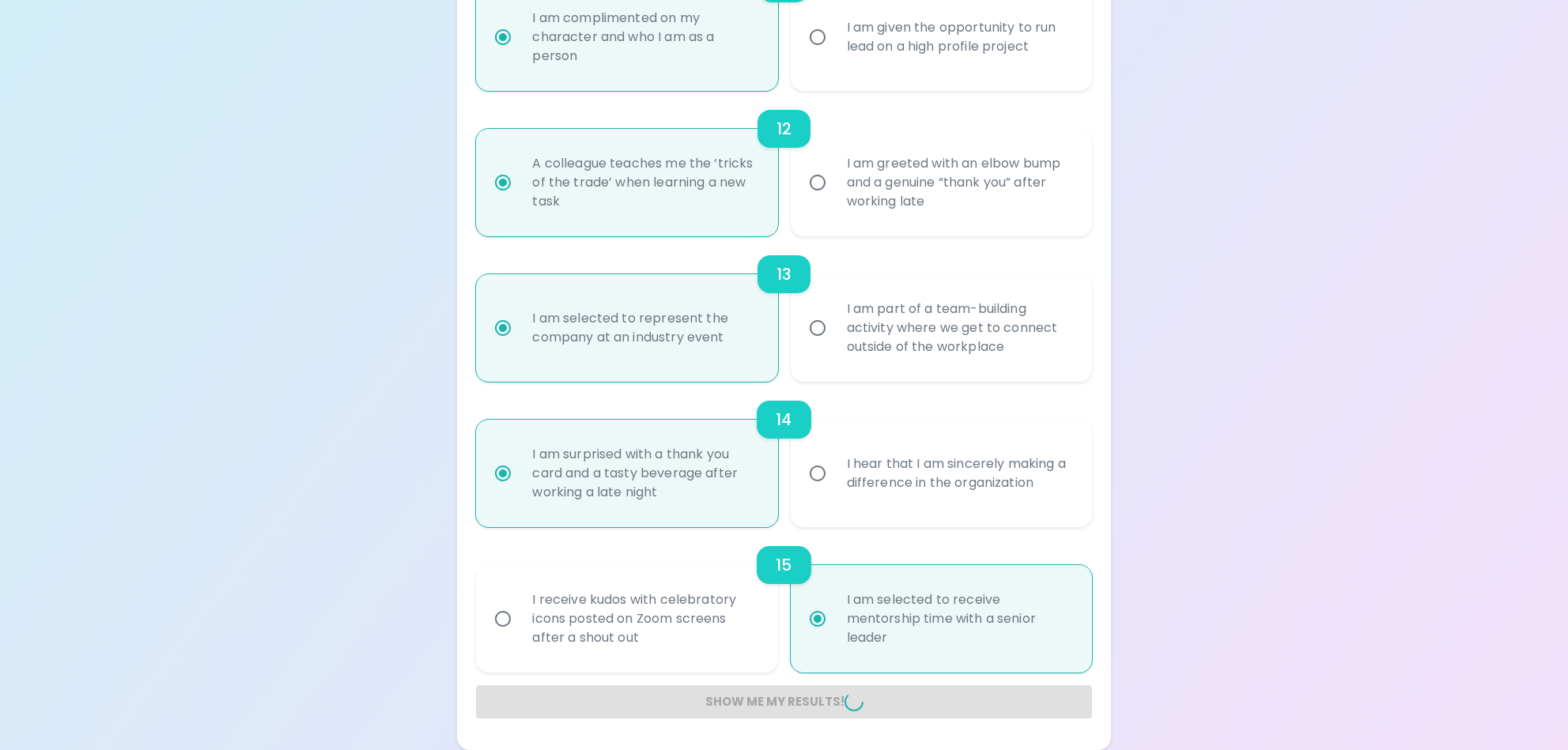
radio input "false"
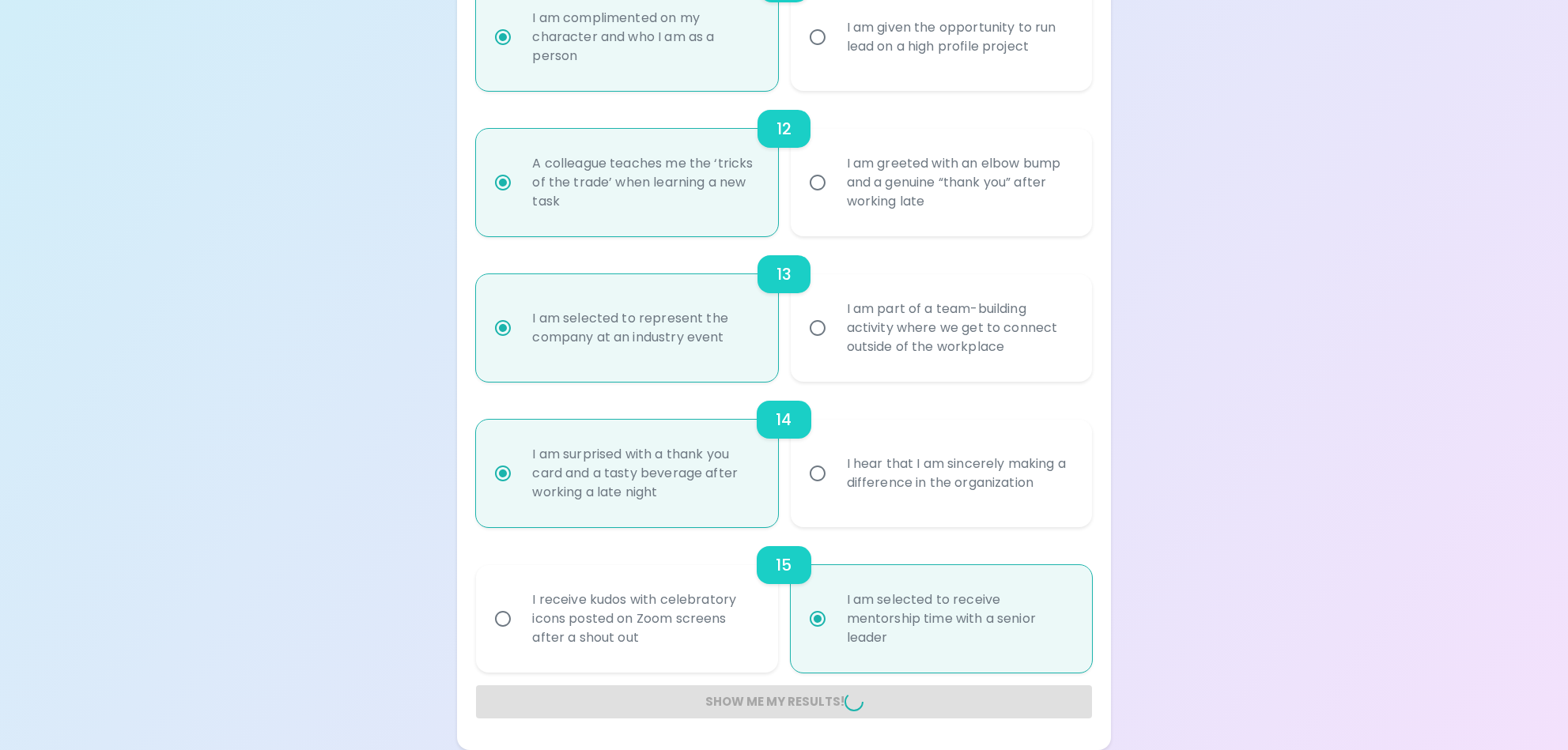
radio input "false"
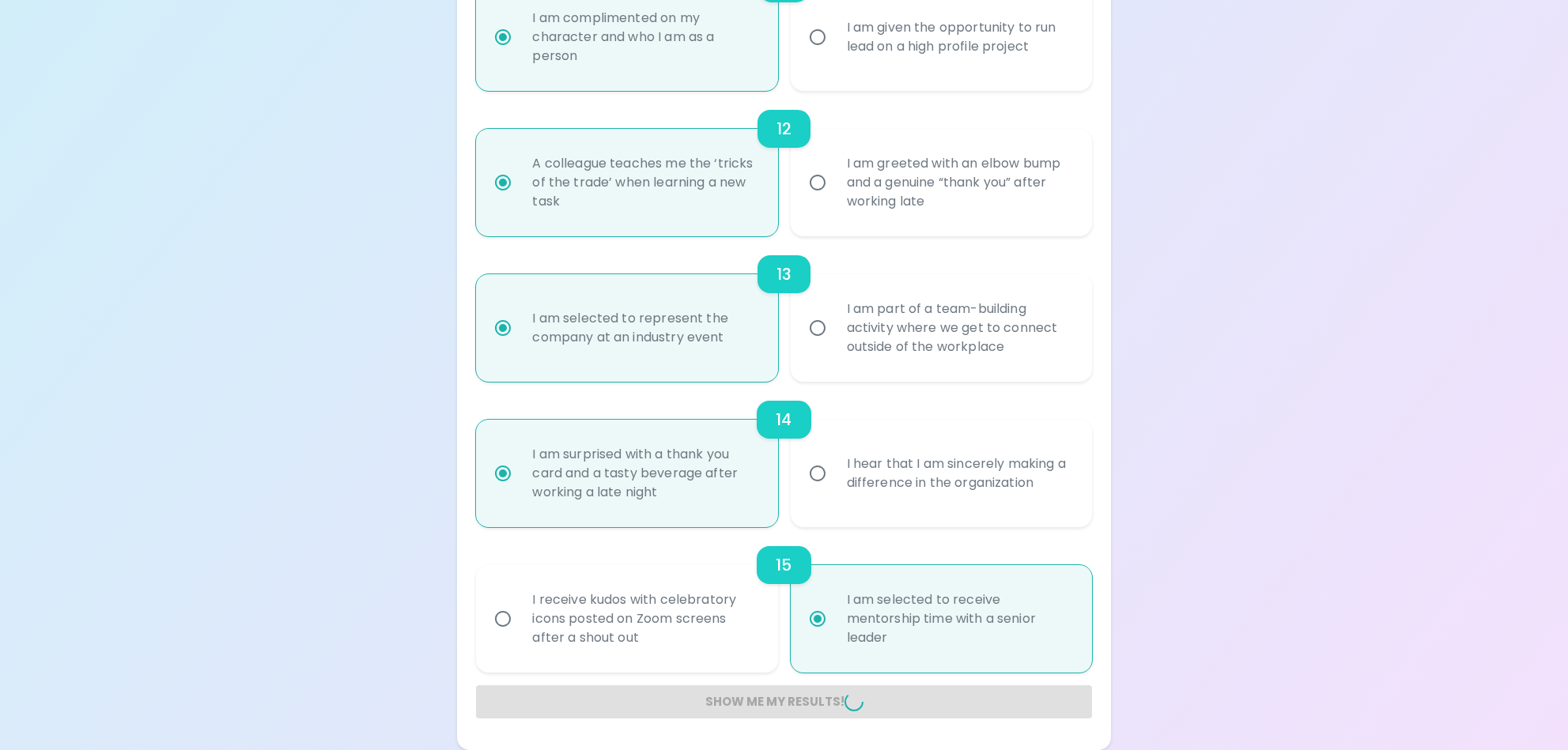
radio input "false"
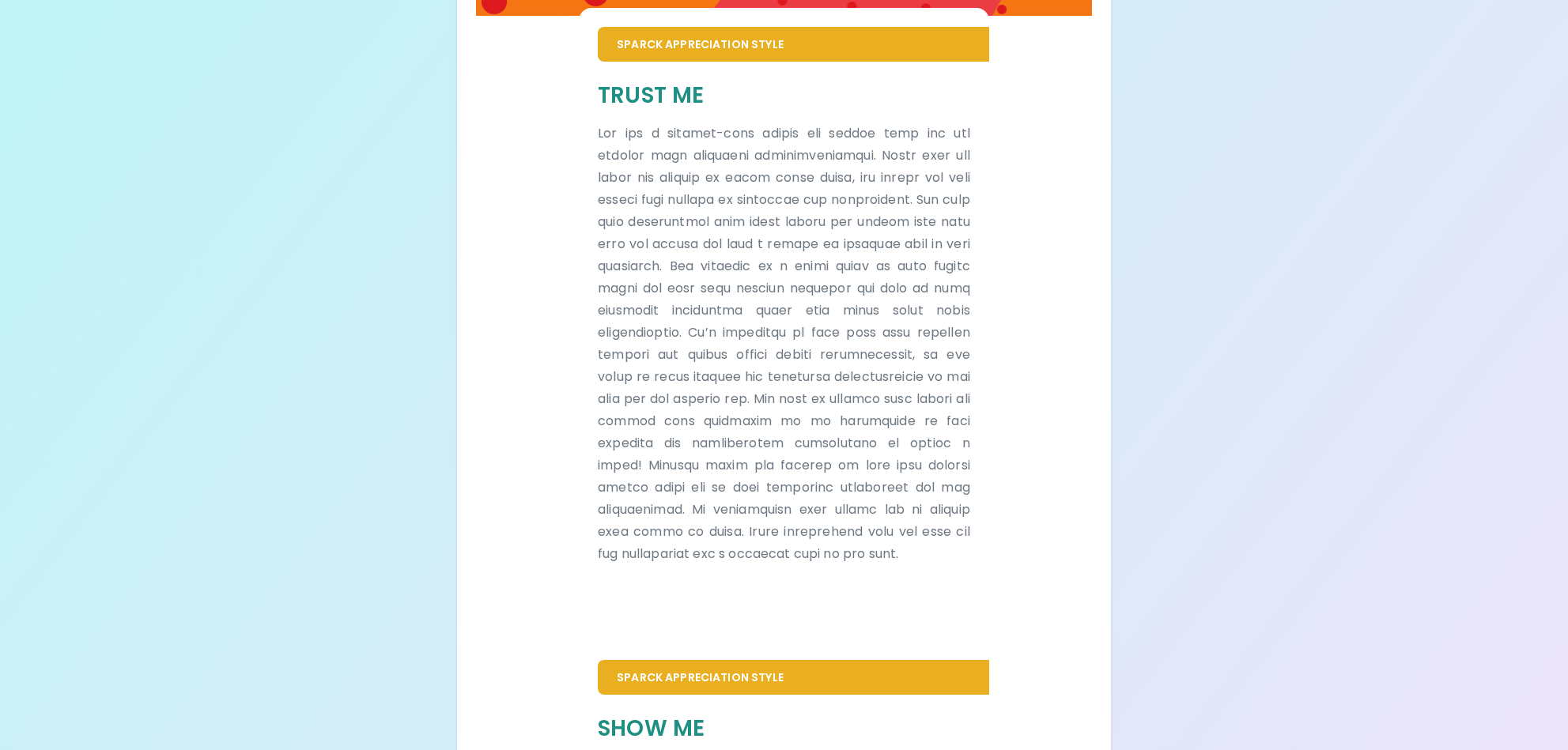
scroll to position [0, 0]
